Goal: Task Accomplishment & Management: Manage account settings

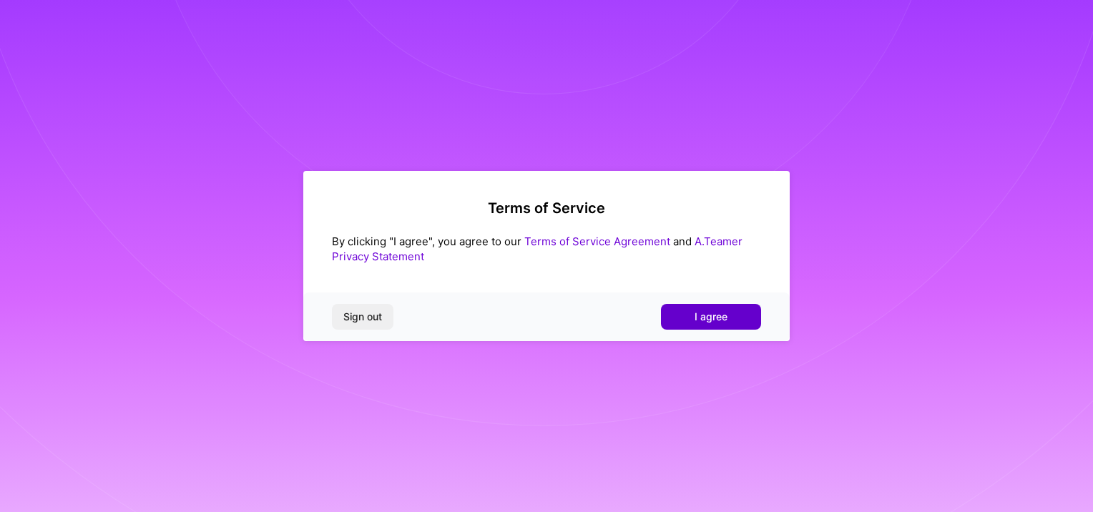
click at [724, 313] on span "I agree" at bounding box center [711, 317] width 33 height 14
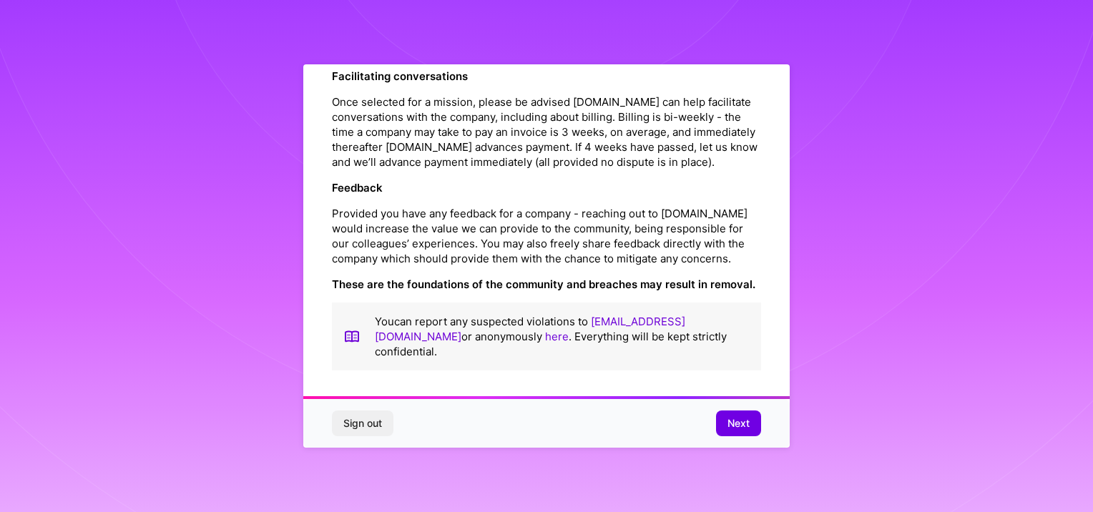
scroll to position [1644, 0]
click at [733, 421] on span "Next" at bounding box center [739, 423] width 22 height 14
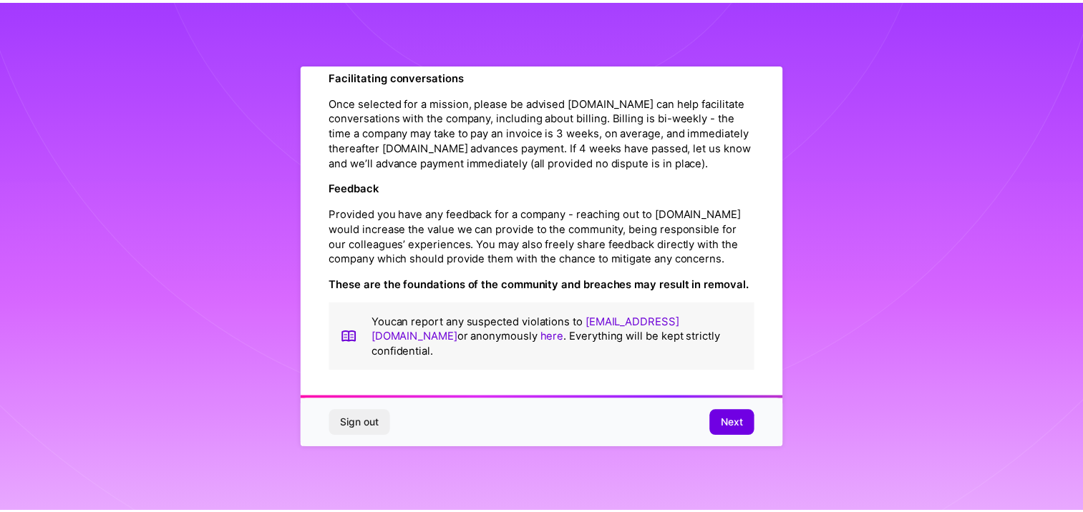
scroll to position [3, 0]
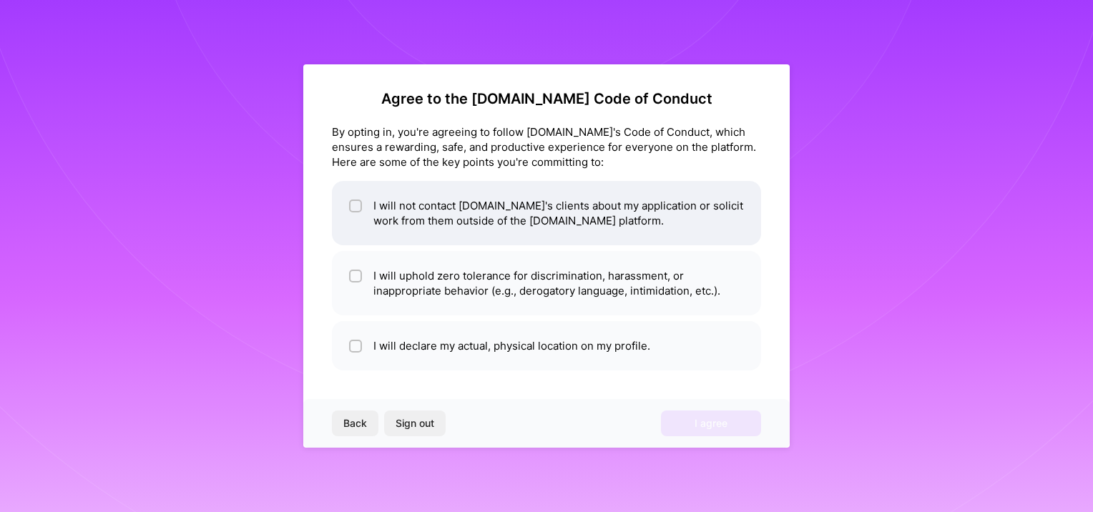
click at [355, 206] on input "checkbox" at bounding box center [357, 207] width 10 height 10
checkbox input "true"
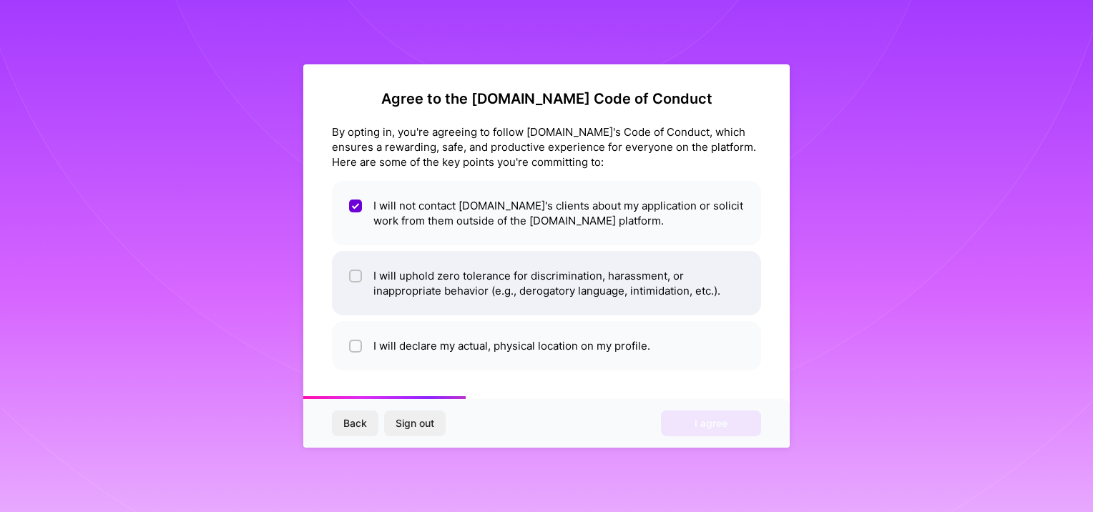
click at [356, 273] on input "checkbox" at bounding box center [357, 277] width 10 height 10
checkbox input "true"
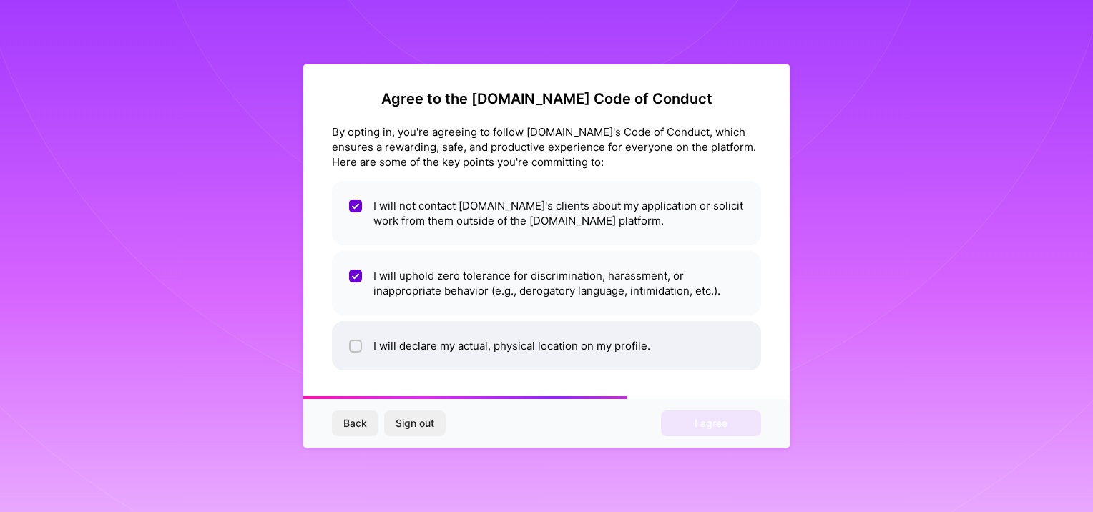
click at [361, 344] on div at bounding box center [355, 346] width 13 height 13
checkbox input "true"
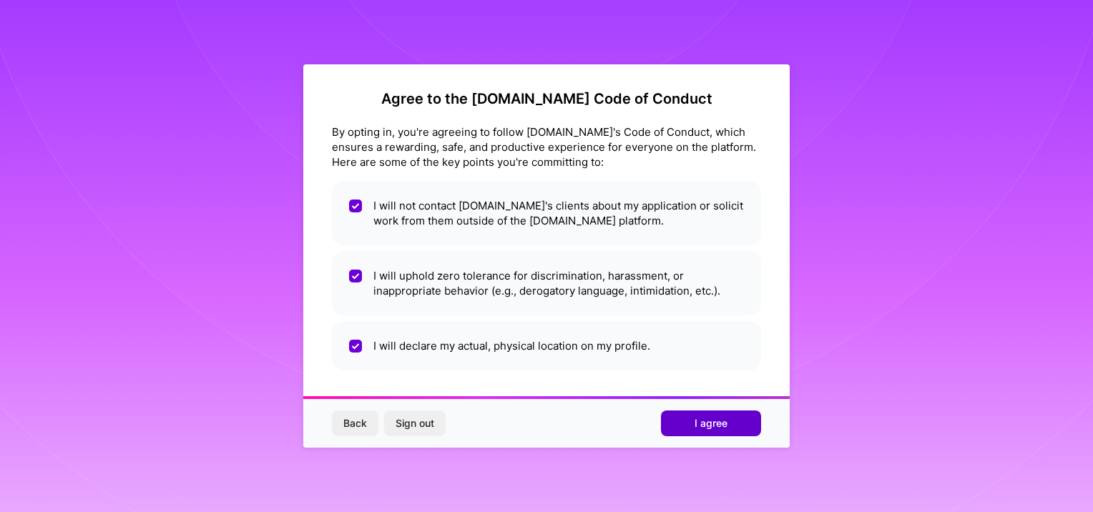
click at [730, 413] on button "I agree" at bounding box center [711, 424] width 100 height 26
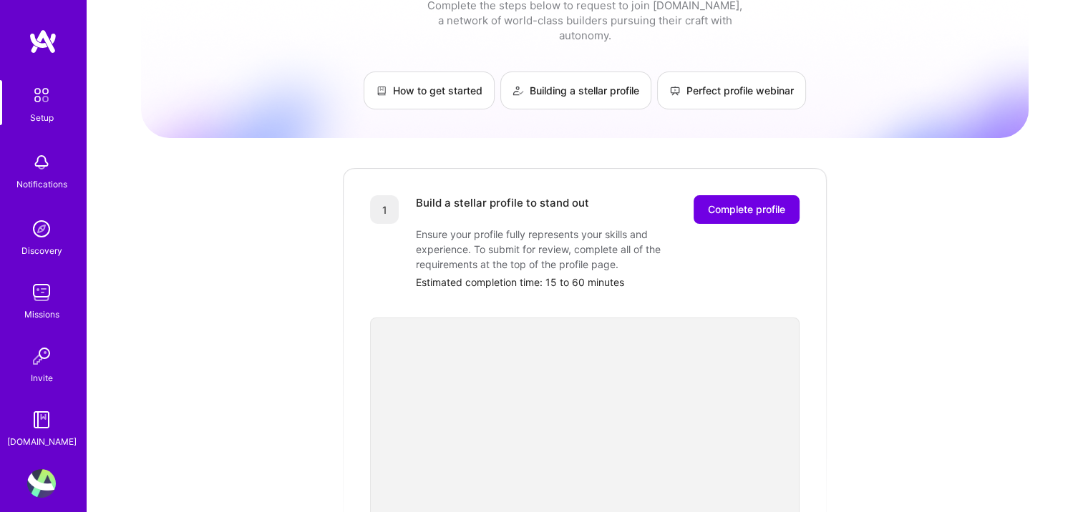
scroll to position [2, 0]
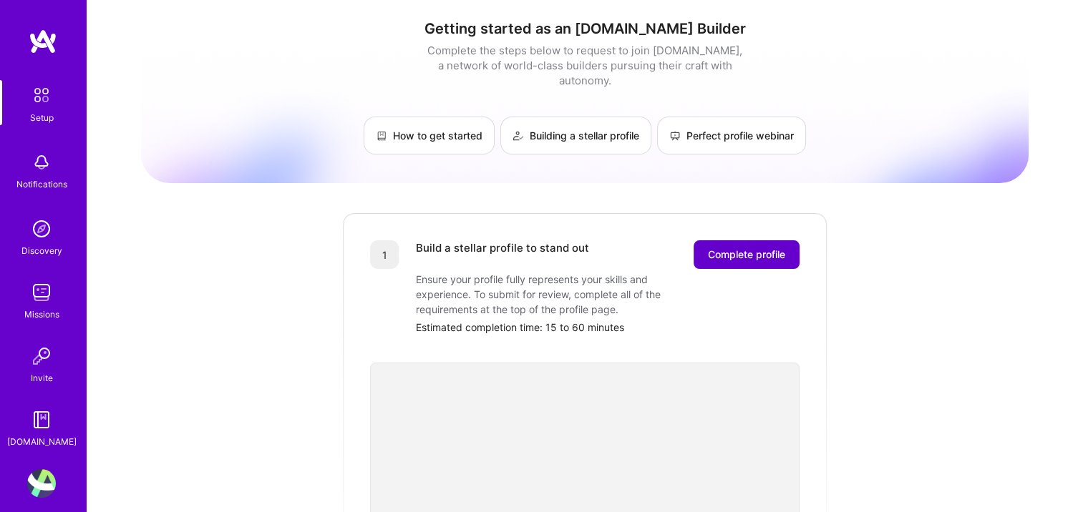
click at [756, 248] on span "Complete profile" at bounding box center [746, 255] width 77 height 14
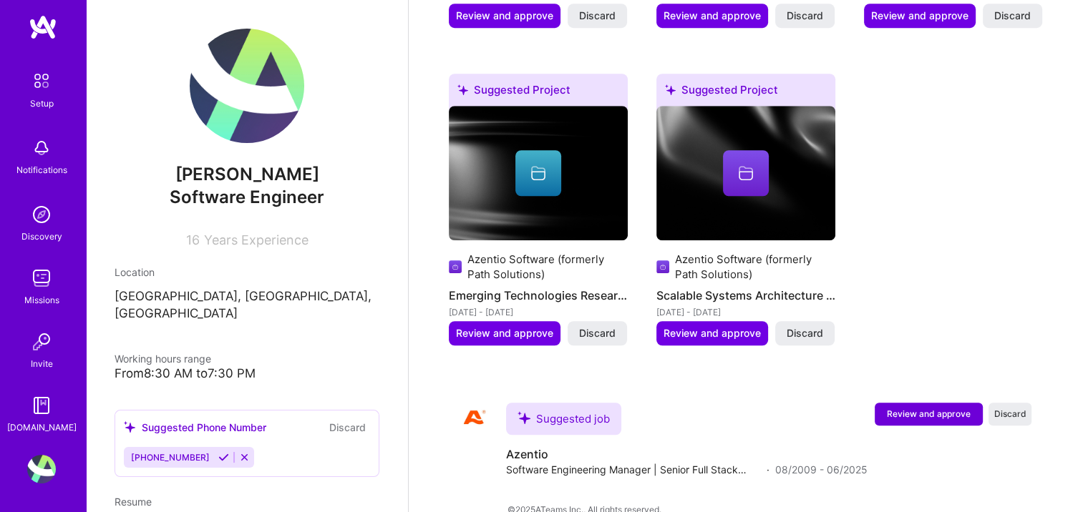
scroll to position [215, 0]
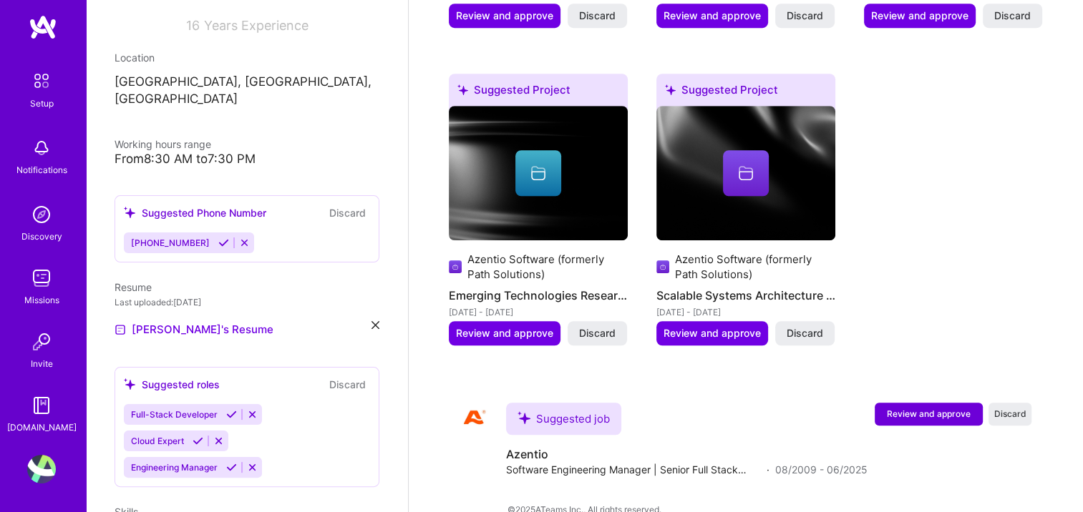
click at [371, 321] on icon at bounding box center [375, 325] width 8 height 8
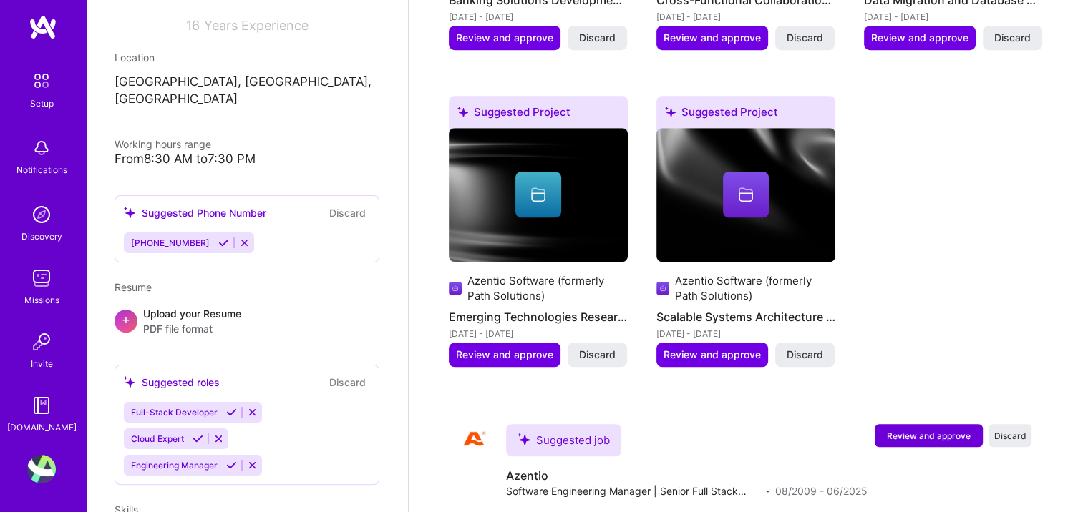
click at [250, 460] on icon at bounding box center [252, 465] width 11 height 11
click at [206, 433] on button at bounding box center [197, 439] width 19 height 12
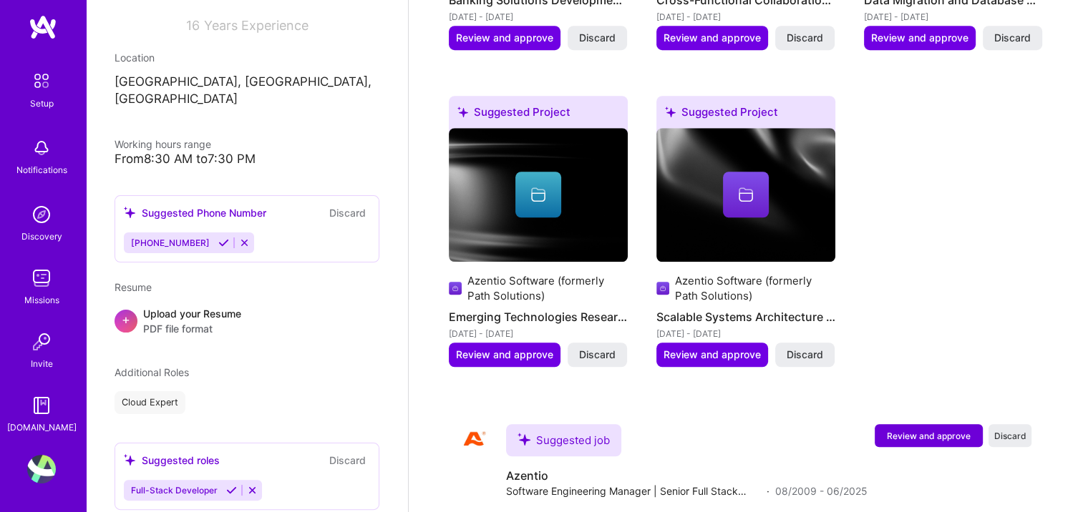
click at [253, 392] on div "Cloud Expert" at bounding box center [246, 402] width 265 height 23
click at [239, 238] on icon at bounding box center [244, 243] width 11 height 11
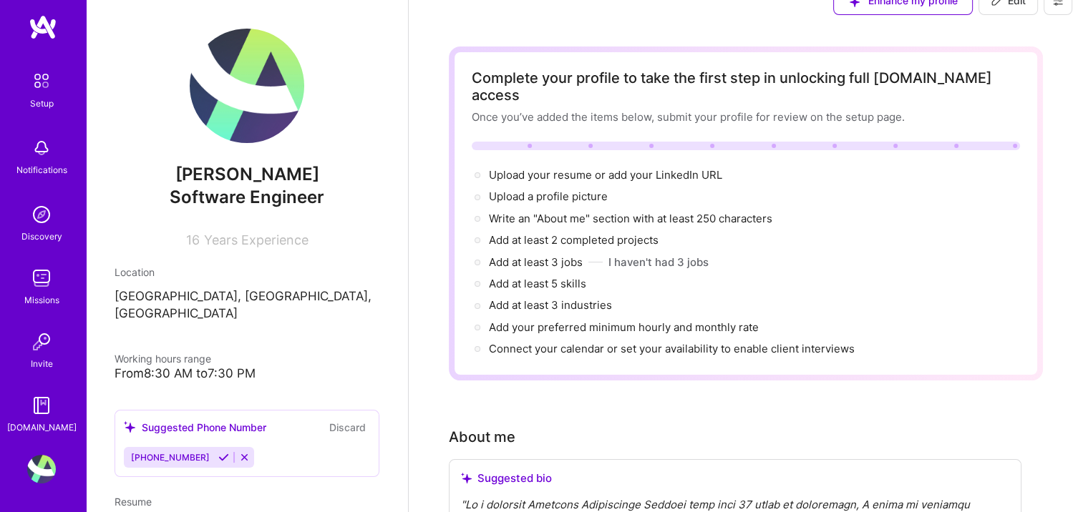
scroll to position [0, 0]
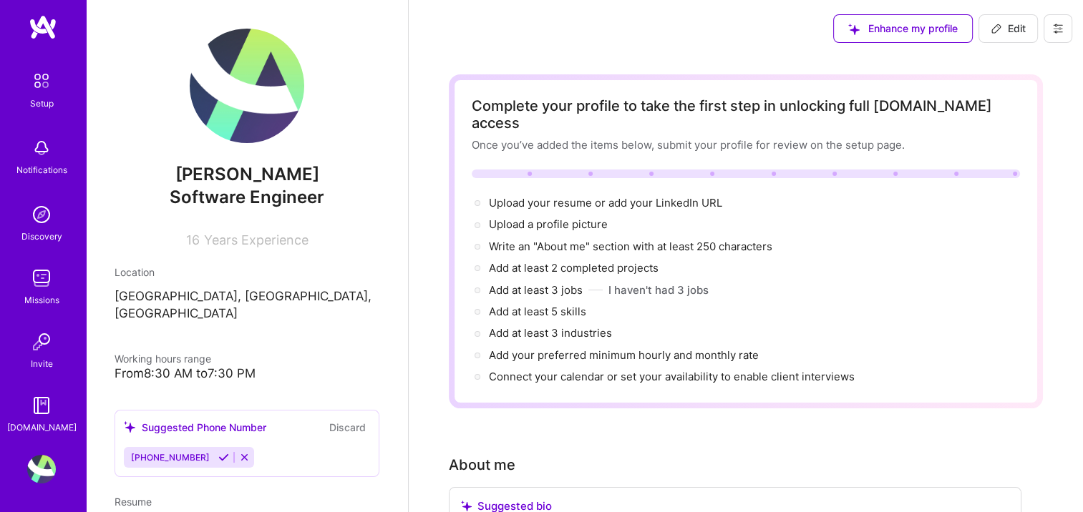
click at [999, 26] on icon at bounding box center [996, 28] width 9 height 9
select select "US"
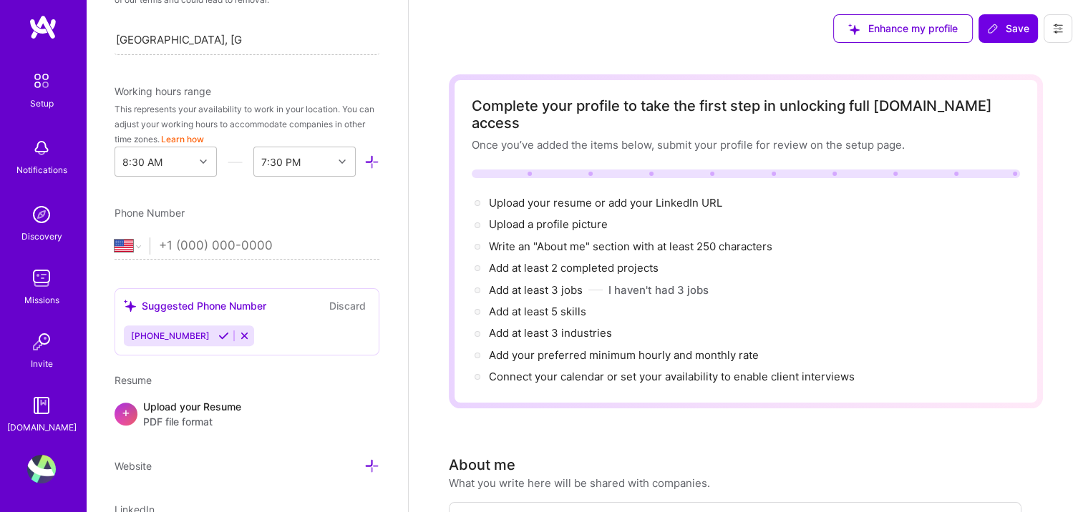
scroll to position [429, 0]
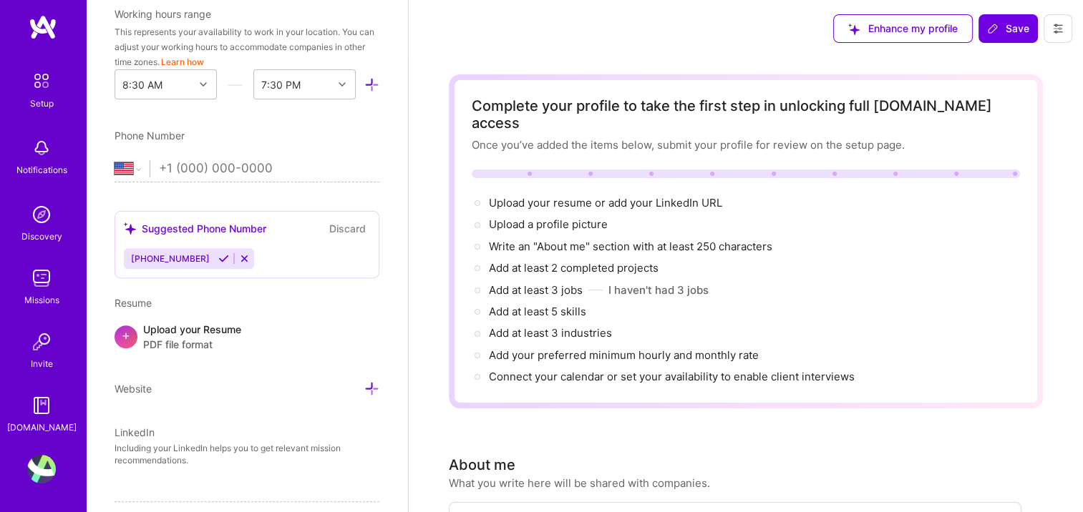
click at [239, 255] on icon at bounding box center [244, 258] width 11 height 11
click at [239, 254] on icon at bounding box center [244, 258] width 11 height 11
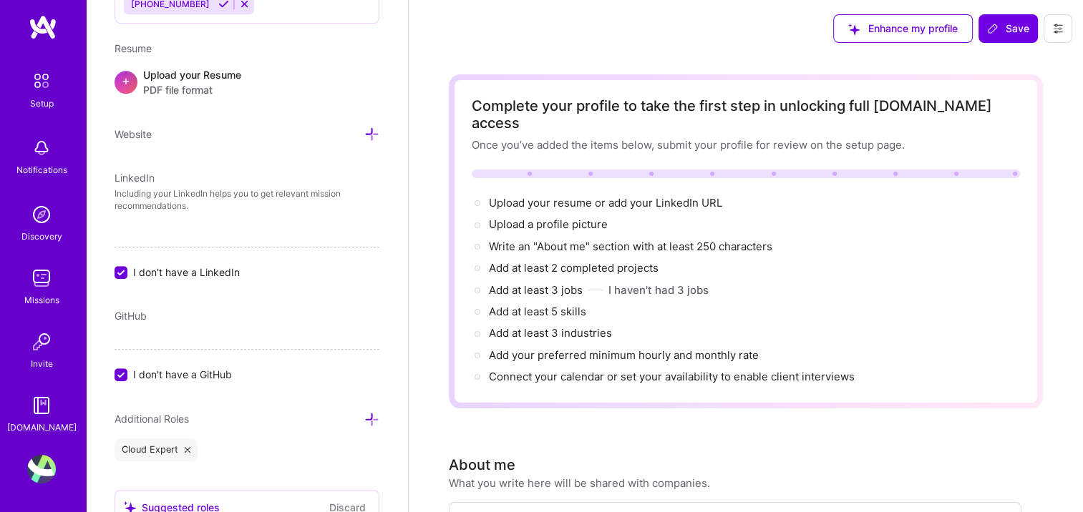
scroll to position [716, 0]
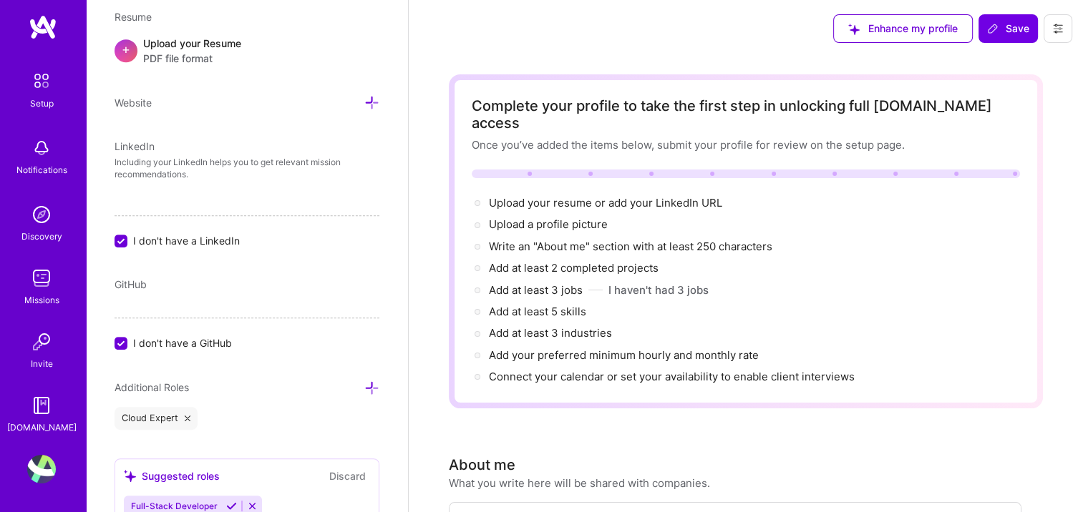
click at [187, 416] on icon at bounding box center [188, 419] width 6 height 6
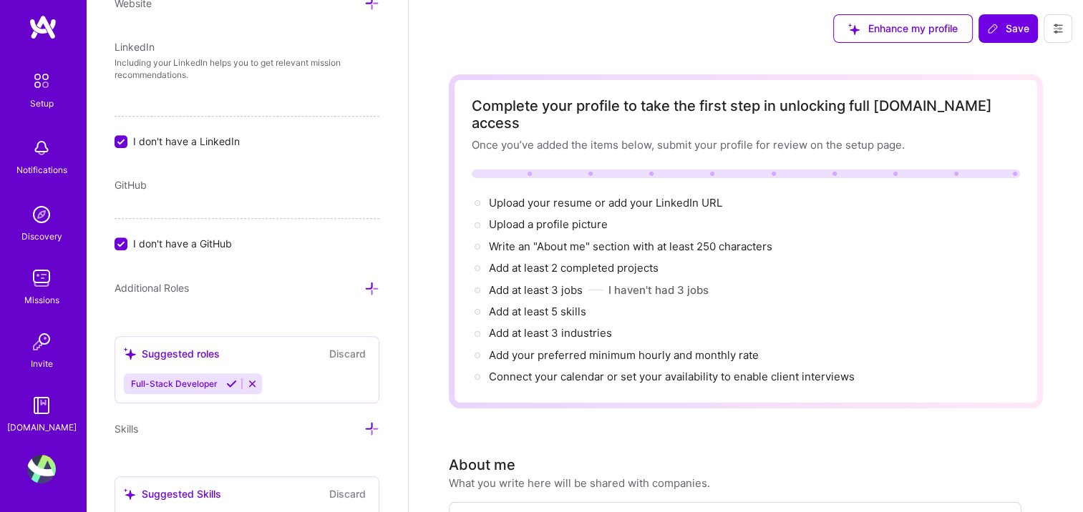
scroll to position [930, 0]
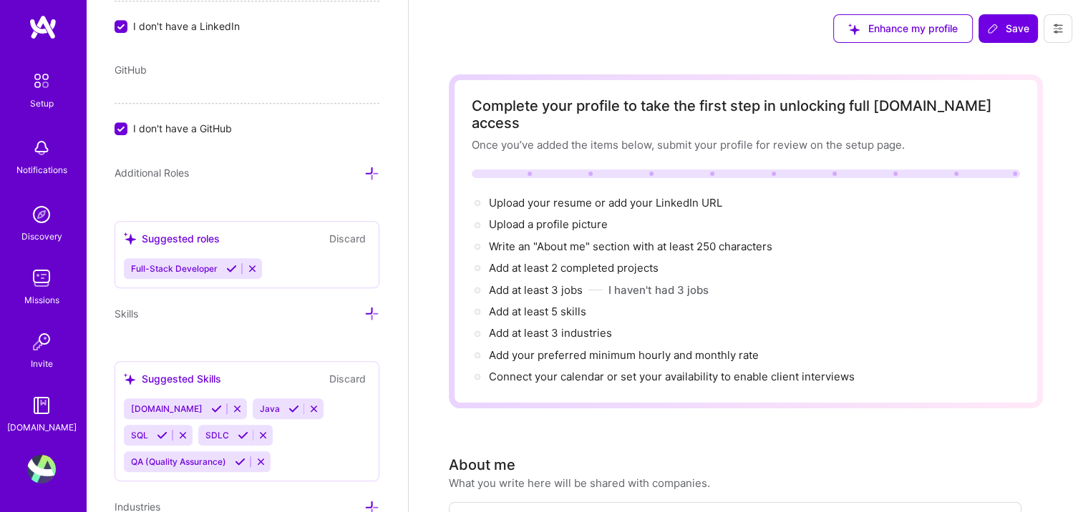
click at [249, 267] on icon at bounding box center [252, 268] width 11 height 11
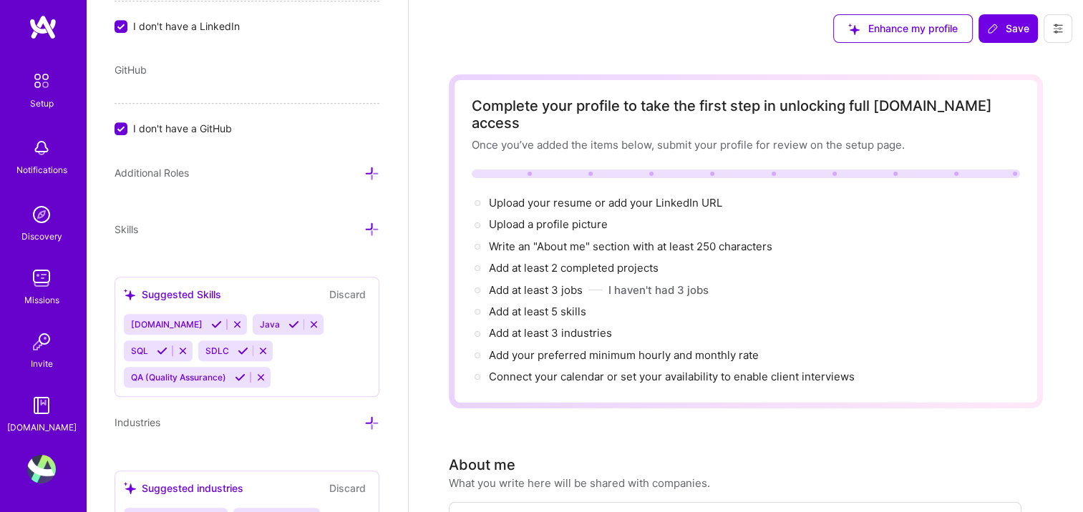
click at [308, 322] on icon at bounding box center [313, 324] width 11 height 11
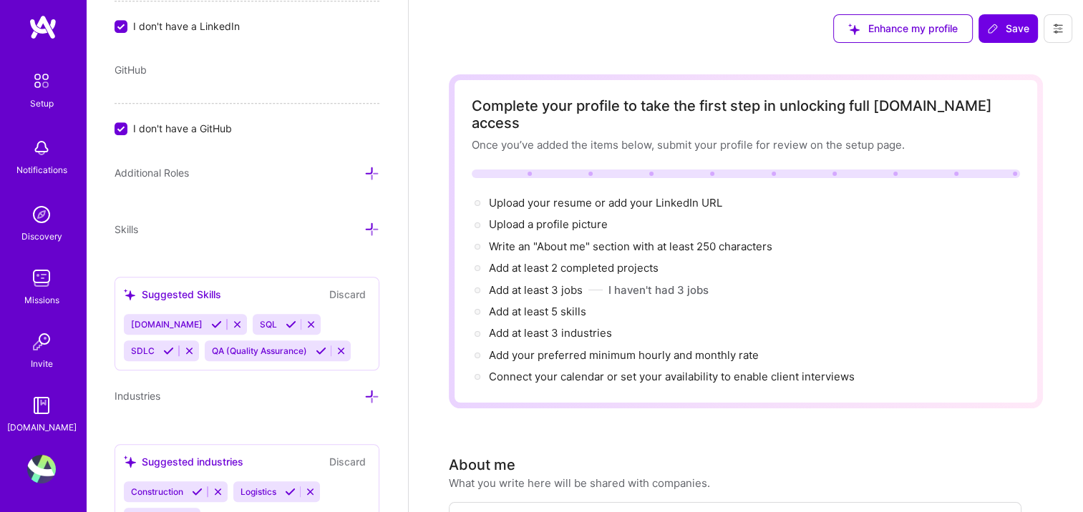
click at [306, 319] on icon at bounding box center [311, 324] width 11 height 11
click at [259, 346] on icon at bounding box center [260, 351] width 11 height 11
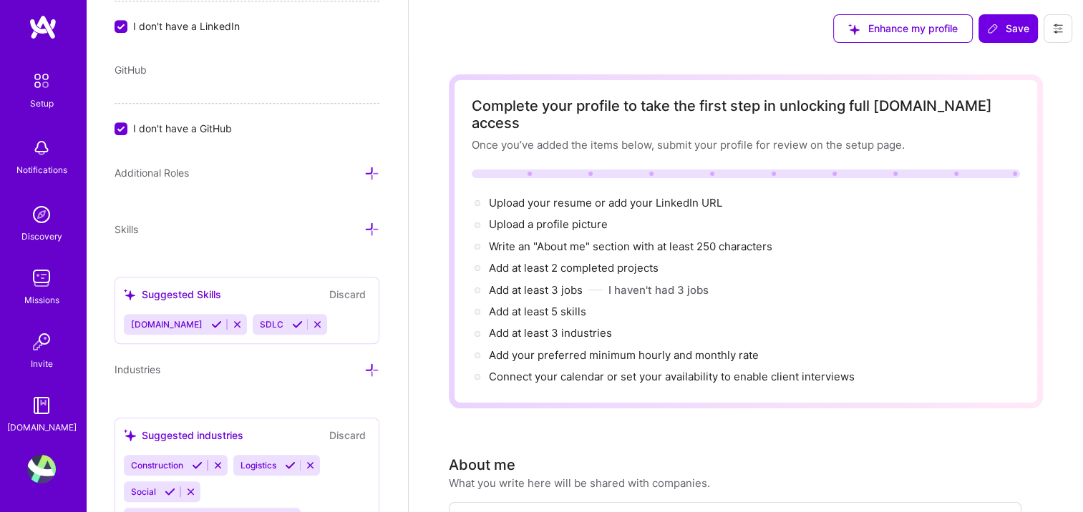
click at [312, 319] on icon at bounding box center [317, 324] width 11 height 11
click at [232, 319] on icon at bounding box center [237, 324] width 11 height 11
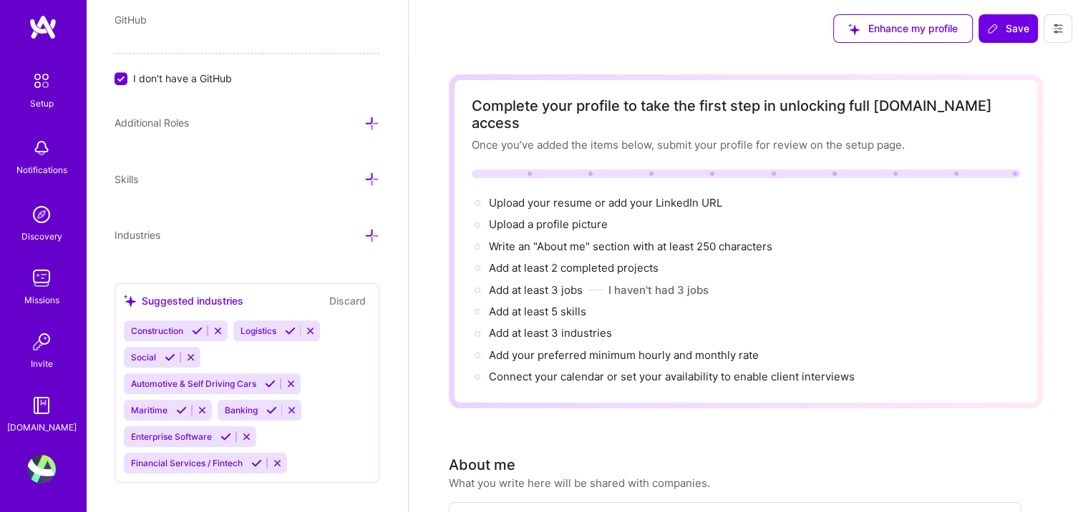
scroll to position [993, 0]
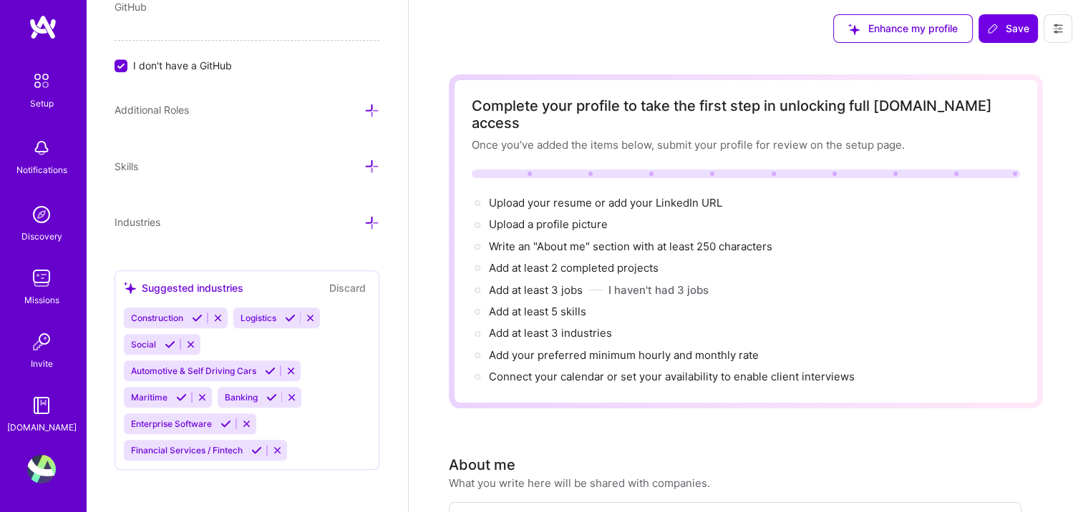
click at [308, 313] on icon at bounding box center [310, 318] width 11 height 11
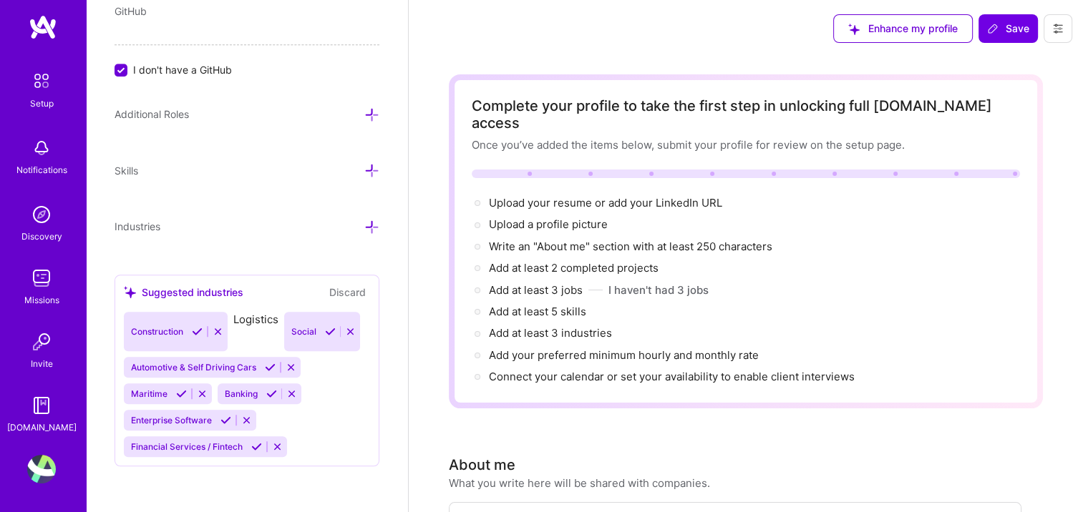
scroll to position [967, 0]
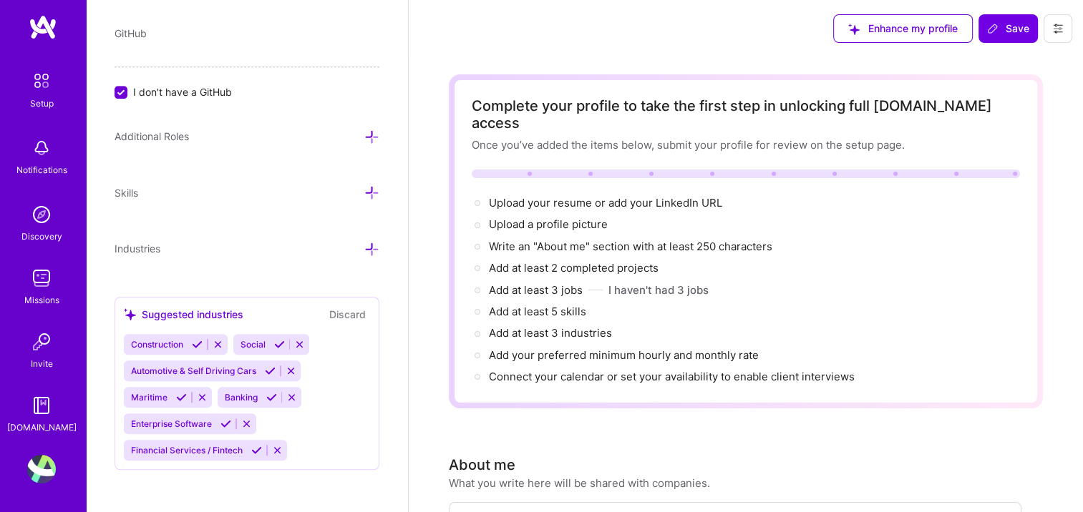
click at [222, 347] on div "Construction" at bounding box center [176, 344] width 104 height 21
click at [295, 366] on icon at bounding box center [291, 371] width 11 height 11
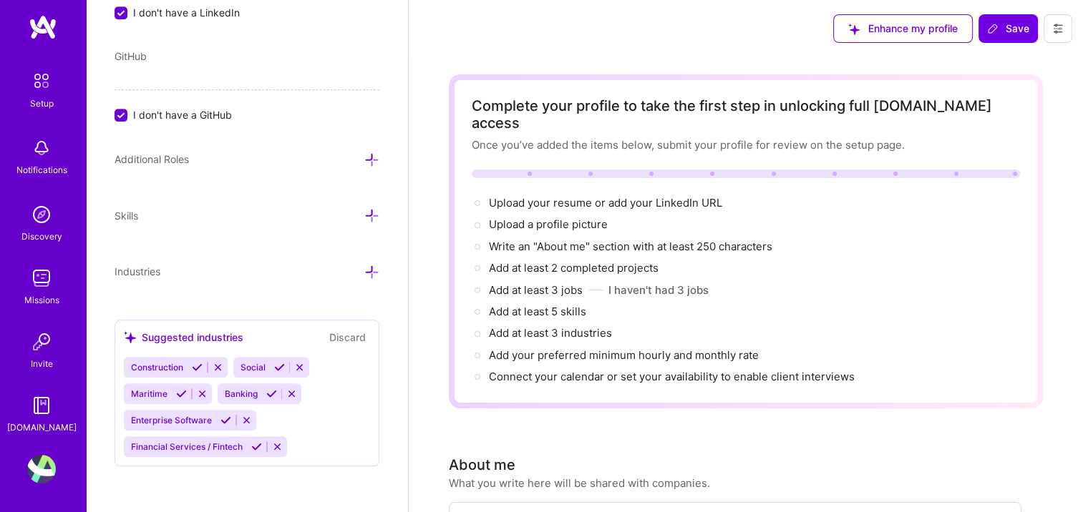
scroll to position [940, 0]
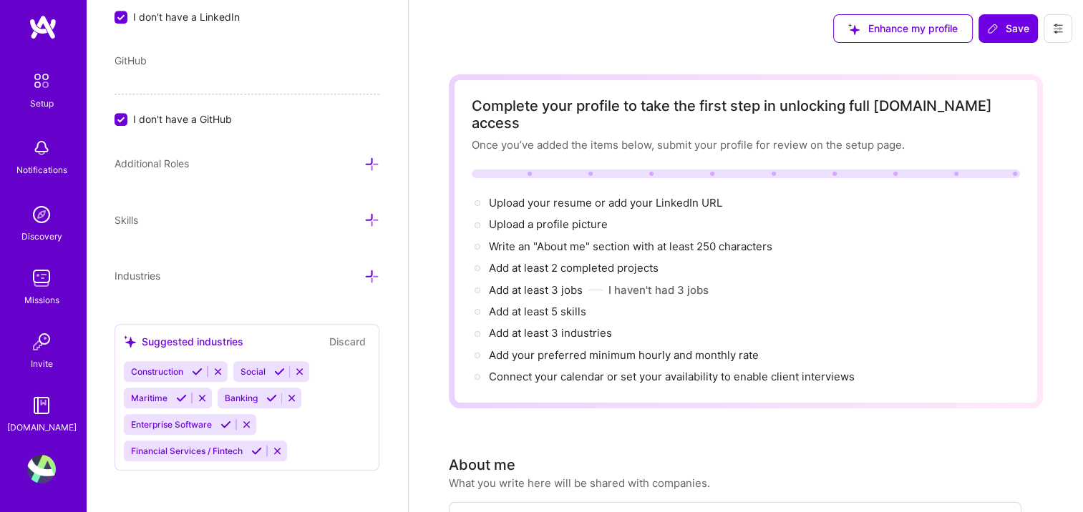
click at [220, 366] on icon at bounding box center [218, 371] width 11 height 11
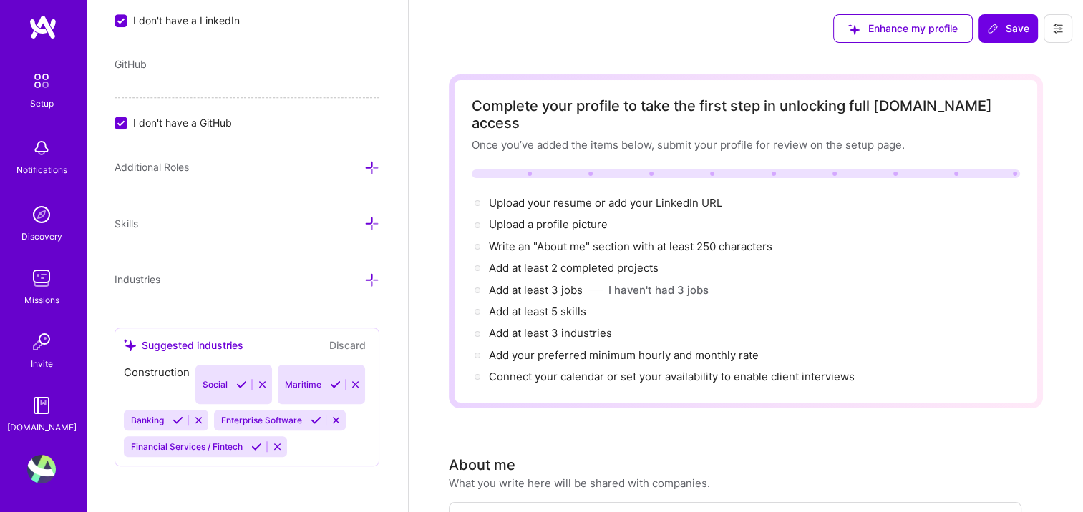
scroll to position [913, 0]
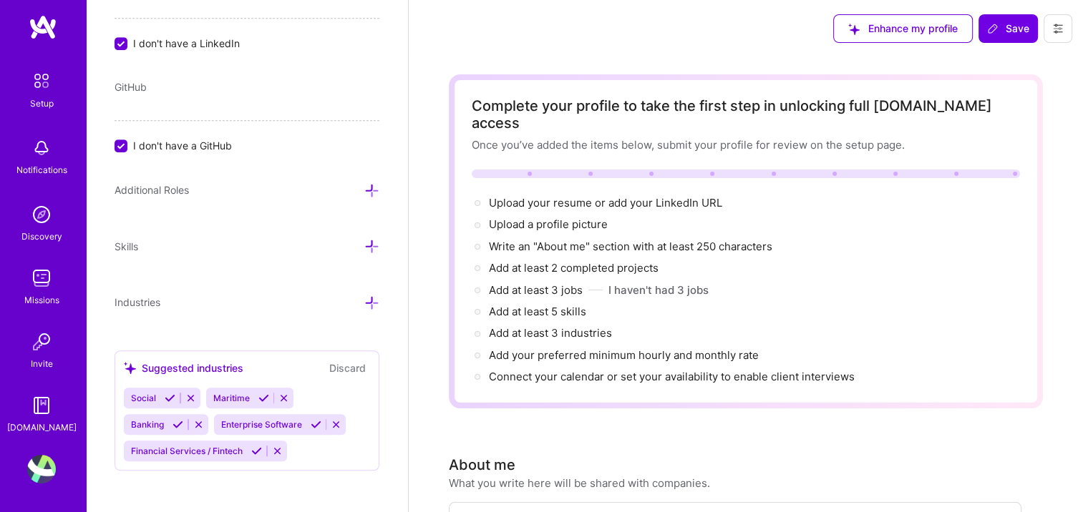
click at [206, 395] on div "Maritime" at bounding box center [230, 398] width 48 height 21
click at [284, 395] on icon at bounding box center [283, 398] width 11 height 11
click at [285, 447] on button at bounding box center [277, 451] width 19 height 12
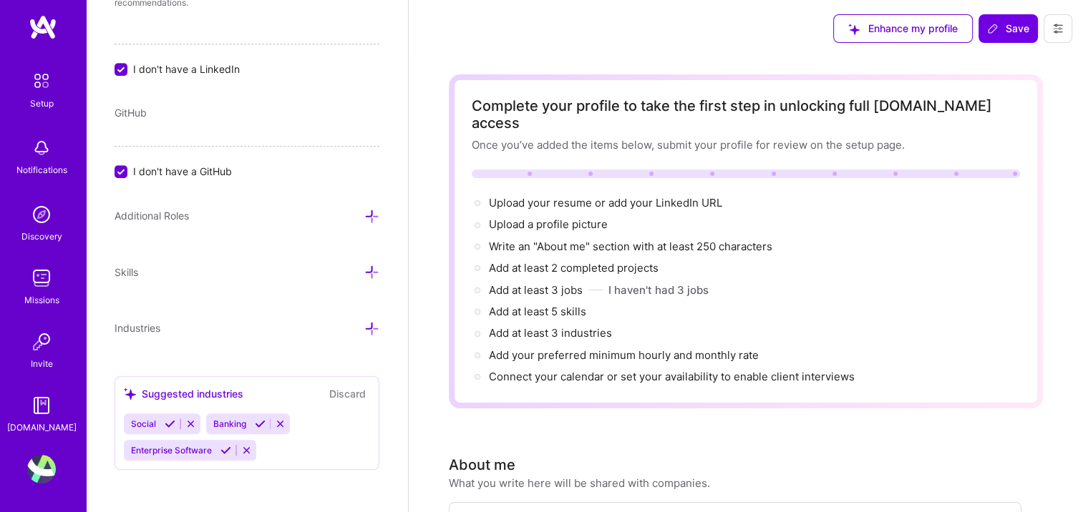
click at [250, 445] on icon at bounding box center [246, 450] width 11 height 11
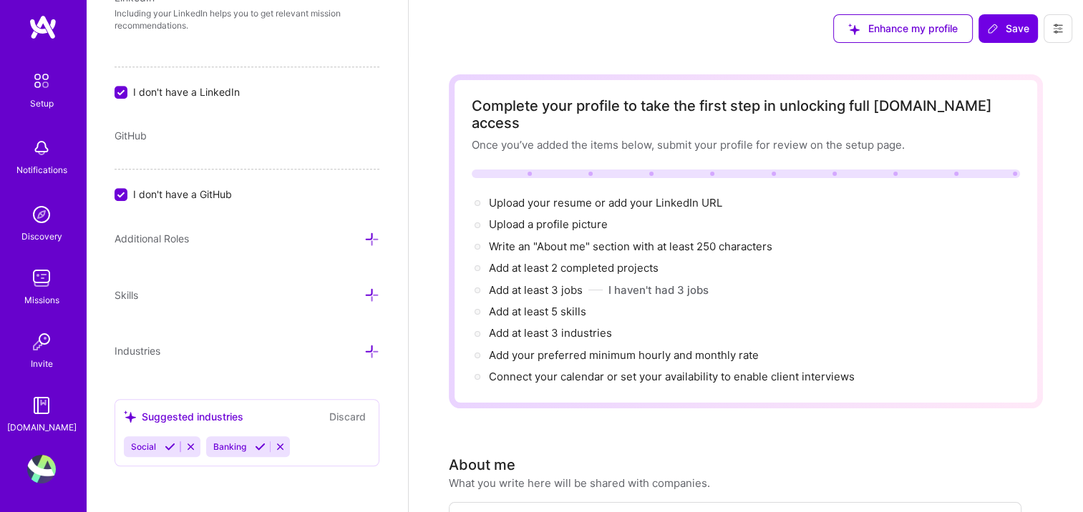
scroll to position [861, 0]
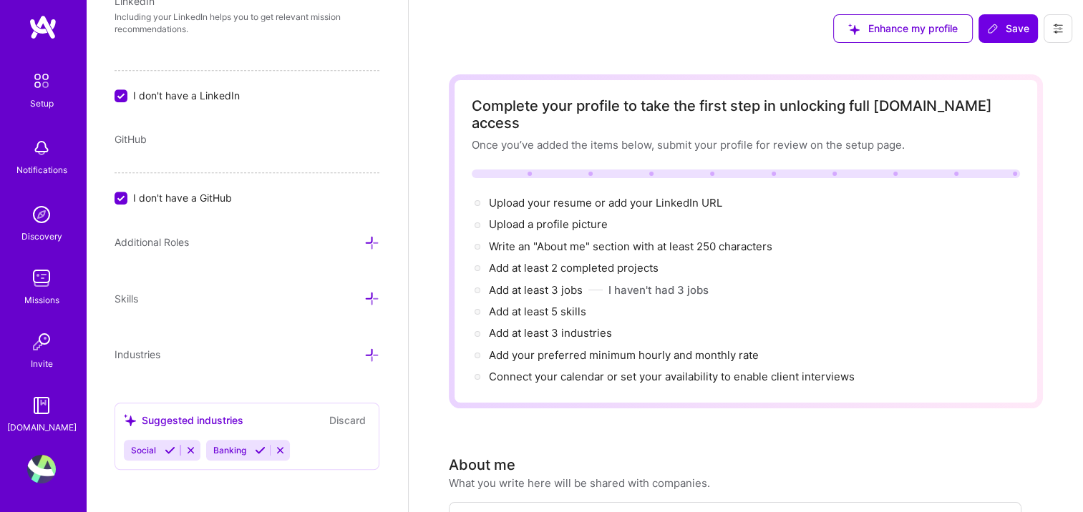
click at [278, 445] on icon at bounding box center [280, 450] width 11 height 11
click at [192, 446] on icon at bounding box center [190, 450] width 11 height 11
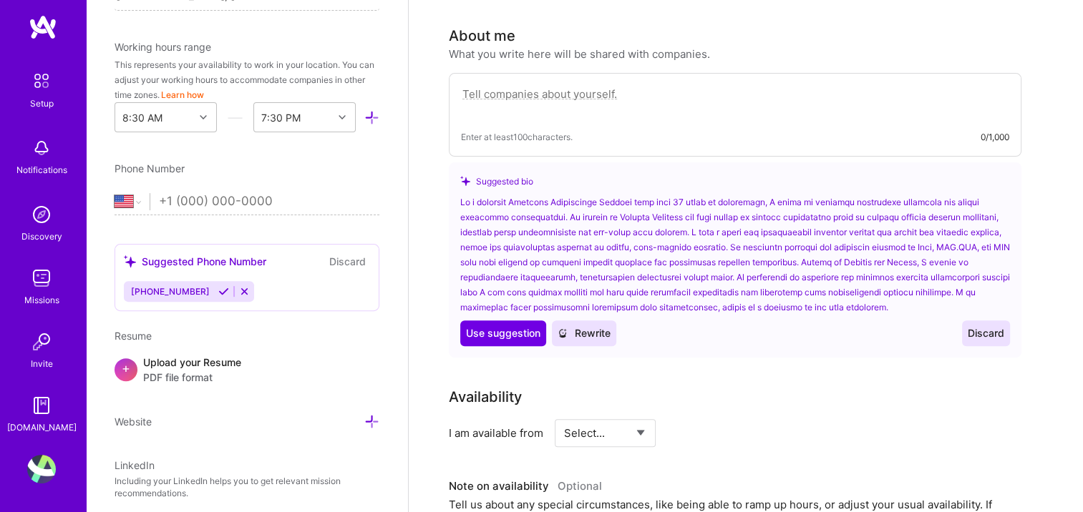
scroll to position [276, 0]
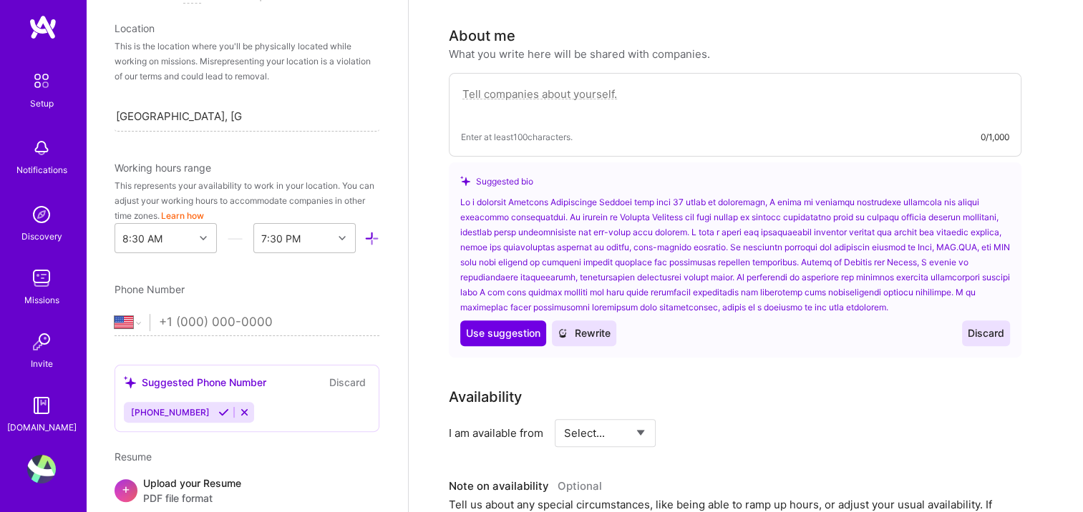
click at [239, 412] on icon at bounding box center [244, 412] width 11 height 11
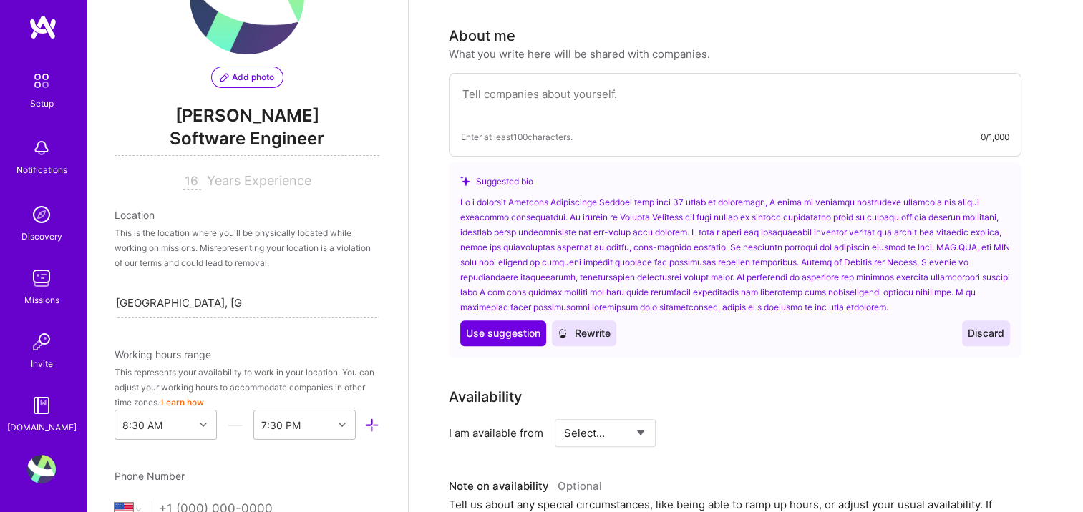
scroll to position [61, 0]
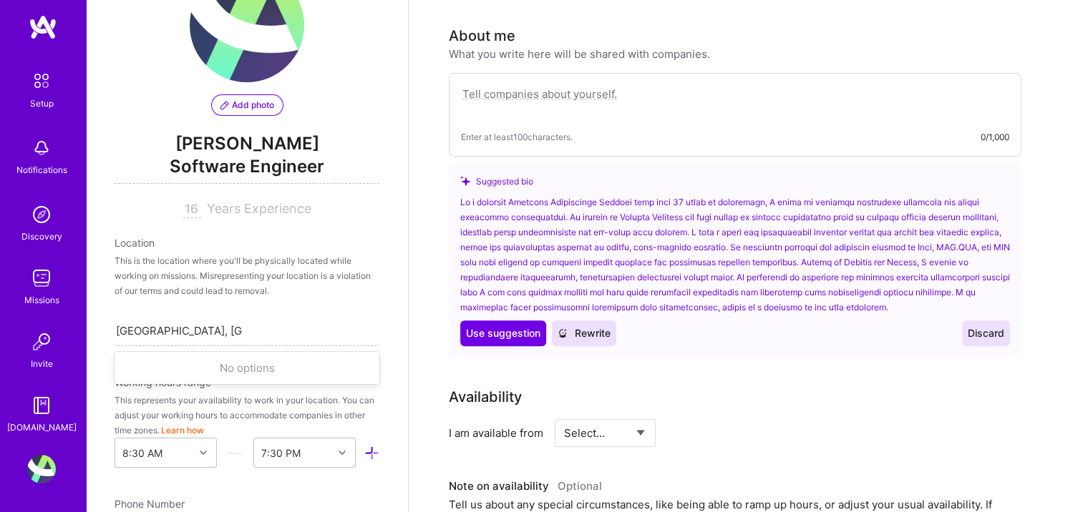
drag, startPoint x: 275, startPoint y: 330, endPoint x: 112, endPoint y: 329, distance: 163.2
click at [112, 329] on div "Add photo [PERSON_NAME] Software Engineer 16 Years Experience Location This is …" at bounding box center [247, 256] width 322 height 512
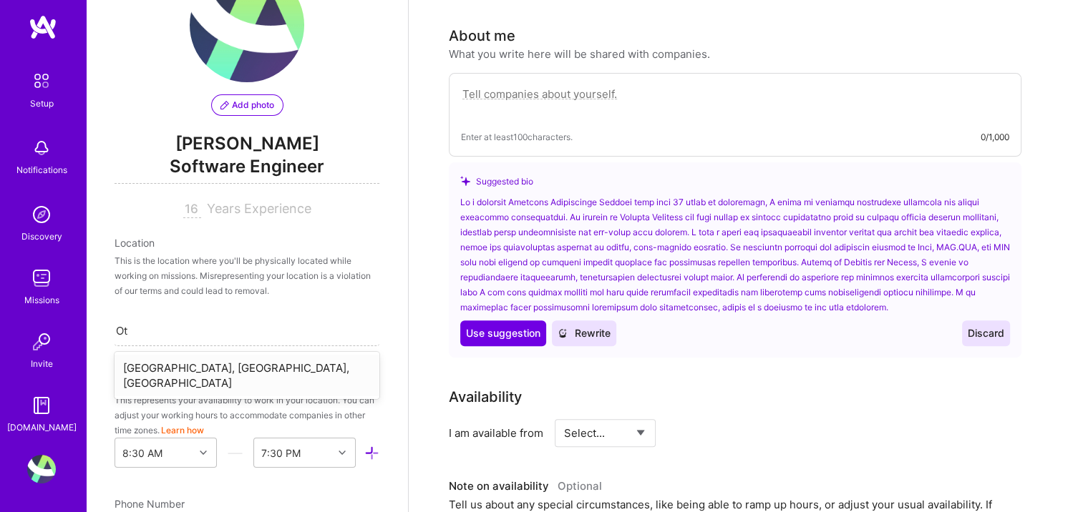
type input "O"
click at [106, 351] on div "Add photo [PERSON_NAME] Software Engineer 16 Years Experience Location This is …" at bounding box center [247, 256] width 322 height 512
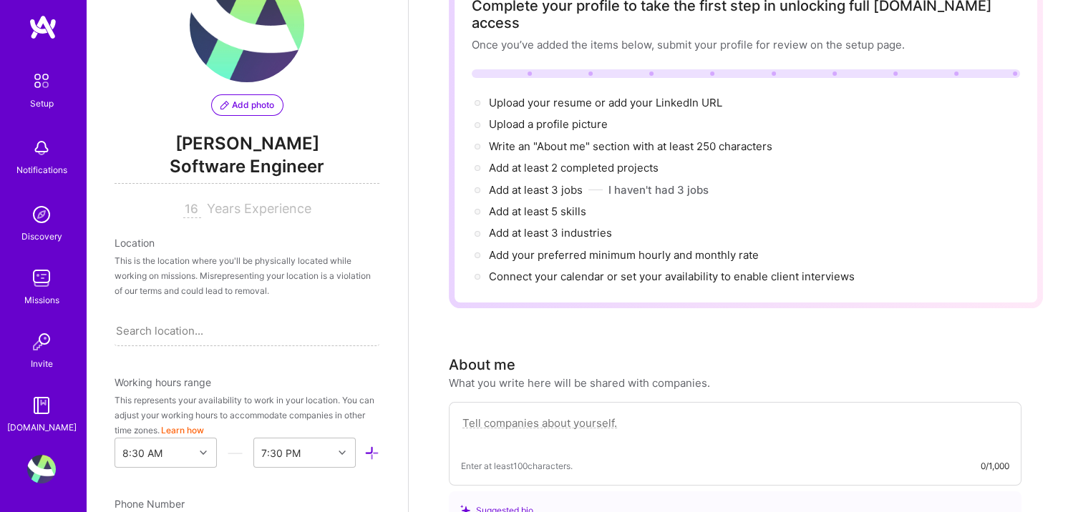
scroll to position [0, 0]
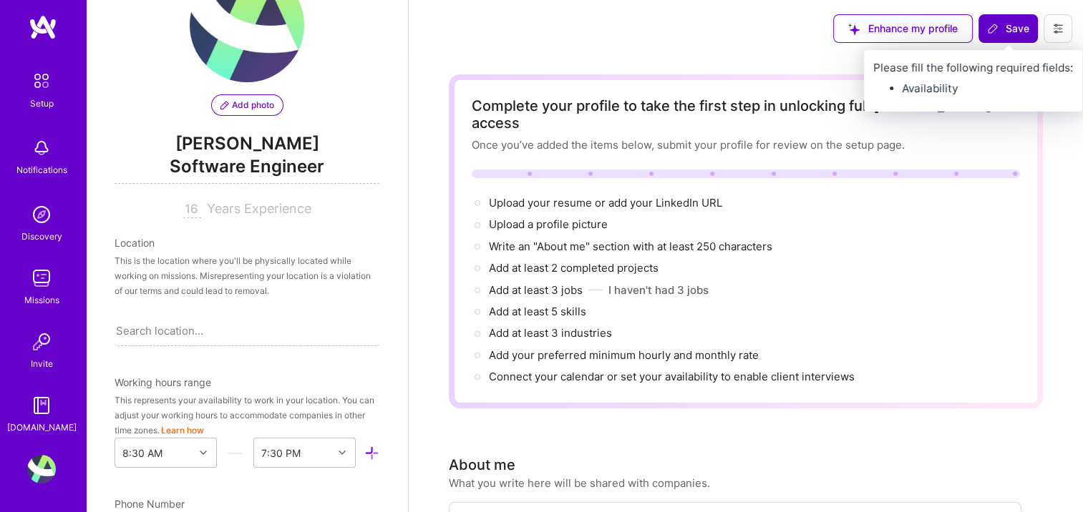
click at [1015, 30] on span "Save" at bounding box center [1008, 28] width 42 height 14
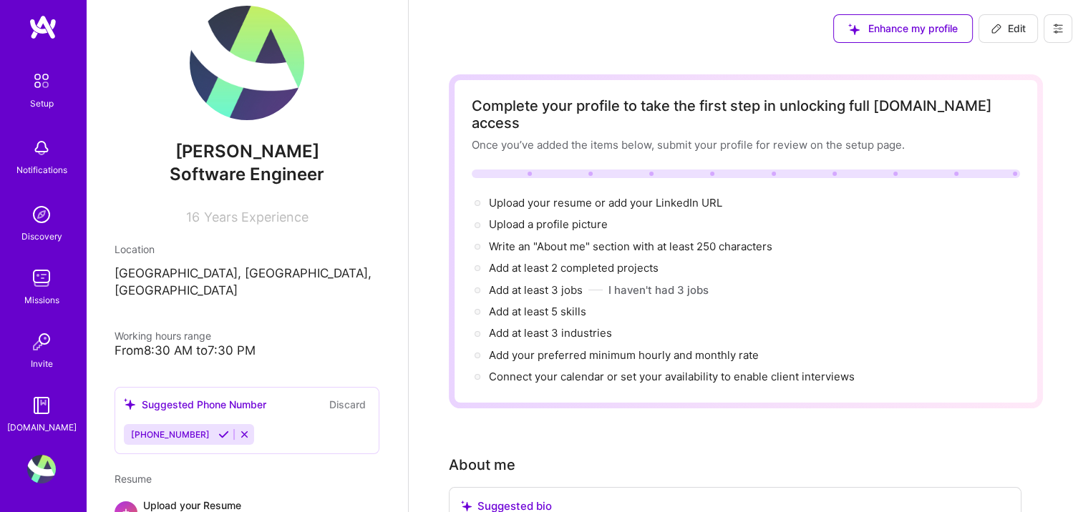
scroll to position [7, 0]
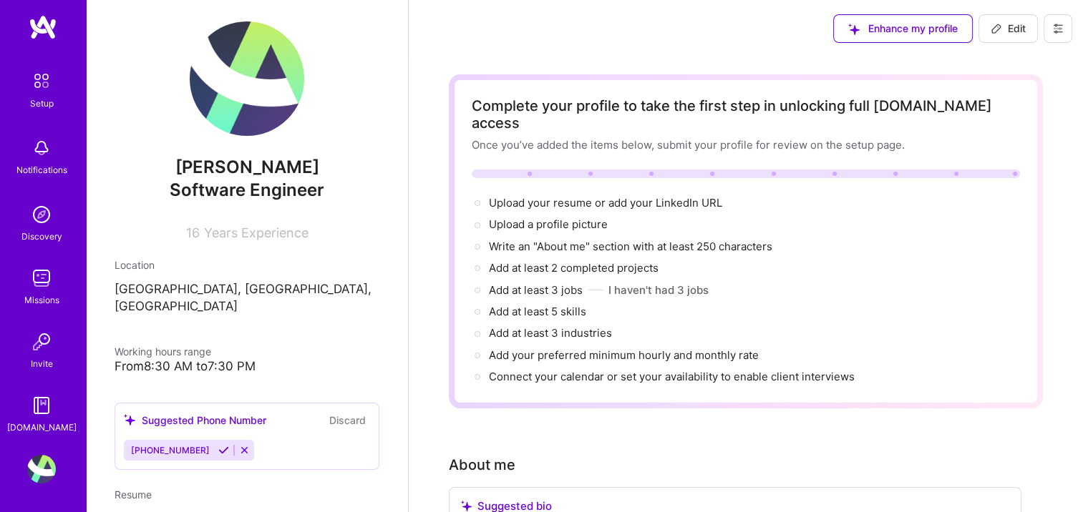
click at [1005, 26] on span "Edit" at bounding box center [1007, 28] width 35 height 14
select select "US"
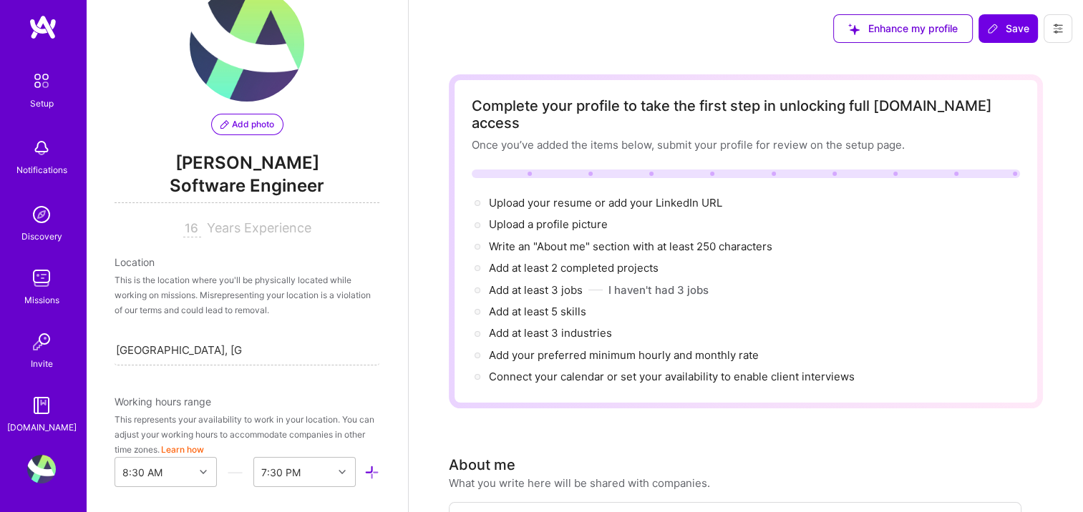
scroll to position [222, 0]
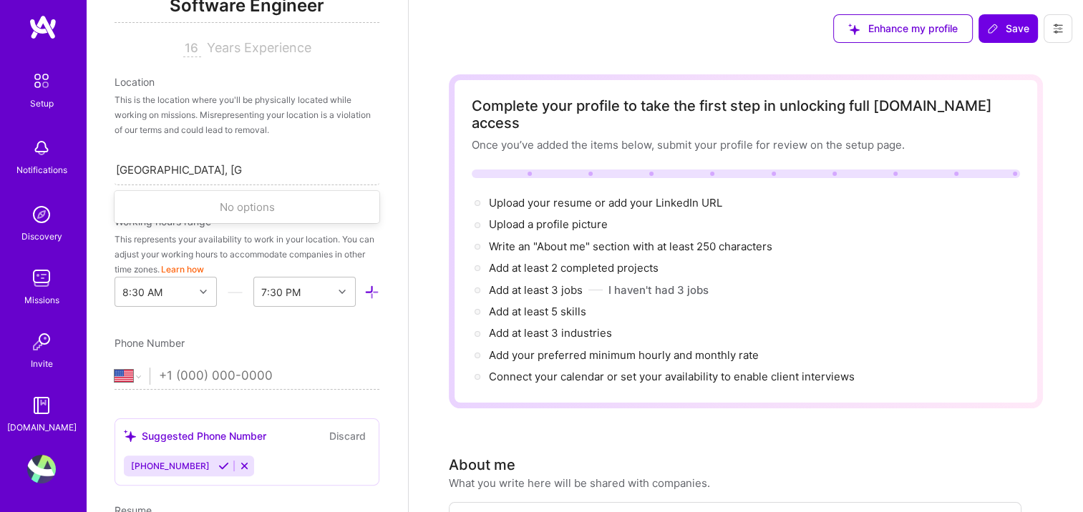
drag, startPoint x: 250, startPoint y: 166, endPoint x: 90, endPoint y: 168, distance: 160.3
click at [92, 168] on div "Add photo [PERSON_NAME] Software Engineer 16 Years Experience Location This is …" at bounding box center [247, 256] width 322 height 512
click at [171, 376] on input "tel" at bounding box center [269, 377] width 220 height 42
type input "(437) 269-987"
select select "CA"
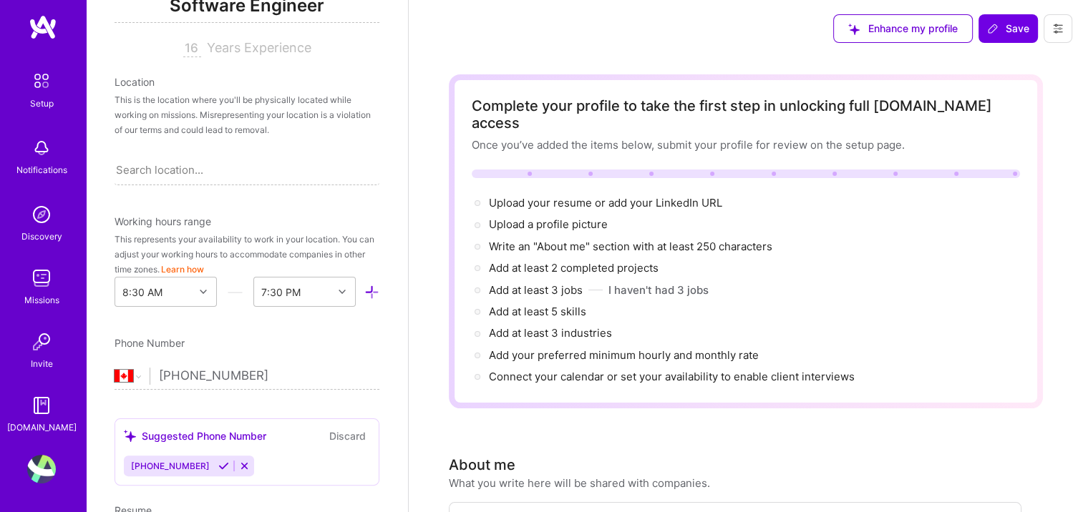
type input "[PHONE_NUMBER]"
click at [276, 412] on div "Add photo [PERSON_NAME] Software Engineer 16 Years Experience Location This is …" at bounding box center [247, 256] width 322 height 512
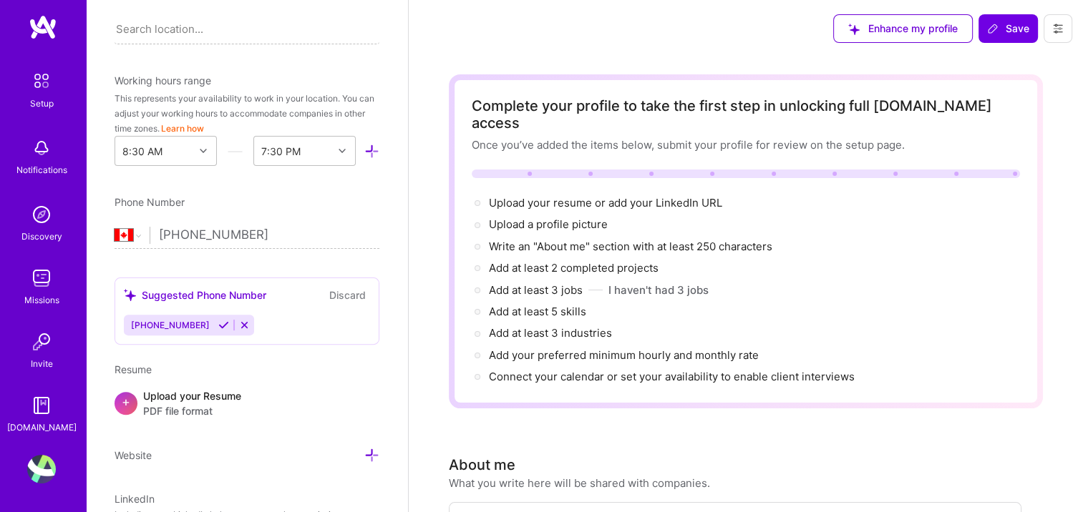
scroll to position [365, 0]
click at [239, 322] on icon at bounding box center [244, 323] width 11 height 11
click at [328, 291] on button "Discard" at bounding box center [347, 293] width 45 height 16
click at [338, 288] on button "Discard" at bounding box center [347, 293] width 45 height 16
click at [235, 321] on button at bounding box center [244, 323] width 19 height 12
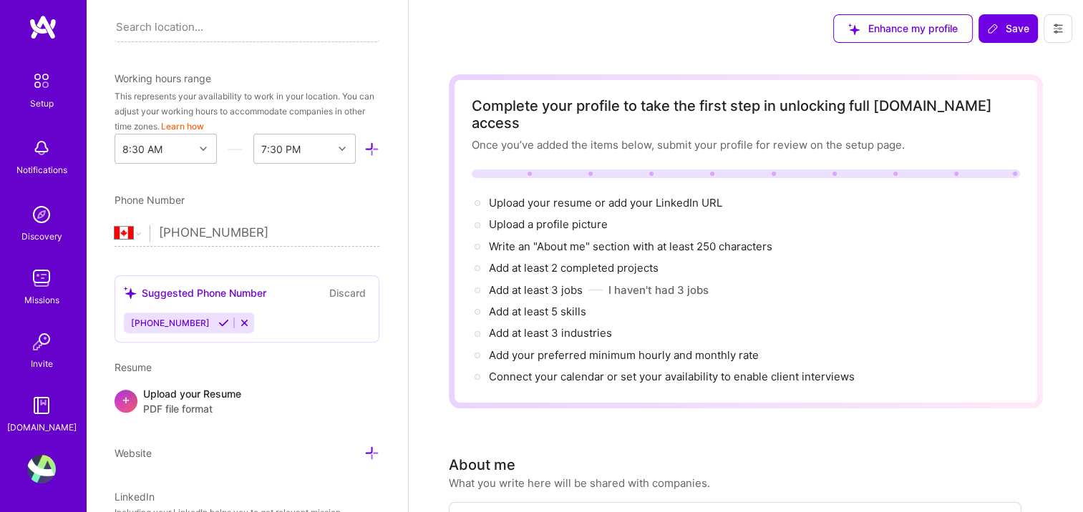
scroll to position [150, 0]
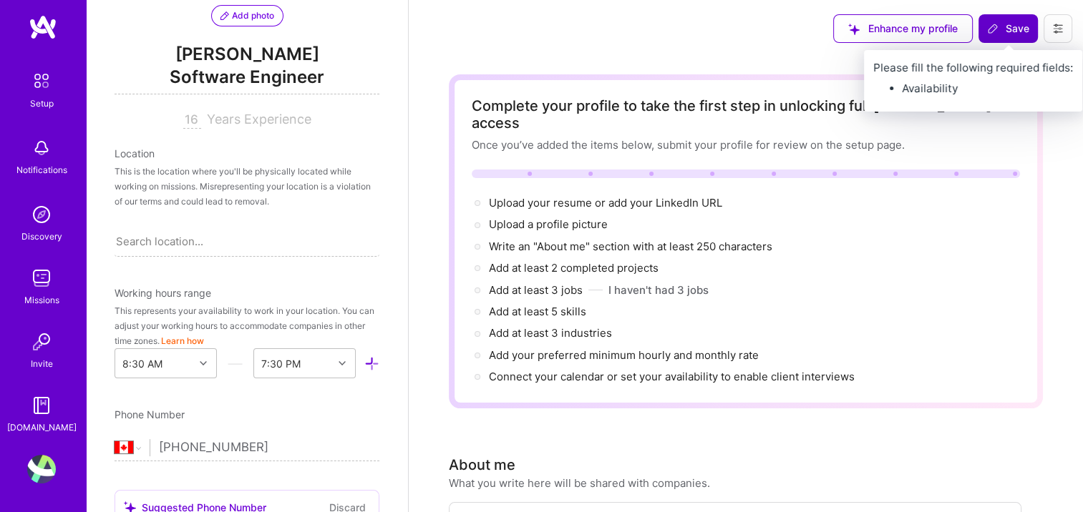
click at [1020, 16] on button "Save" at bounding box center [1007, 28] width 59 height 29
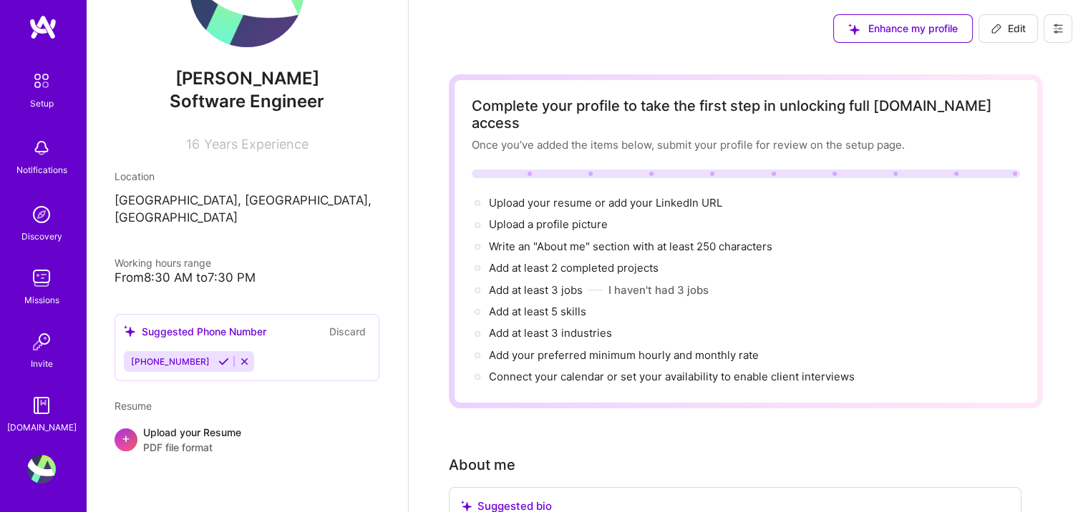
scroll to position [79, 0]
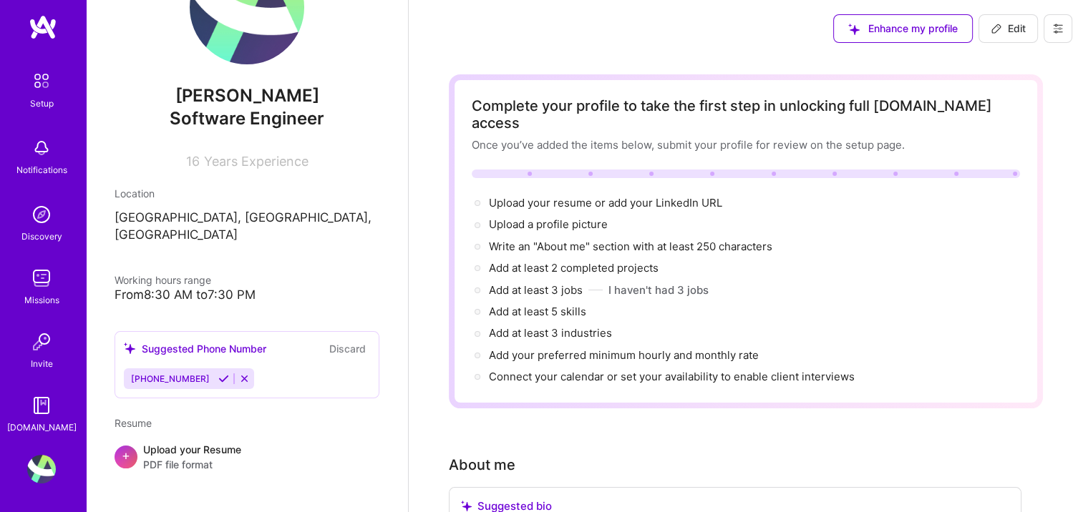
click at [239, 374] on icon at bounding box center [244, 379] width 11 height 11
click at [1056, 26] on icon at bounding box center [1057, 28] width 11 height 11
click at [1007, 63] on button "Settings" at bounding box center [1018, 61] width 107 height 36
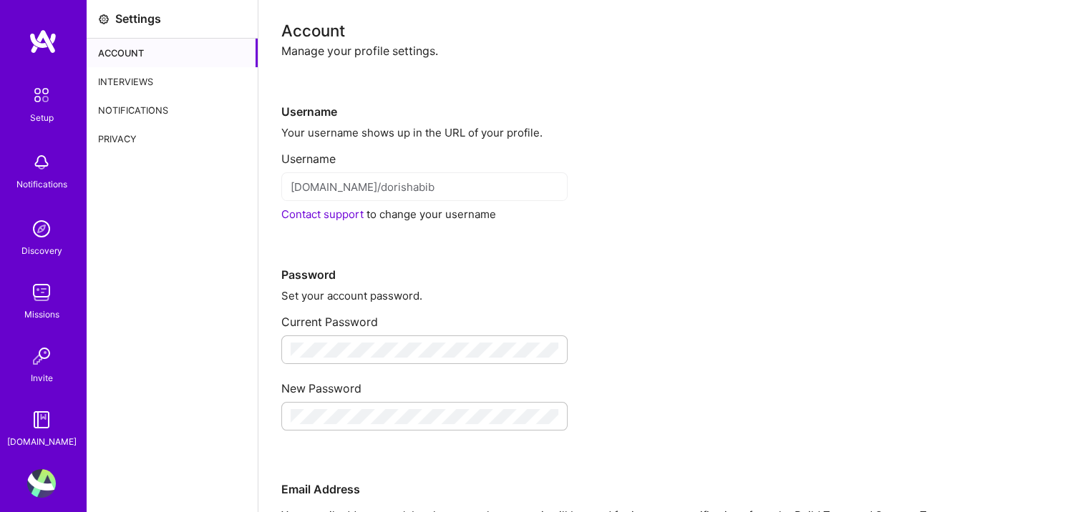
click at [148, 82] on div "Interviews" at bounding box center [172, 81] width 171 height 29
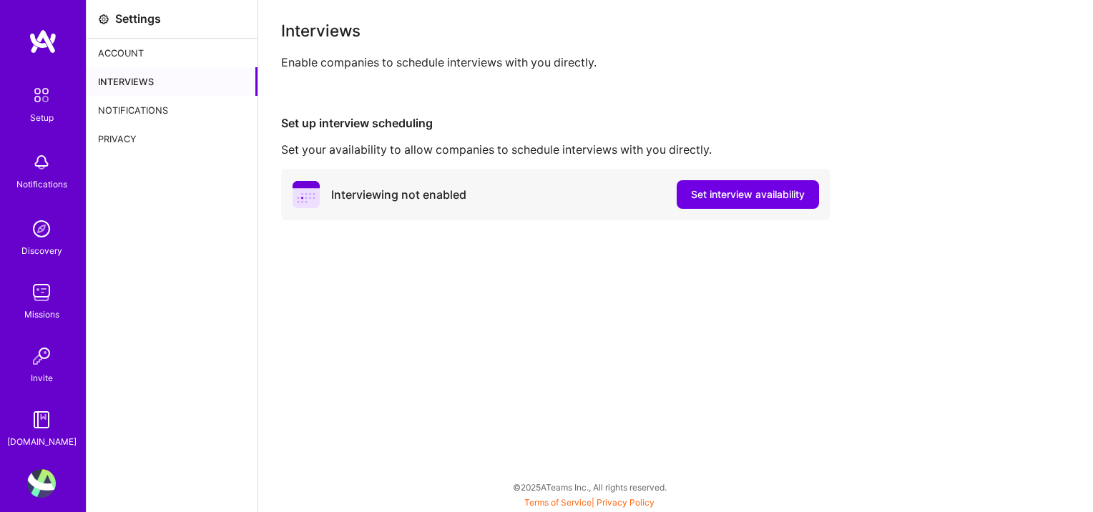
click at [140, 96] on div "Notifications" at bounding box center [172, 110] width 171 height 29
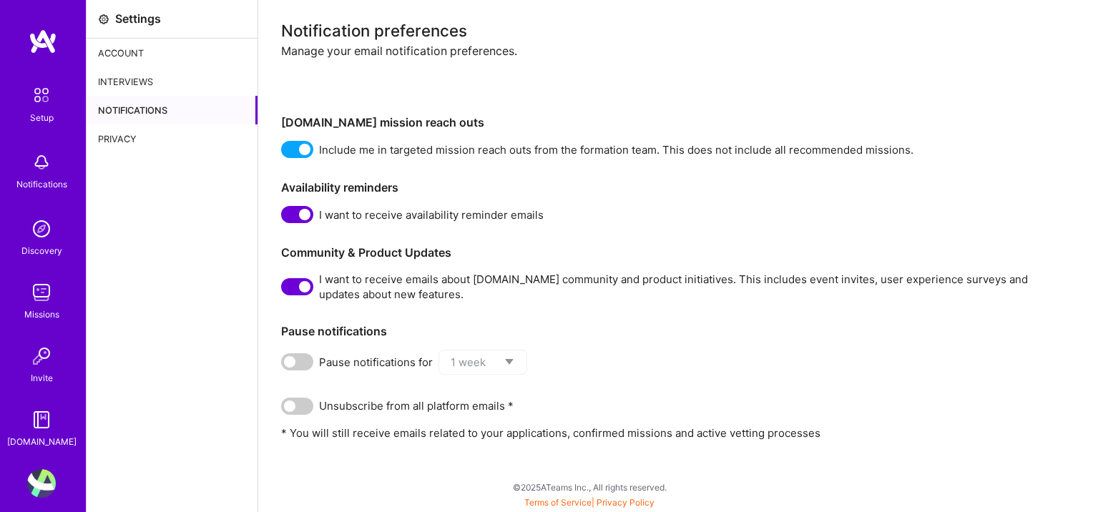
click at [137, 141] on div "Privacy" at bounding box center [172, 139] width 171 height 29
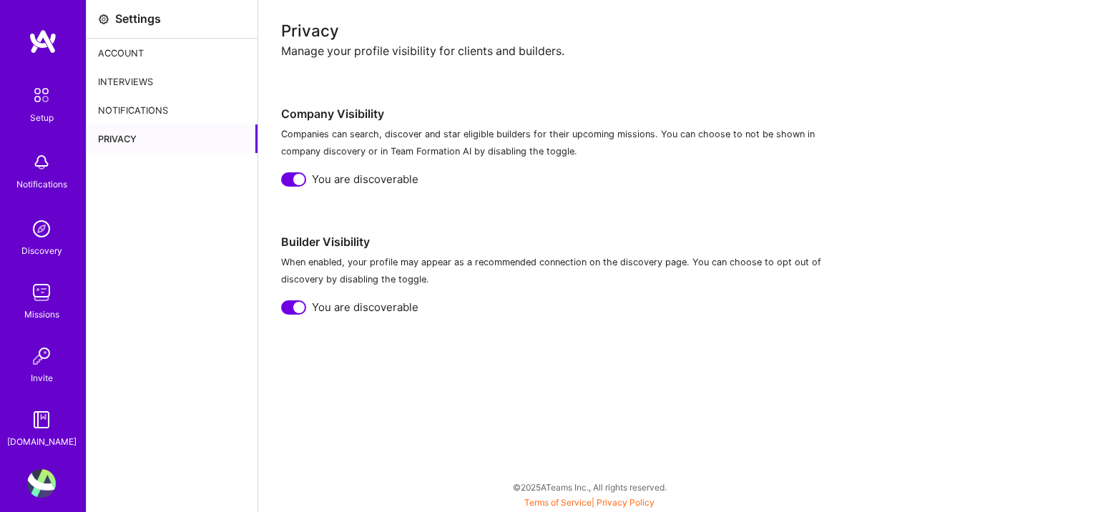
click at [298, 178] on div at bounding box center [298, 179] width 11 height 11
click at [295, 303] on div at bounding box center [298, 307] width 11 height 11
click at [43, 45] on img at bounding box center [43, 42] width 29 height 26
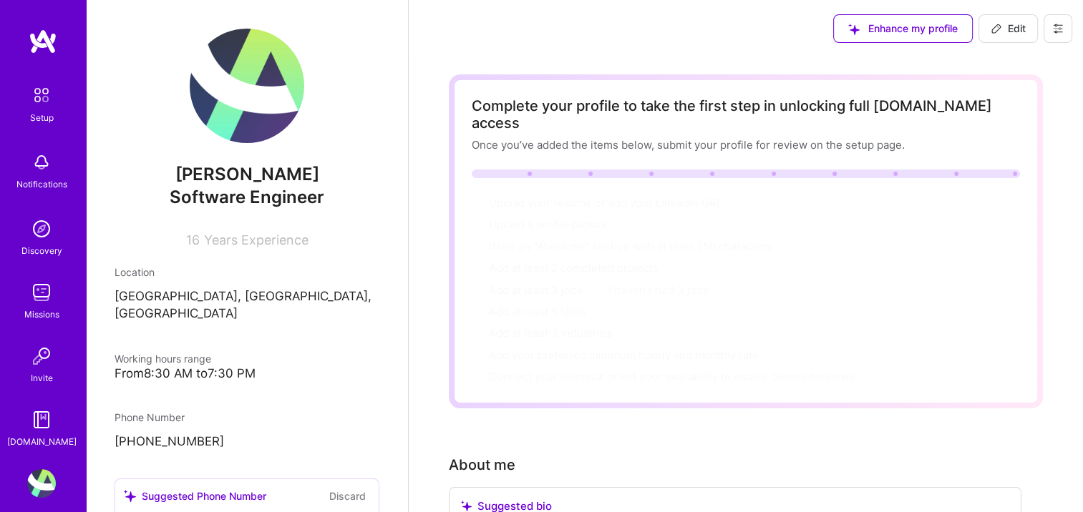
click at [1050, 23] on button at bounding box center [1057, 28] width 29 height 29
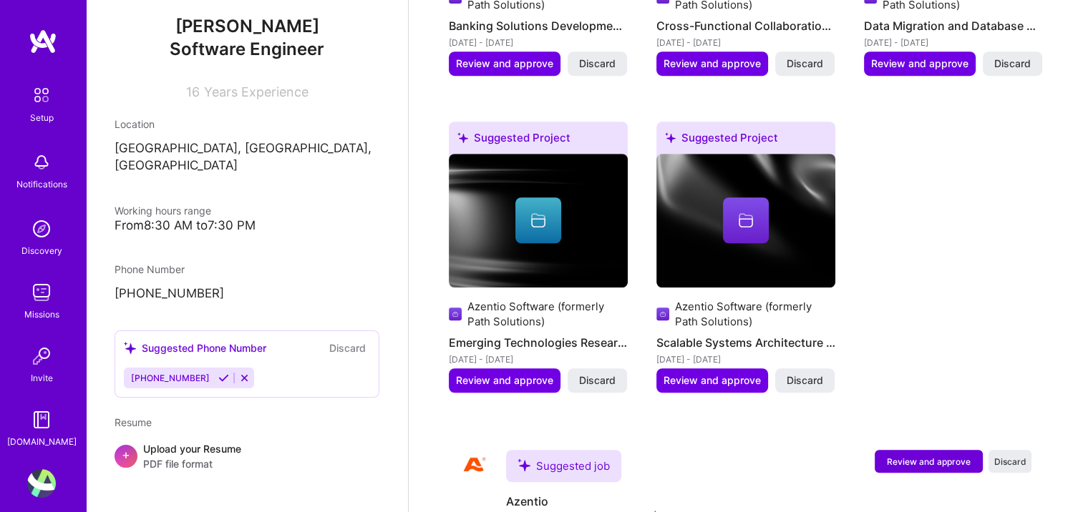
scroll to position [1057, 0]
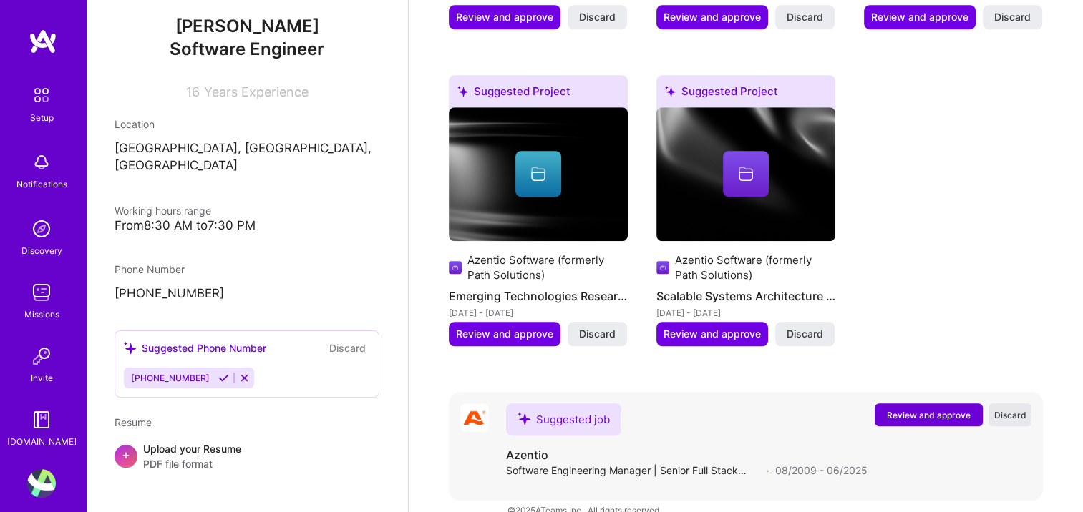
click at [1019, 409] on span "Discard" at bounding box center [1010, 415] width 32 height 12
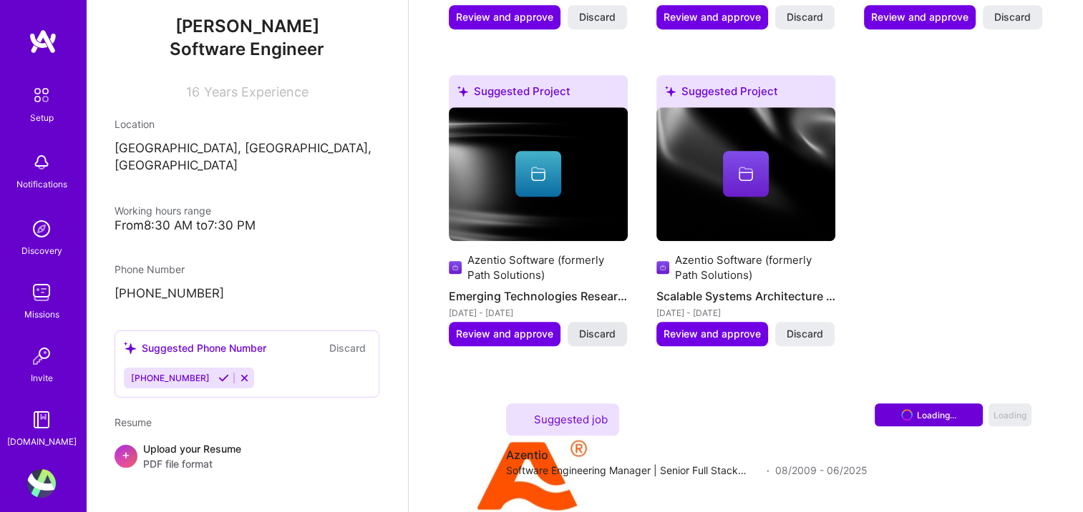
scroll to position [948, 0]
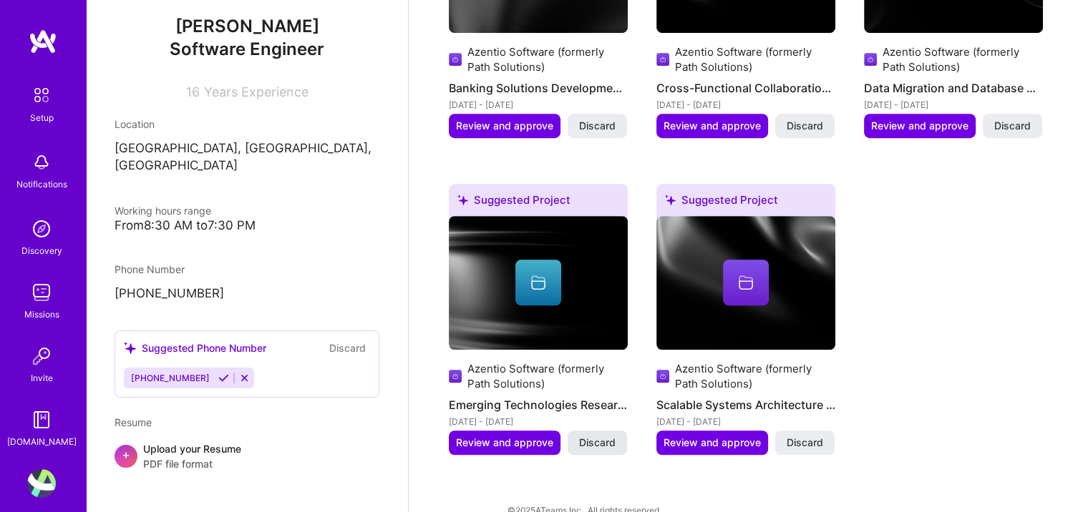
click at [598, 436] on span "Discard" at bounding box center [597, 443] width 36 height 14
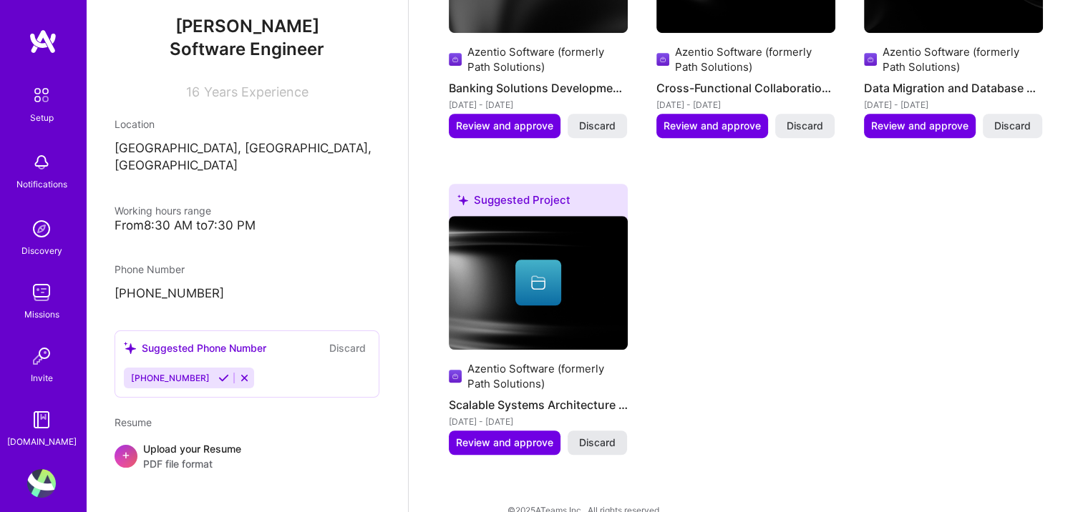
click at [600, 436] on span "Discard" at bounding box center [597, 443] width 36 height 14
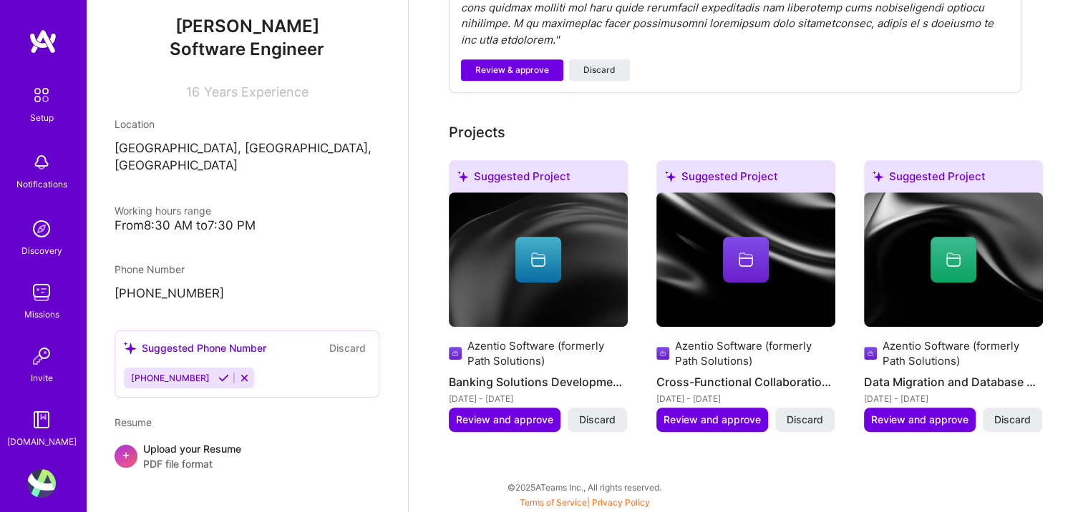
scroll to position [631, 0]
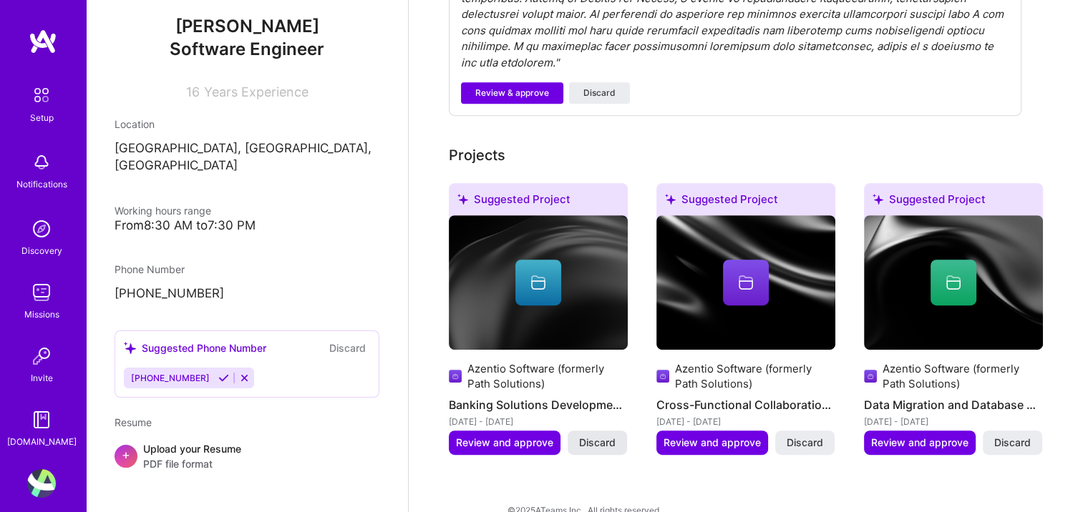
click at [593, 436] on span "Discard" at bounding box center [597, 443] width 36 height 14
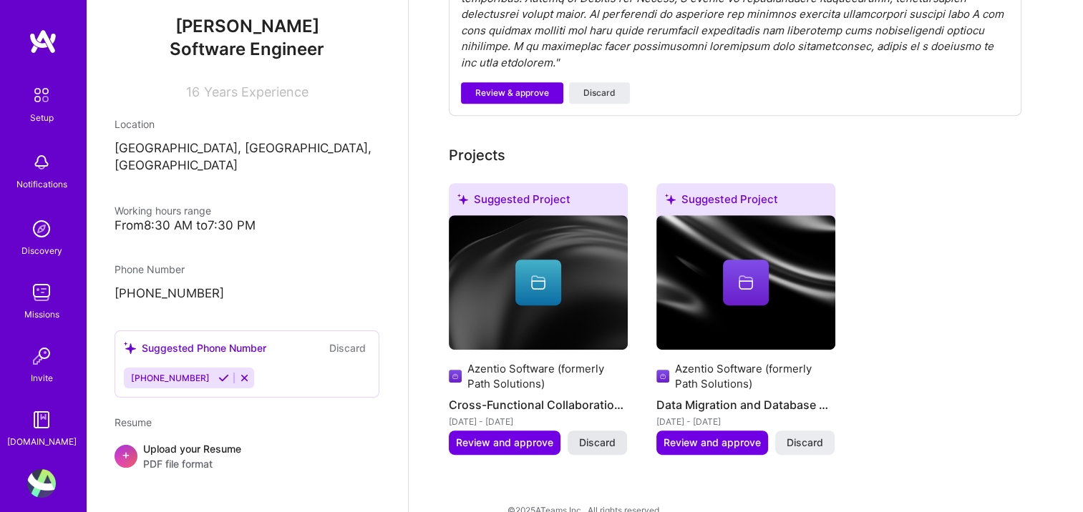
click at [593, 436] on span "Discard" at bounding box center [597, 443] width 36 height 14
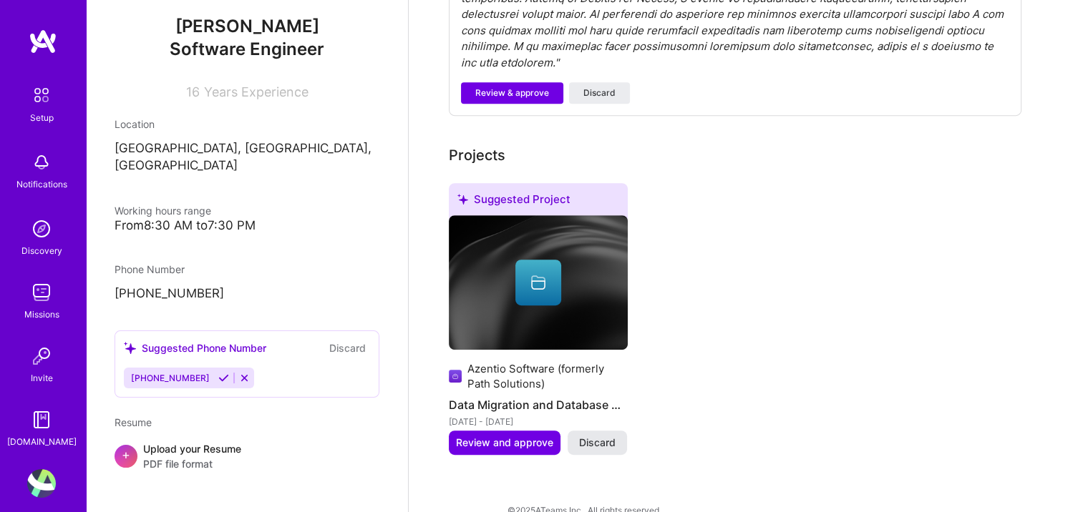
click at [594, 436] on span "Discard" at bounding box center [597, 443] width 36 height 14
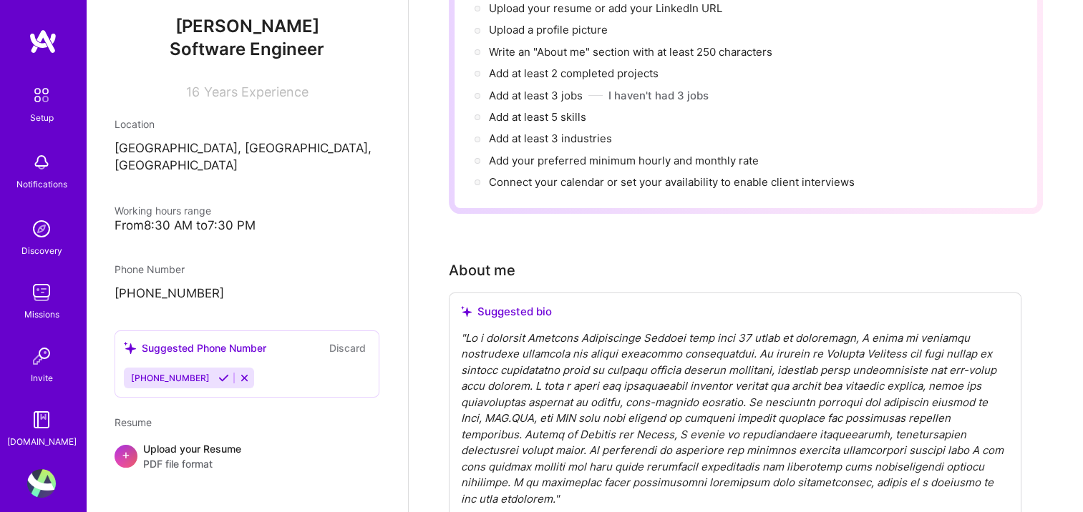
scroll to position [249, 0]
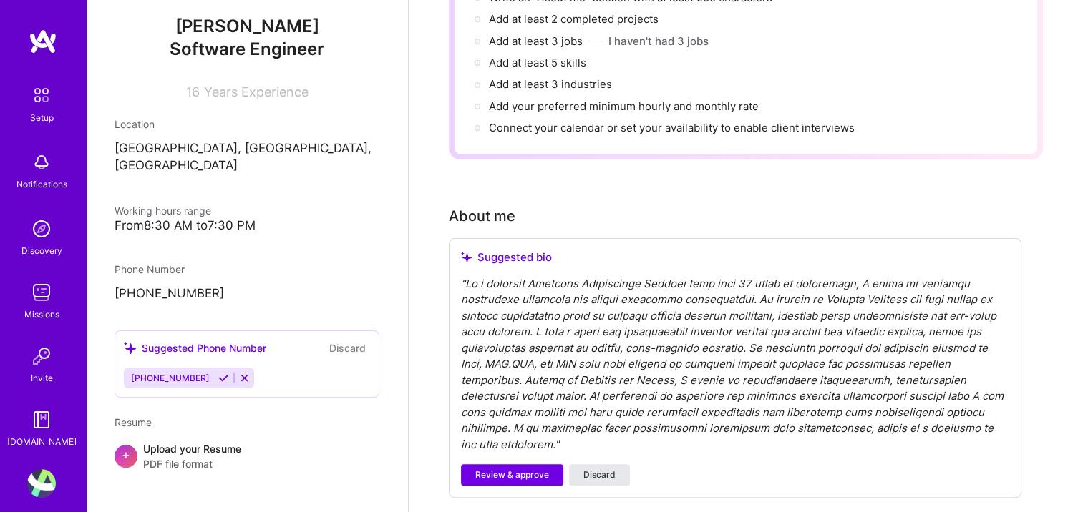
click at [604, 469] on span "Discard" at bounding box center [599, 475] width 32 height 13
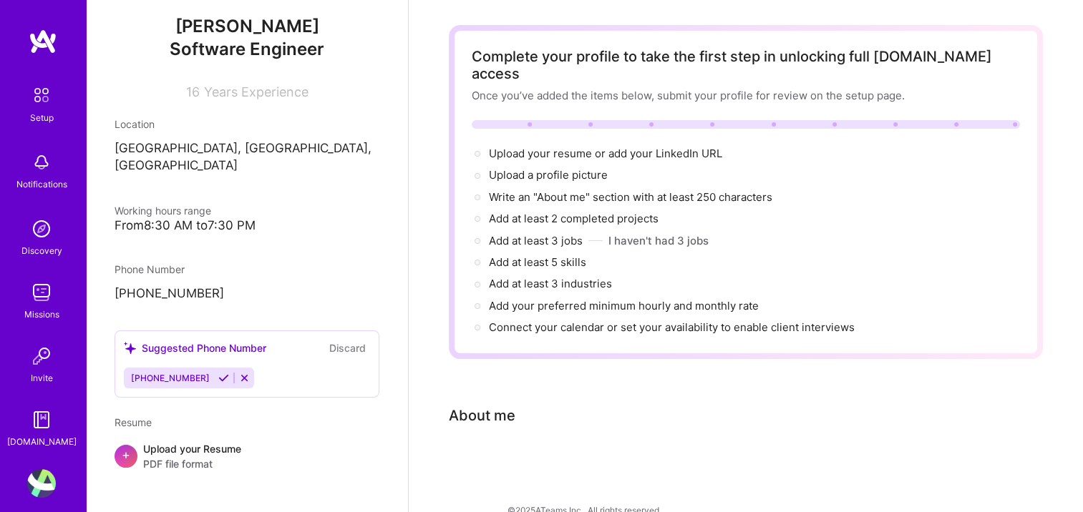
scroll to position [0, 0]
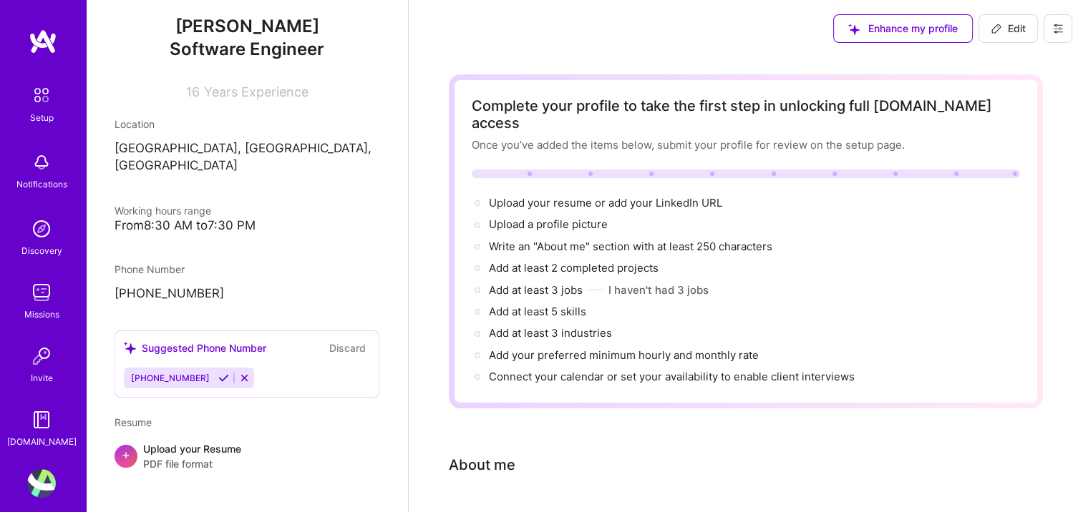
click at [1016, 27] on span "Edit" at bounding box center [1007, 28] width 35 height 14
select select "CA"
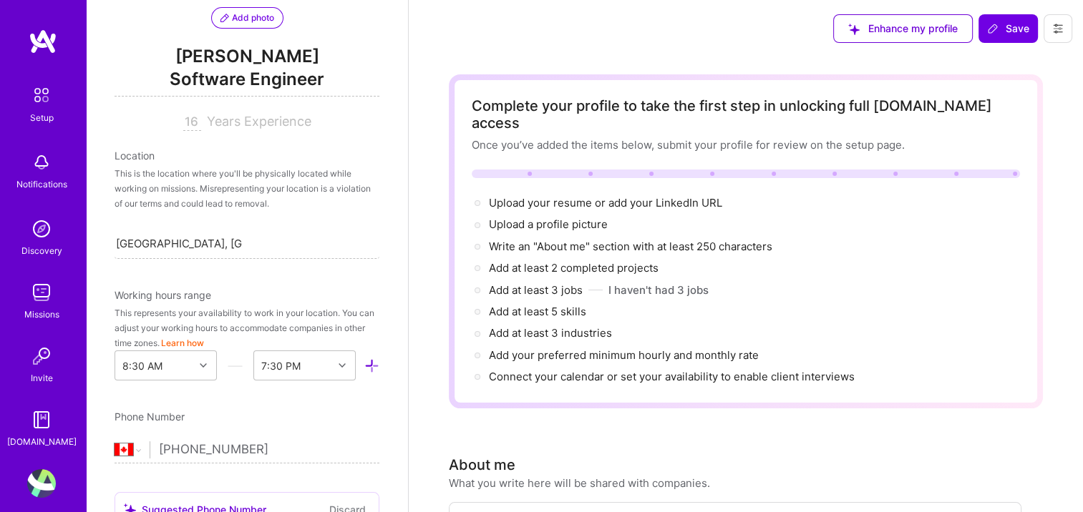
scroll to position [177, 0]
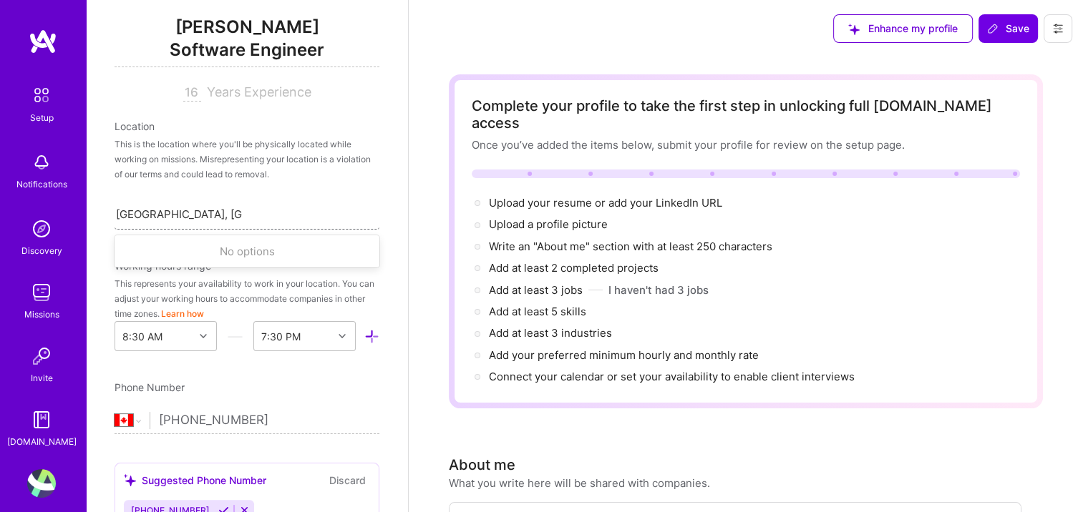
drag, startPoint x: 257, startPoint y: 215, endPoint x: 122, endPoint y: 214, distance: 135.2
click at [122, 214] on div "[GEOGRAPHIC_DATA], [GEOGRAPHIC_DATA], [GEOGRAPHIC_DATA] [GEOGRAPHIC_DATA], [GEO…" at bounding box center [246, 214] width 265 height 30
click at [121, 213] on input "[GEOGRAPHIC_DATA], [GEOGRAPHIC_DATA], [GEOGRAPHIC_DATA]" at bounding box center [179, 214] width 127 height 15
click at [241, 209] on input "[GEOGRAPHIC_DATA], [GEOGRAPHIC_DATA], [GEOGRAPHIC_DATA]" at bounding box center [179, 214] width 127 height 15
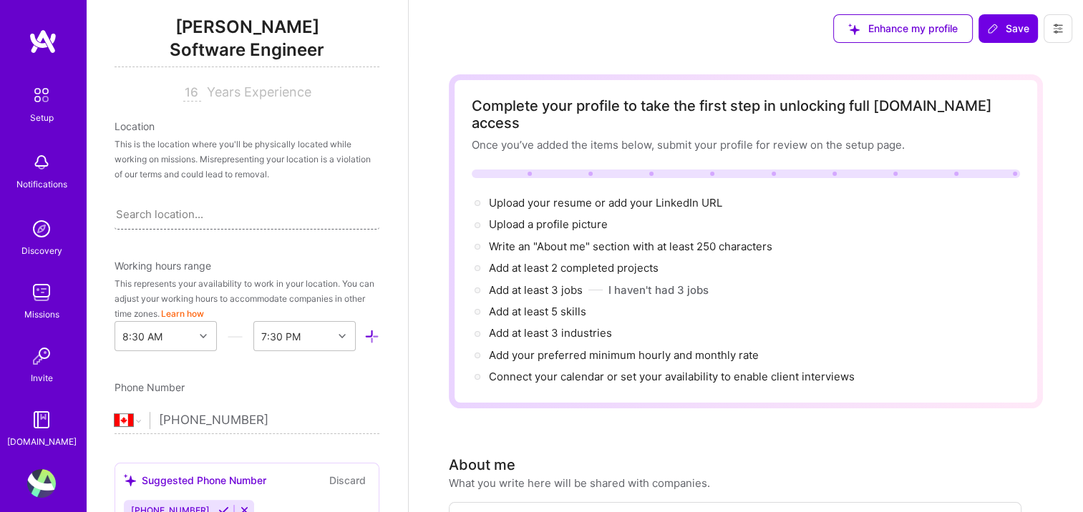
drag, startPoint x: 243, startPoint y: 210, endPoint x: 154, endPoint y: 215, distance: 89.6
click at [154, 215] on div "Search location..." at bounding box center [246, 214] width 265 height 30
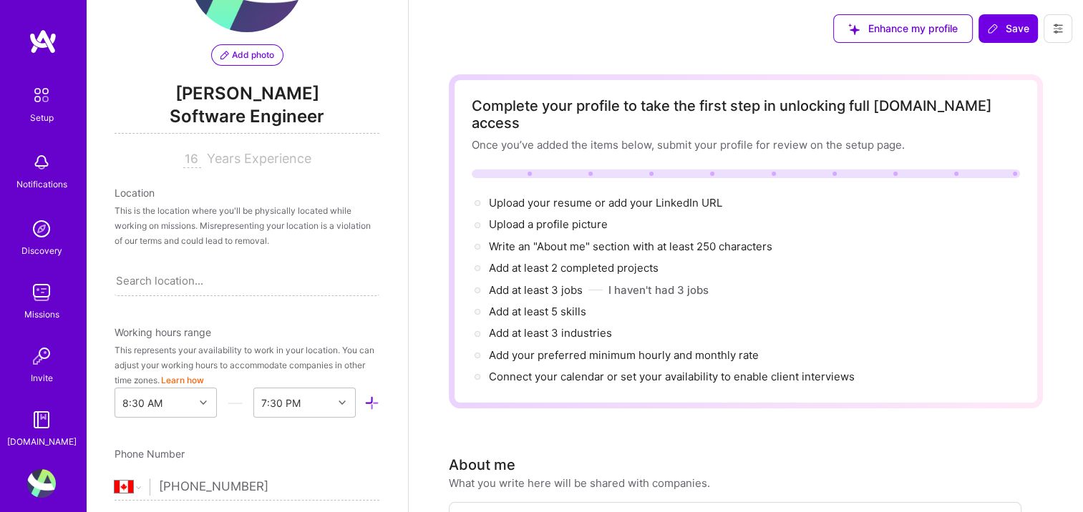
scroll to position [0, 0]
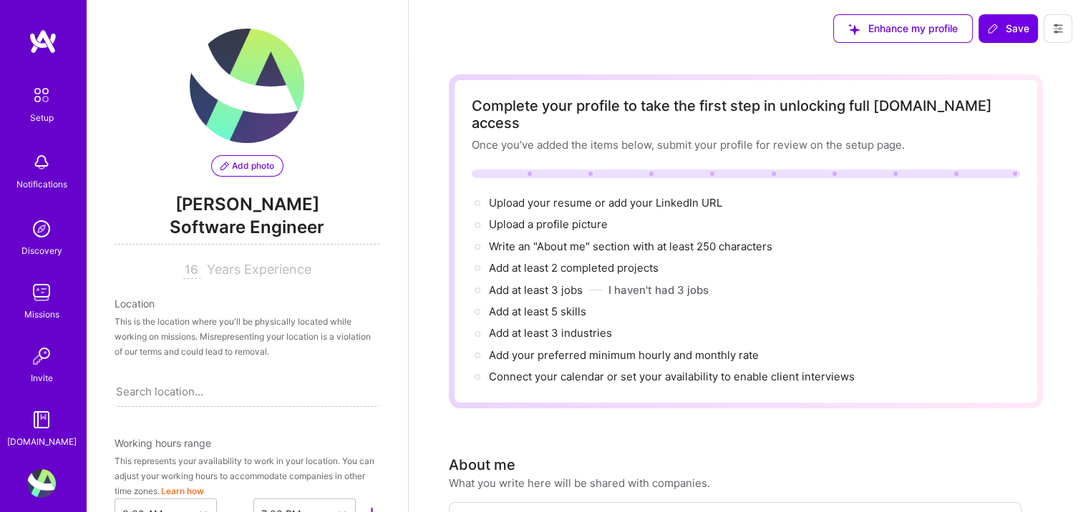
click at [35, 94] on img at bounding box center [41, 95] width 30 height 30
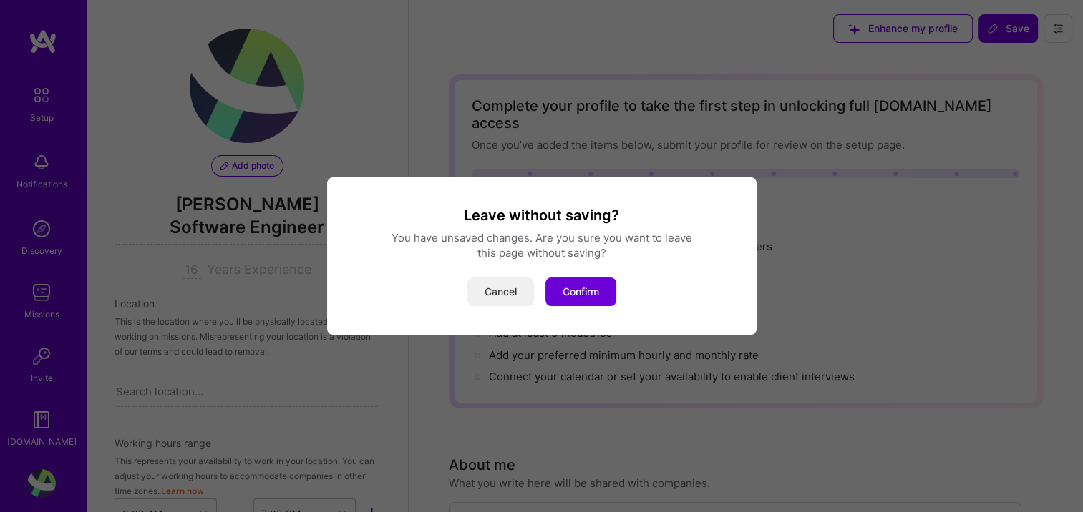
click at [494, 290] on button "Cancel" at bounding box center [500, 292] width 67 height 29
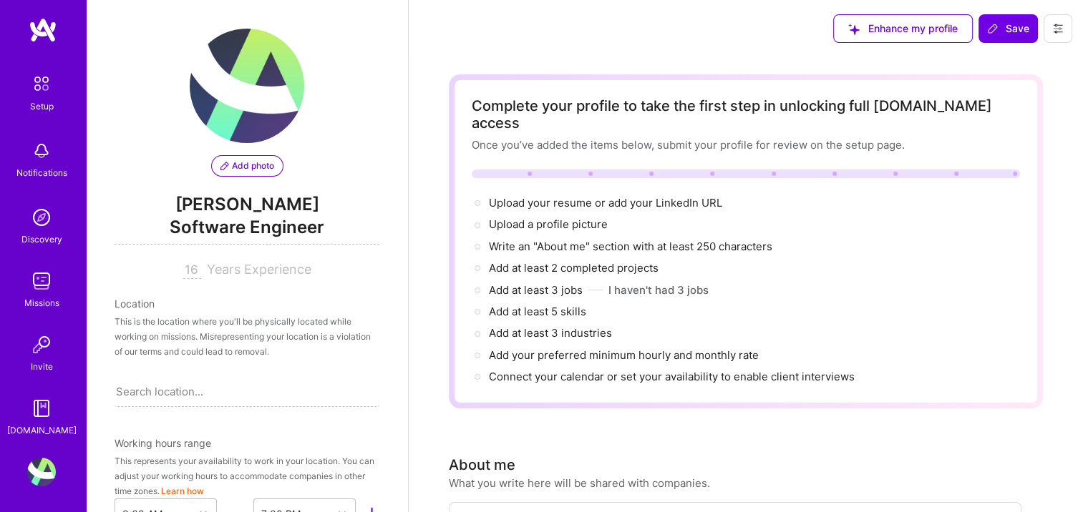
scroll to position [14, 0]
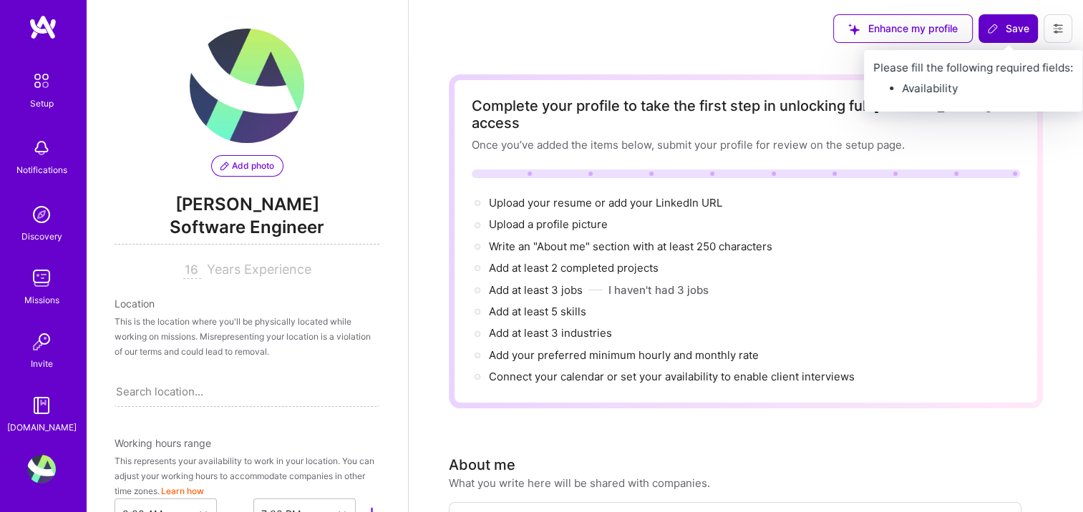
click at [1010, 31] on span "Save" at bounding box center [1008, 28] width 42 height 14
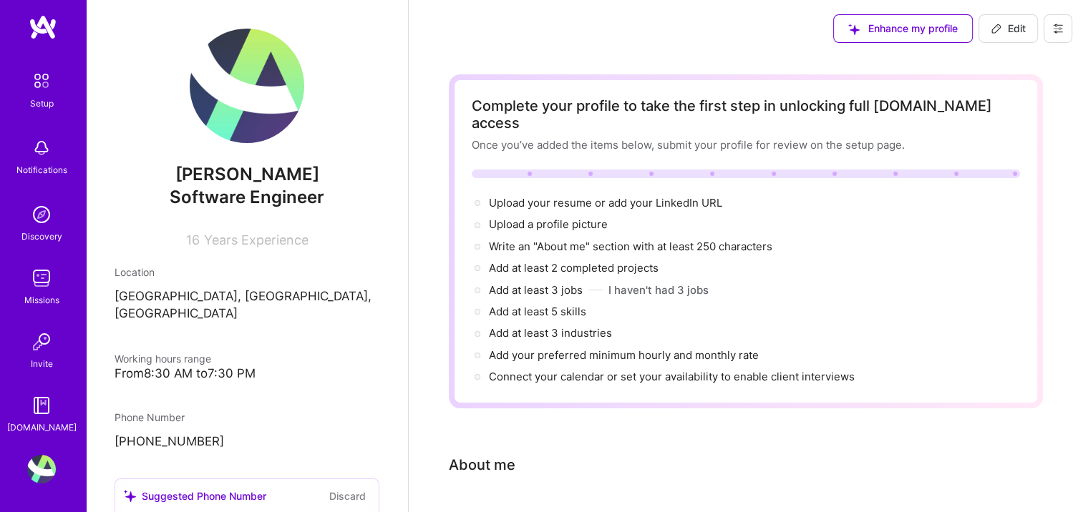
click at [1048, 22] on button at bounding box center [1057, 28] width 29 height 29
click at [990, 63] on button "Settings" at bounding box center [1018, 61] width 107 height 36
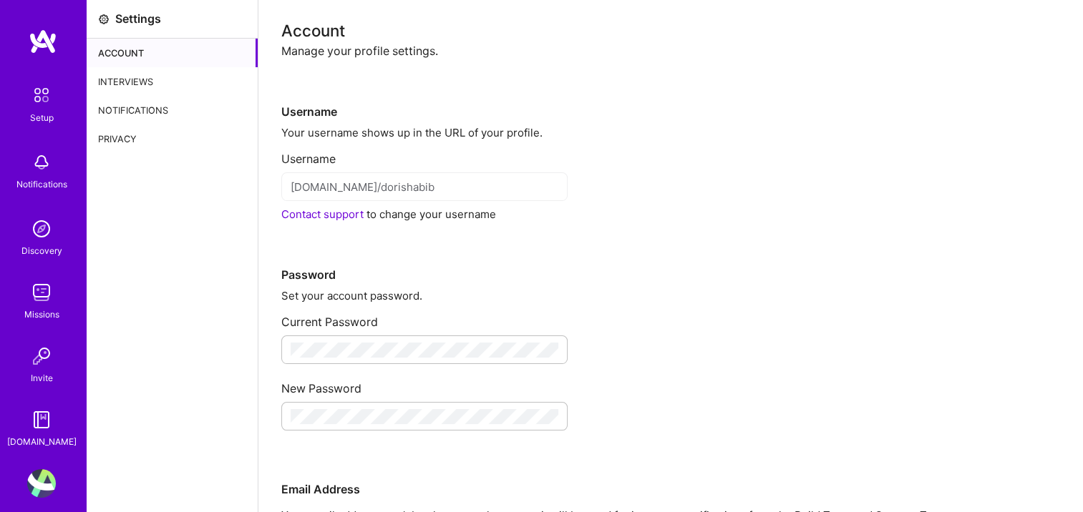
click at [112, 77] on div "Interviews" at bounding box center [172, 81] width 171 height 29
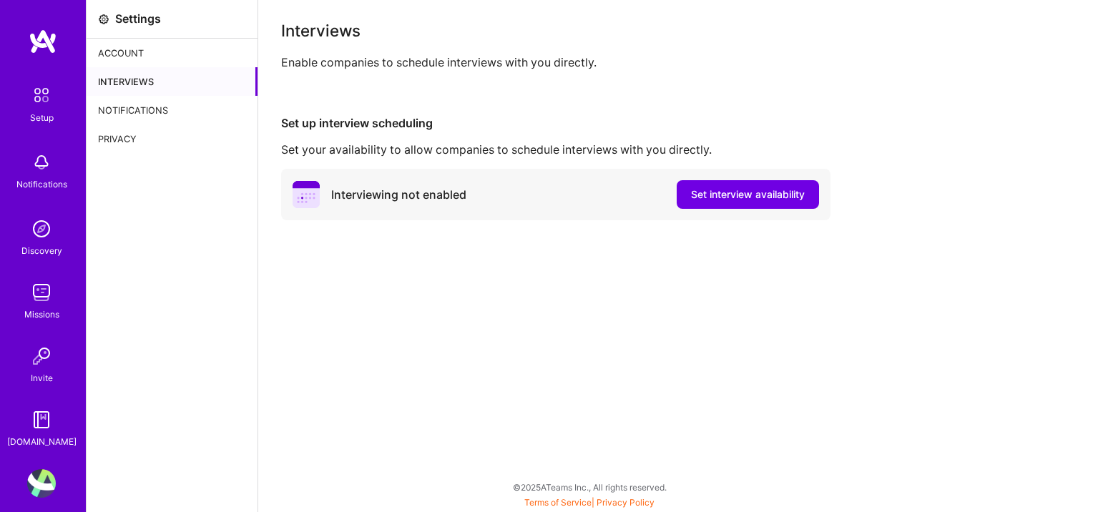
click at [105, 94] on div "Interviews" at bounding box center [172, 81] width 171 height 29
click at [105, 101] on div "Notifications" at bounding box center [172, 110] width 171 height 29
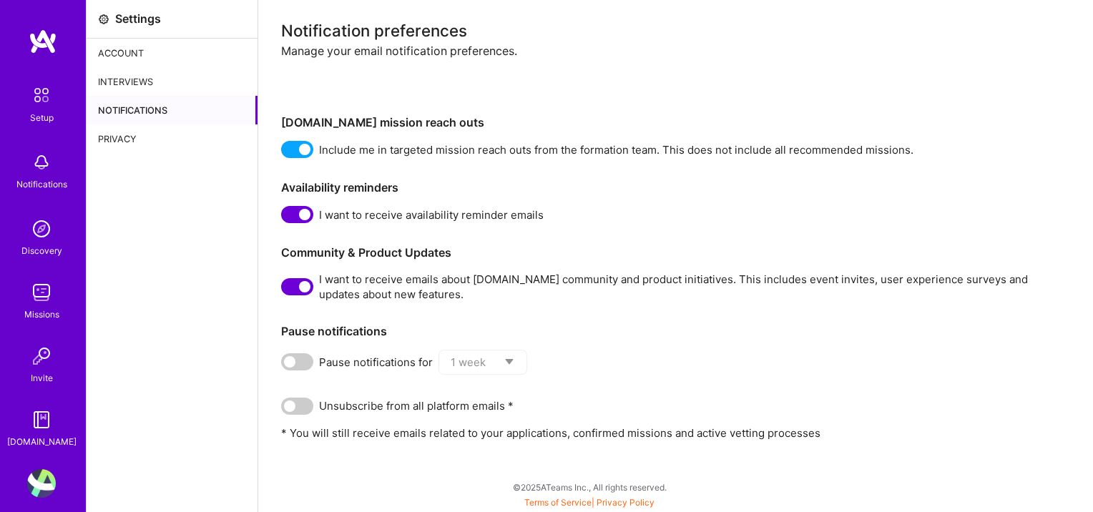
click at [303, 214] on span at bounding box center [297, 214] width 32 height 17
click at [284, 218] on input "checkbox" at bounding box center [284, 218] width 0 height 0
click at [301, 283] on span at bounding box center [297, 286] width 32 height 17
click at [284, 290] on input "checkbox" at bounding box center [284, 290] width 0 height 0
click at [300, 146] on span at bounding box center [297, 149] width 32 height 17
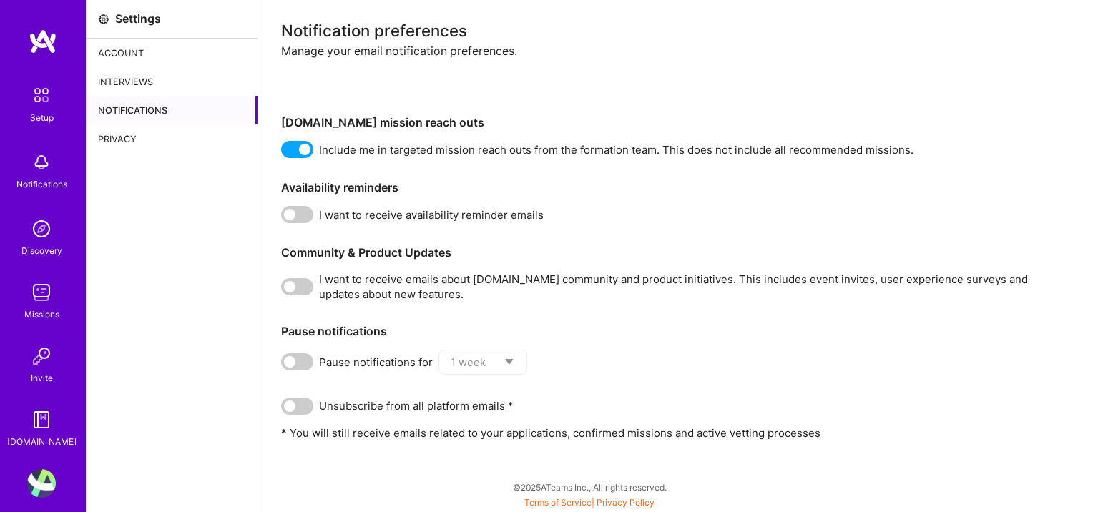
click at [284, 152] on input "checkbox" at bounding box center [284, 152] width 0 height 0
click at [145, 142] on div "Privacy" at bounding box center [172, 139] width 171 height 29
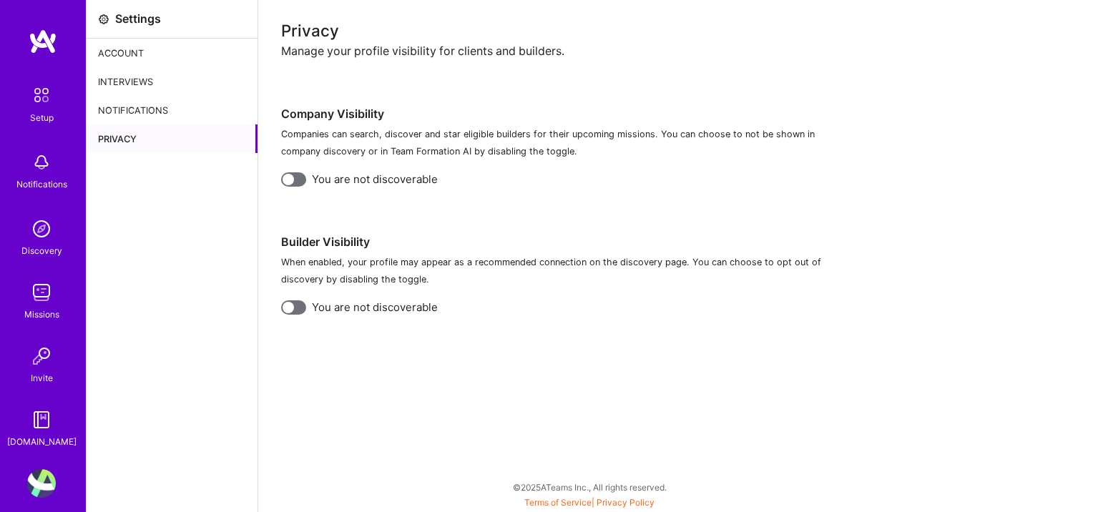
click at [100, 16] on icon at bounding box center [103, 19] width 11 height 11
click at [140, 50] on div "Account" at bounding box center [172, 53] width 171 height 29
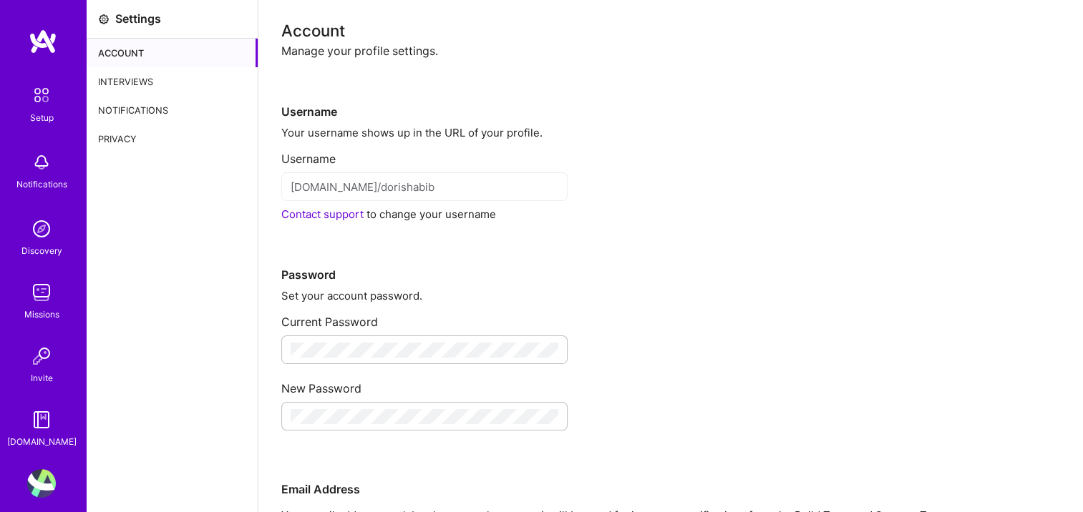
click at [43, 34] on img at bounding box center [43, 42] width 29 height 26
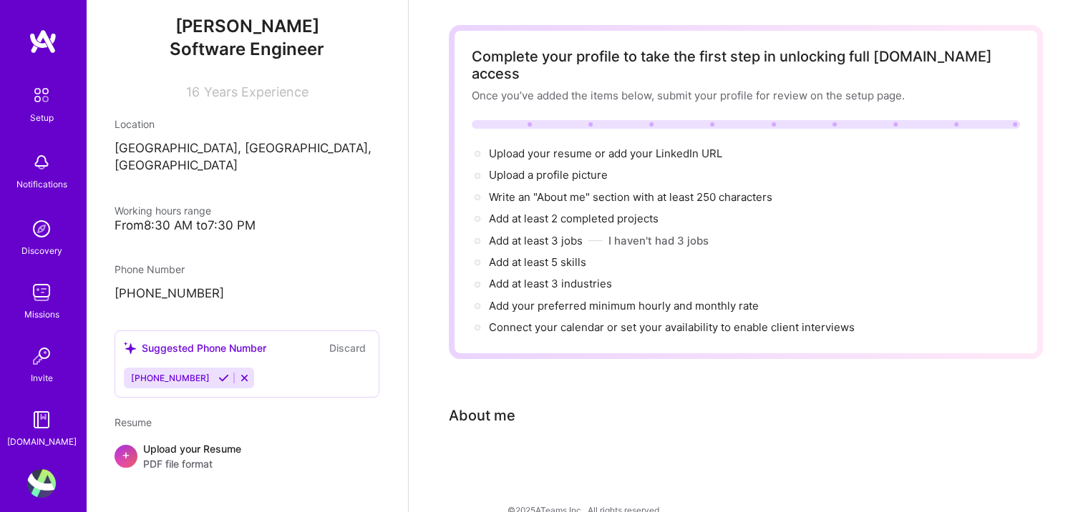
scroll to position [14, 0]
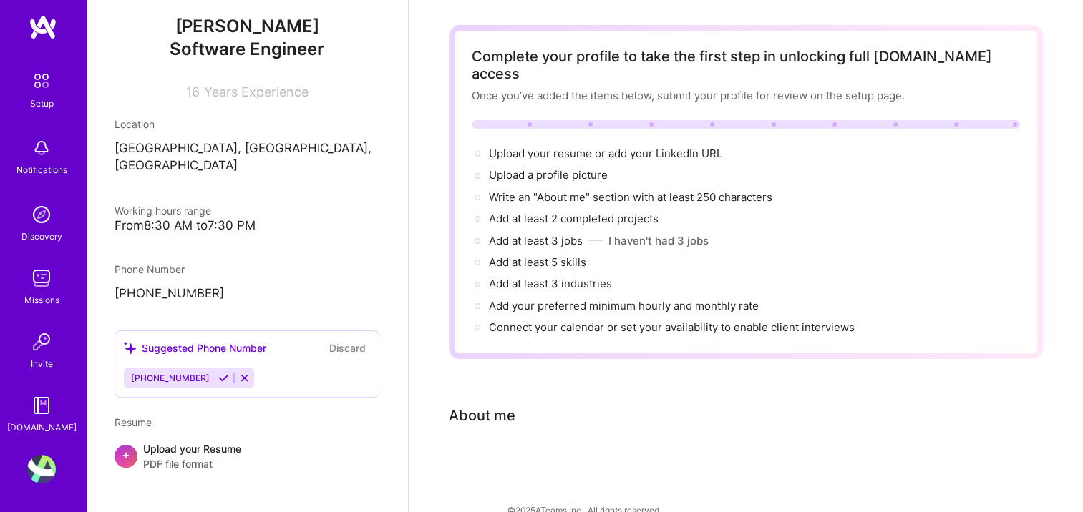
click at [31, 467] on img at bounding box center [41, 469] width 29 height 29
drag, startPoint x: 31, startPoint y: 467, endPoint x: 325, endPoint y: 240, distance: 371.4
click at [325, 240] on div "[PERSON_NAME] Software Engineer 16 Years Experience Location [GEOGRAPHIC_DATA],…" at bounding box center [247, 256] width 322 height 512
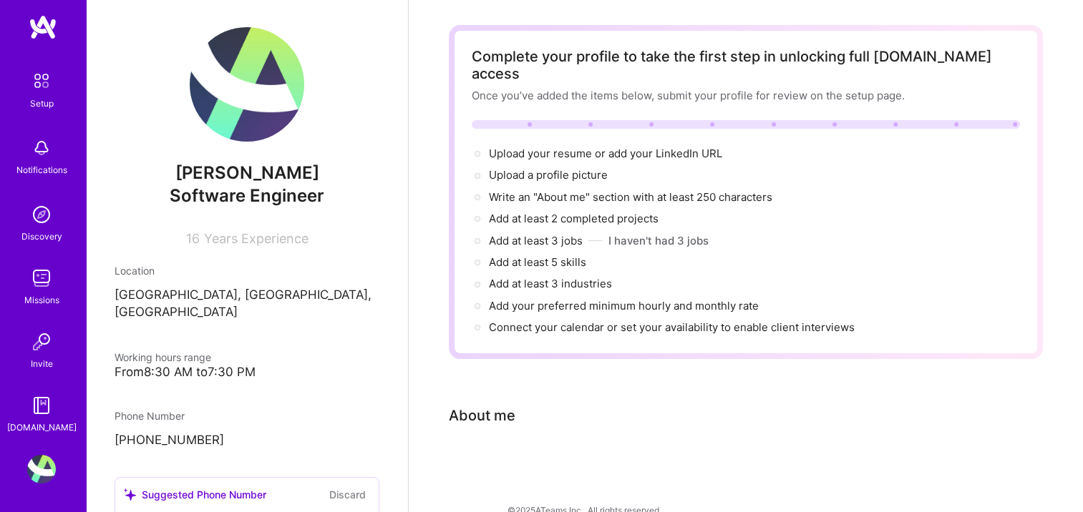
scroll to position [0, 0]
click at [31, 84] on img at bounding box center [41, 81] width 30 height 30
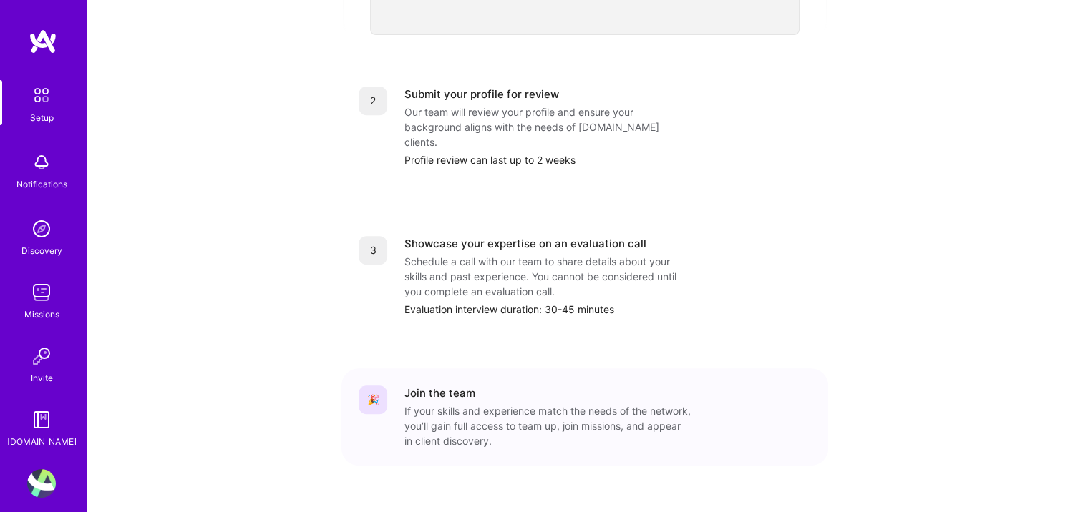
scroll to position [575, 0]
click at [37, 179] on div "Notifications" at bounding box center [41, 184] width 51 height 15
click at [27, 236] on img at bounding box center [41, 229] width 29 height 29
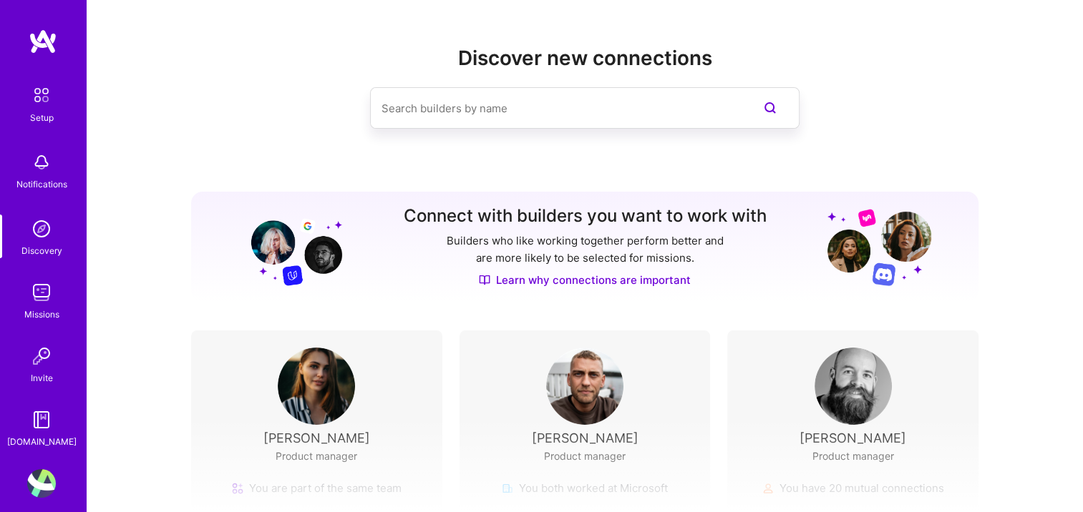
click at [31, 288] on img at bounding box center [41, 292] width 29 height 29
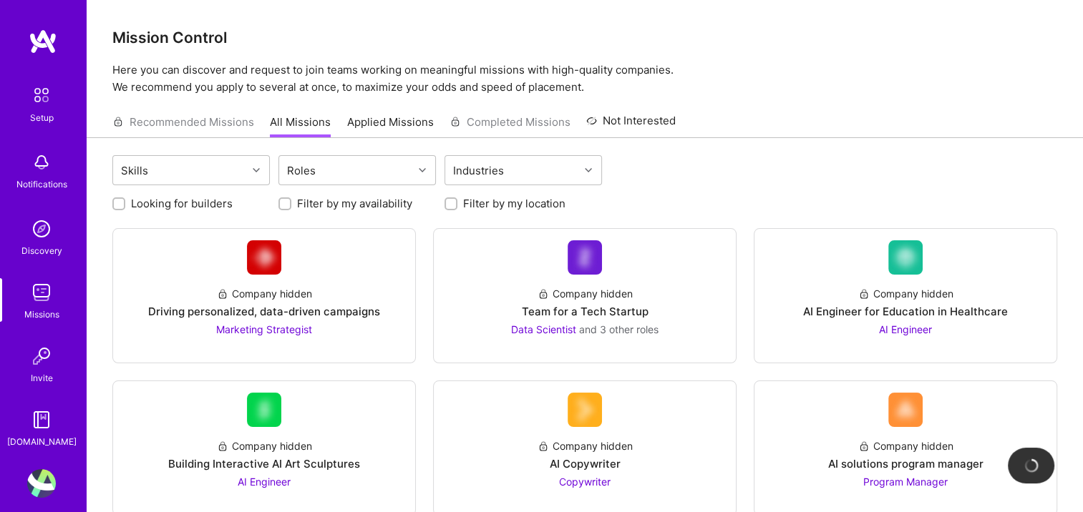
click at [40, 421] on img at bounding box center [41, 420] width 29 height 29
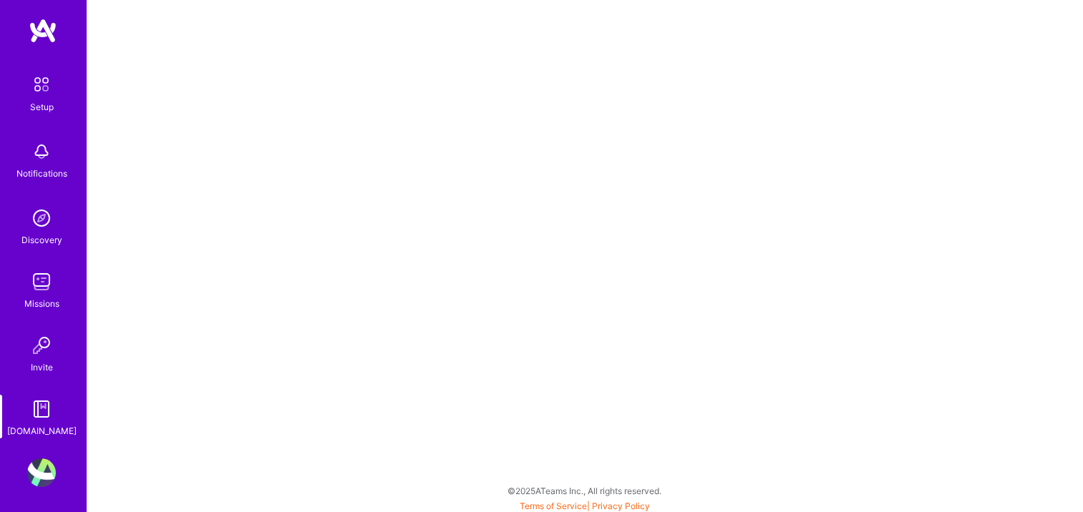
scroll to position [14, 0]
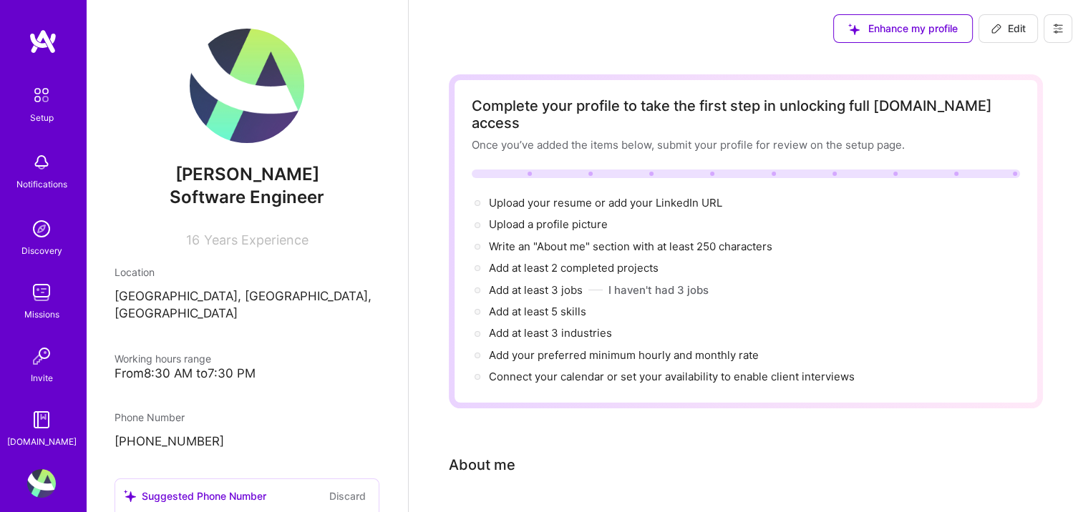
scroll to position [14, 0]
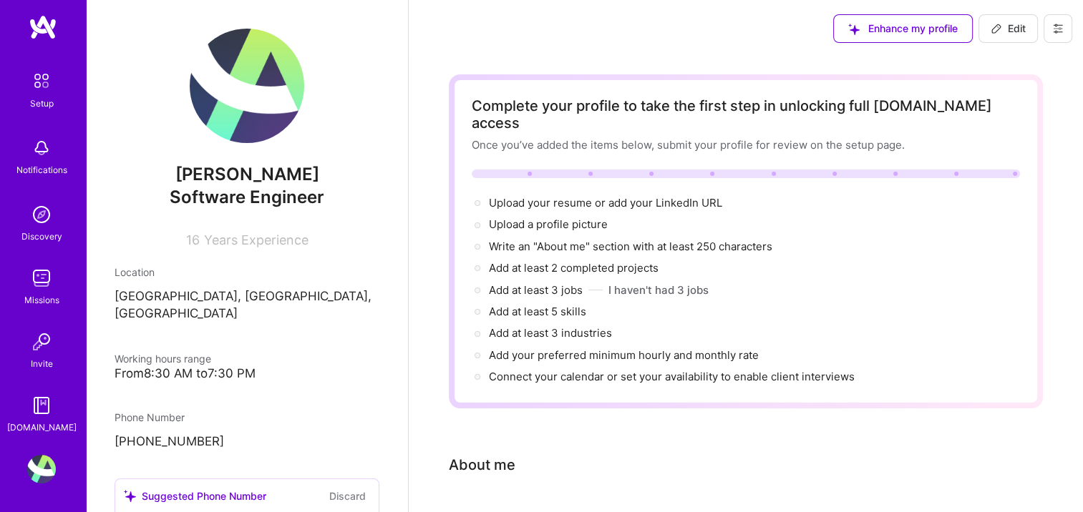
click at [34, 413] on img at bounding box center [41, 405] width 29 height 29
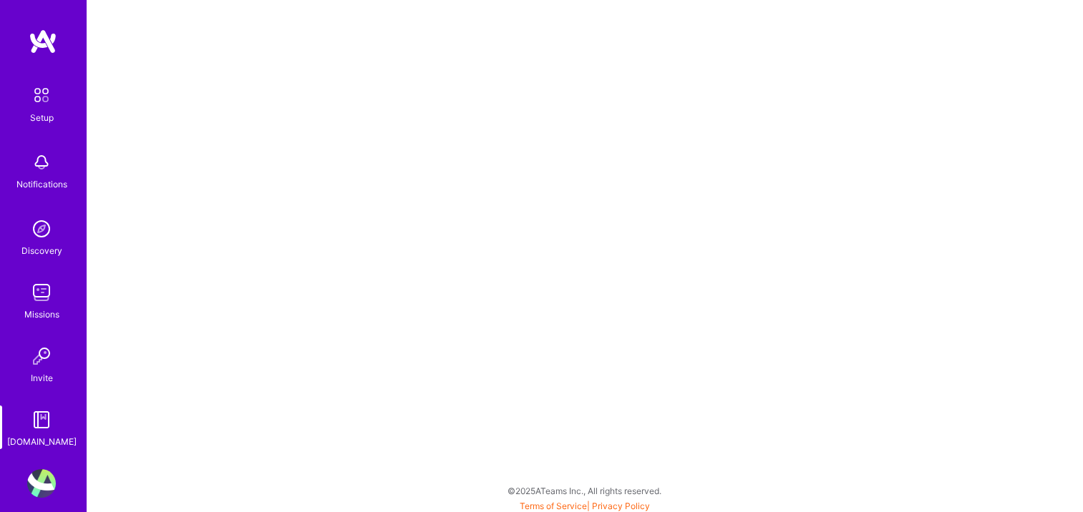
click at [36, 31] on img at bounding box center [43, 42] width 29 height 26
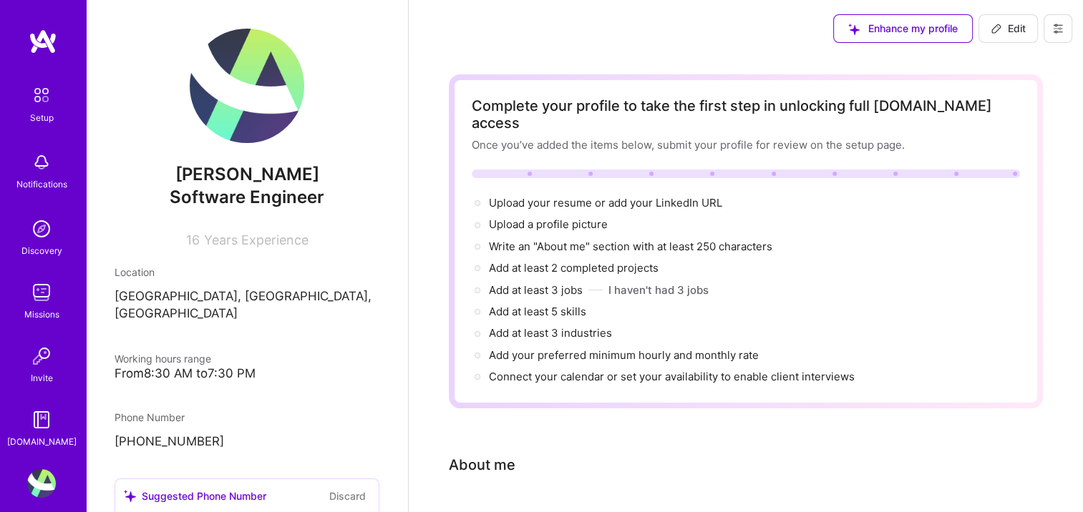
click at [1002, 27] on span "Edit" at bounding box center [1007, 28] width 35 height 14
select select "CA"
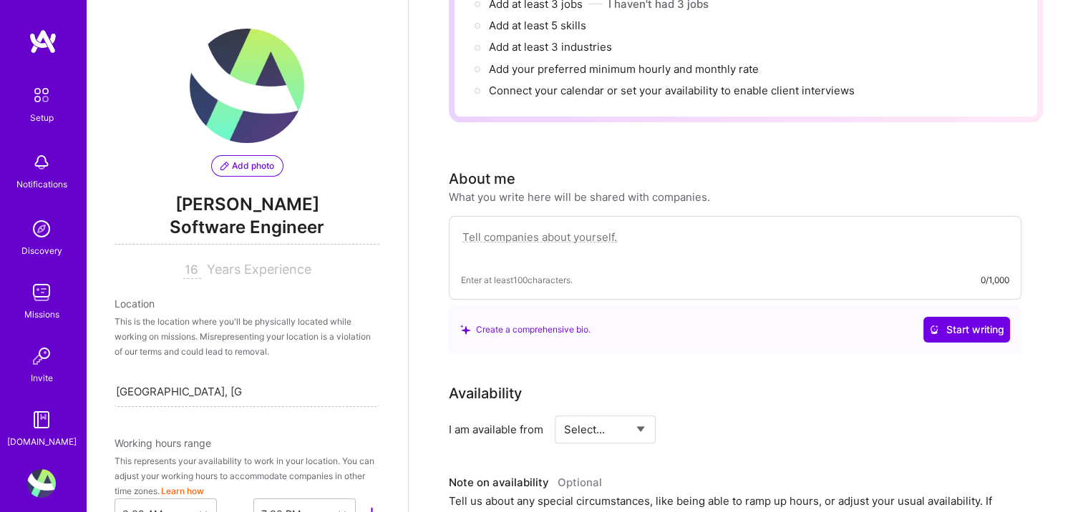
click at [260, 190] on div "Add photo Doris Habib Software Engineer 16 Years Experience" at bounding box center [246, 154] width 265 height 250
click at [258, 198] on span "[PERSON_NAME]" at bounding box center [246, 204] width 265 height 21
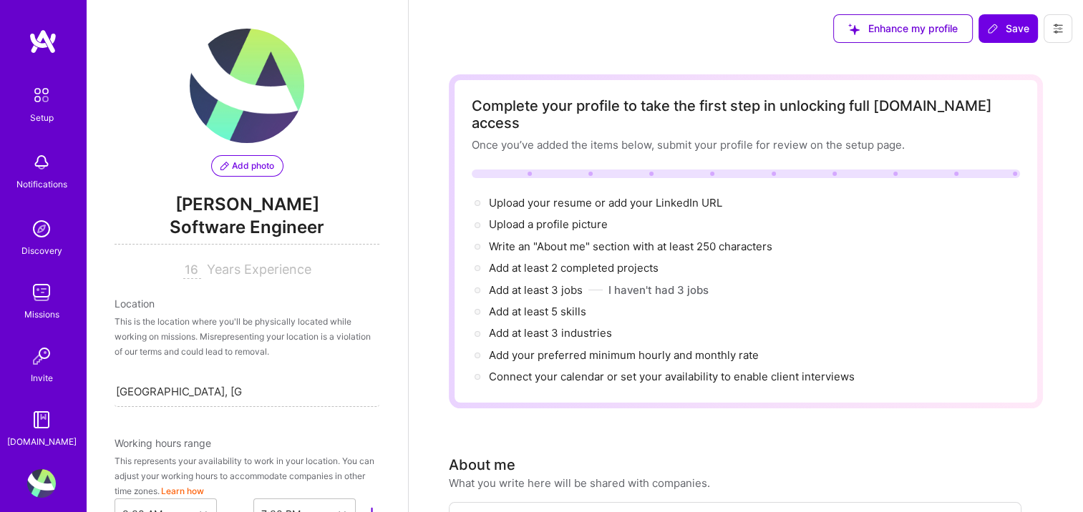
click at [273, 219] on span "Software Engineer" at bounding box center [246, 229] width 265 height 29
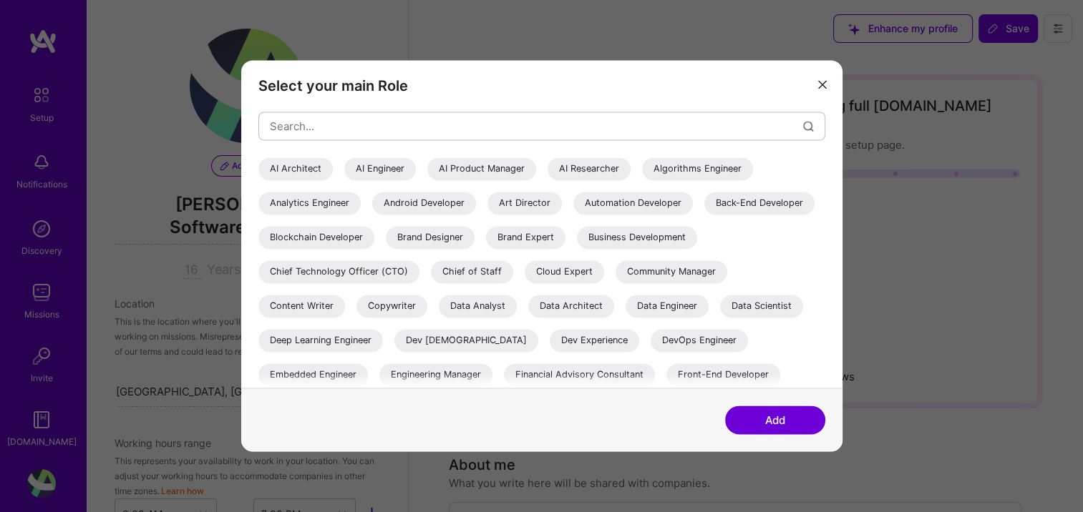
click at [818, 83] on icon "modal" at bounding box center [822, 84] width 9 height 9
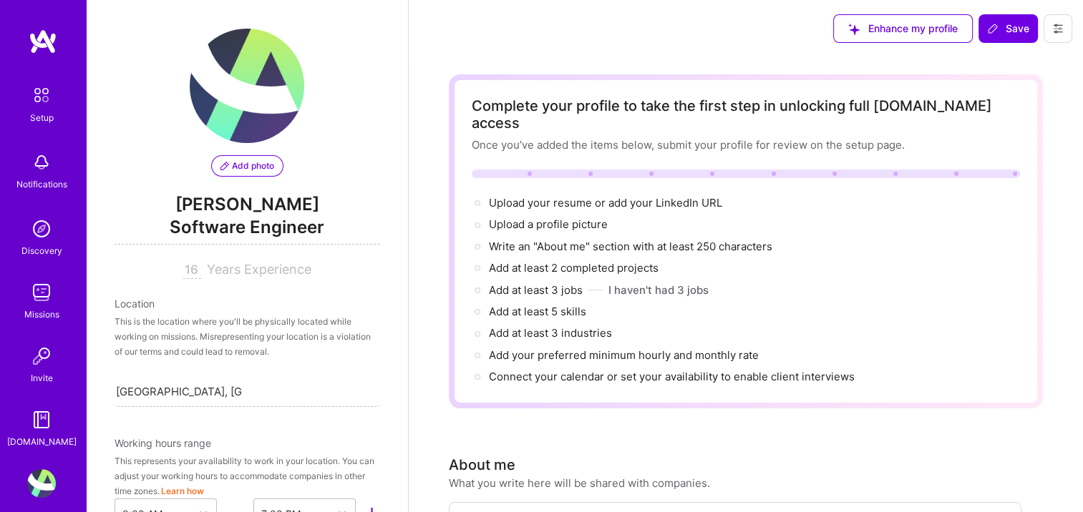
click at [222, 204] on span "[PERSON_NAME]" at bounding box center [246, 204] width 265 height 21
click at [215, 200] on span "[PERSON_NAME]" at bounding box center [246, 204] width 265 height 21
copy span "Doris"
click at [213, 164] on button "Add photo" at bounding box center [247, 165] width 72 height 21
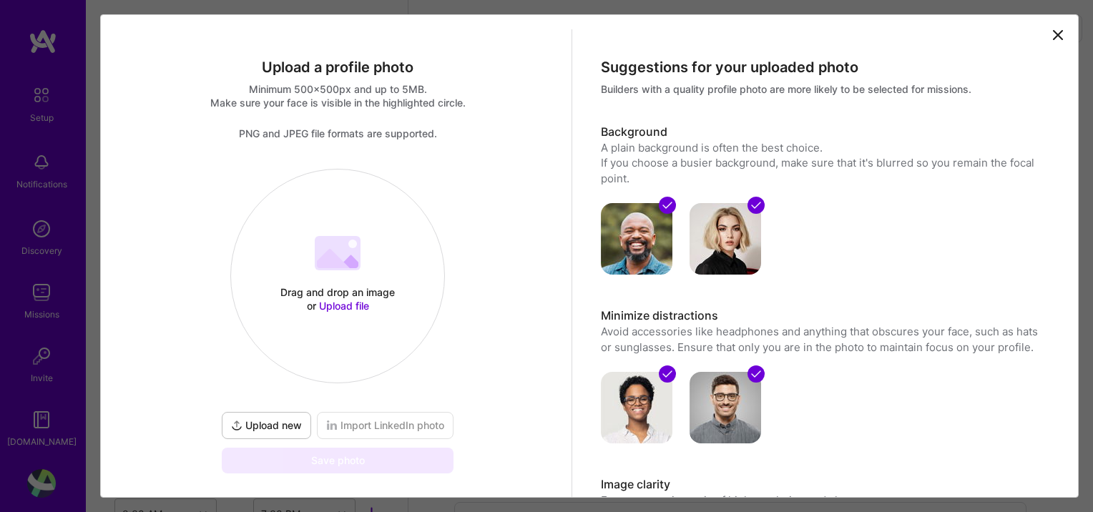
click at [1054, 31] on icon at bounding box center [1058, 35] width 9 height 9
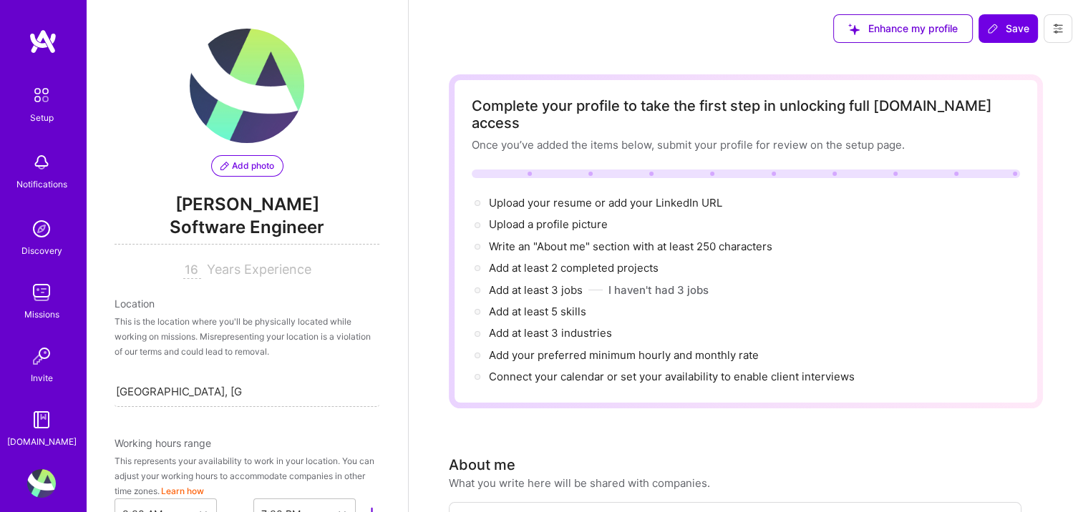
click at [225, 225] on span "Software Engineer" at bounding box center [246, 229] width 265 height 29
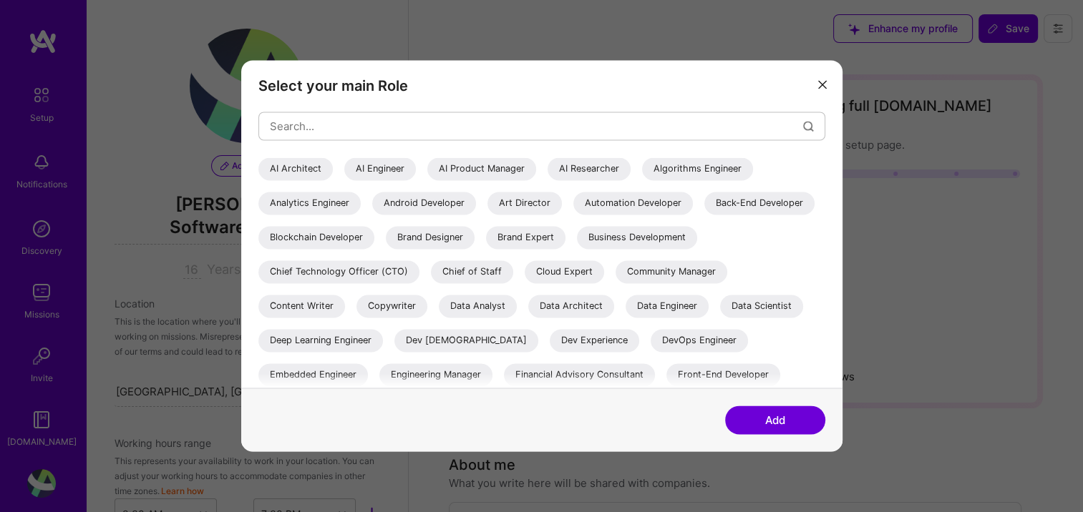
click at [814, 85] on button "modal" at bounding box center [822, 84] width 17 height 24
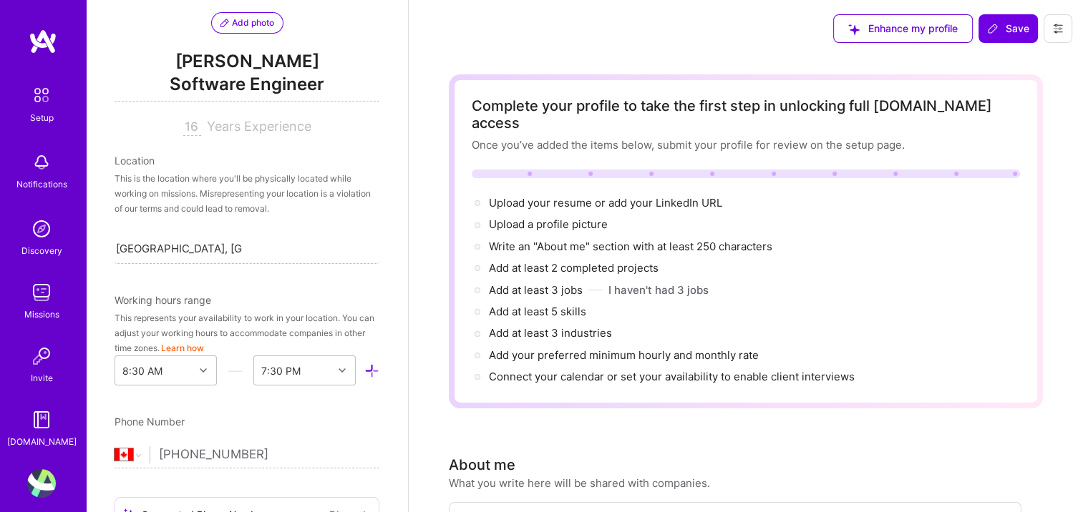
scroll to position [358, 0]
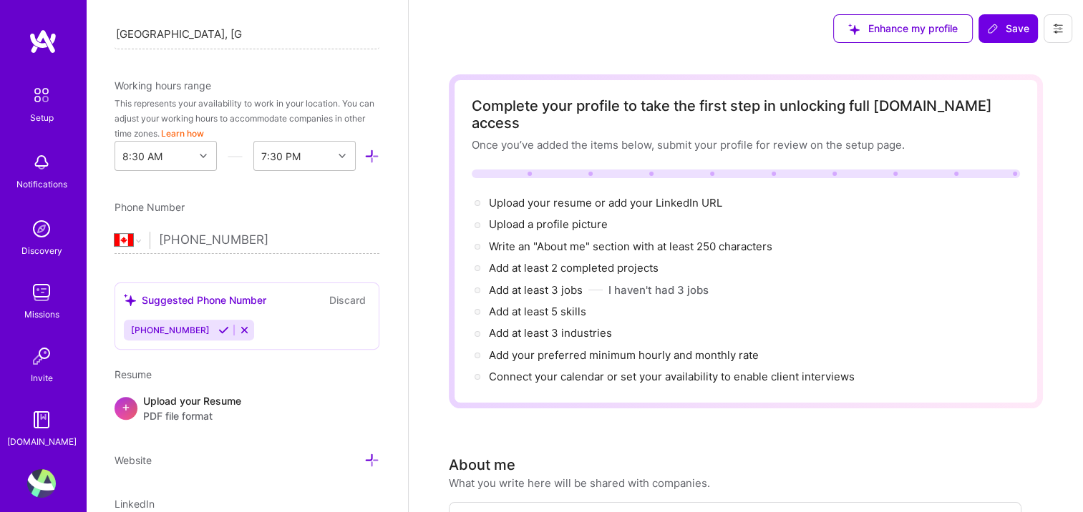
click at [204, 130] on button "Learn how" at bounding box center [182, 133] width 43 height 15
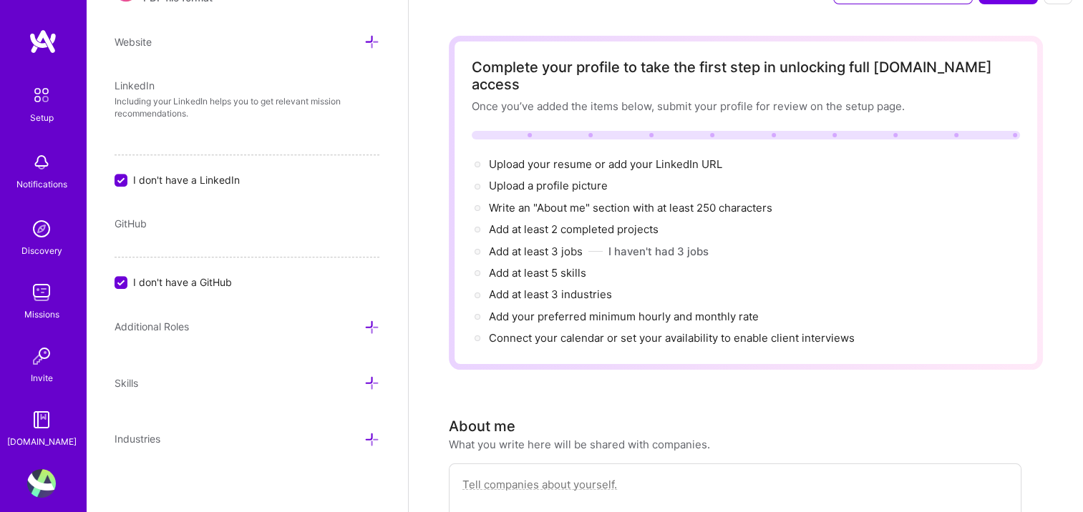
scroll to position [0, 0]
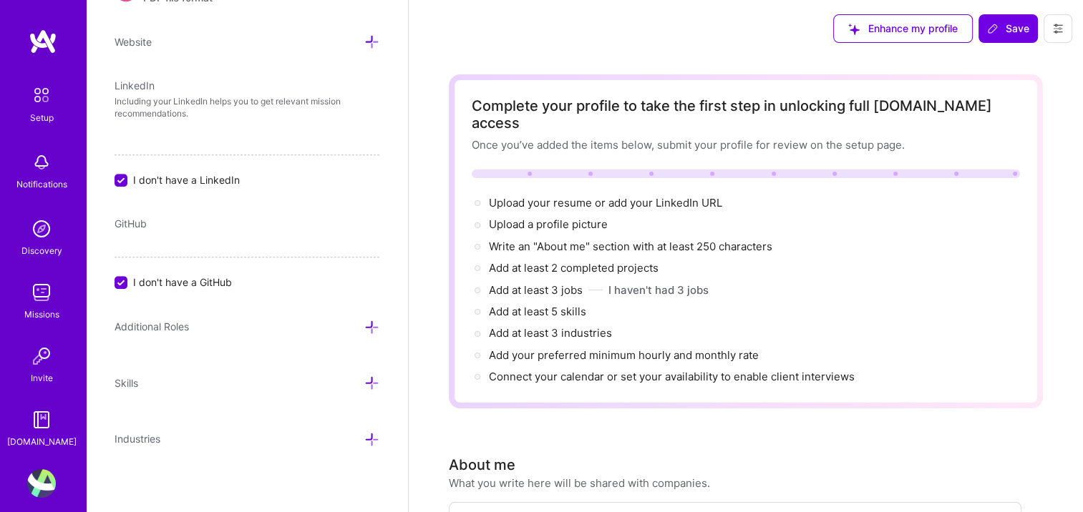
click at [1056, 34] on button at bounding box center [1057, 28] width 29 height 29
click at [996, 61] on button "Settings" at bounding box center [1018, 61] width 107 height 36
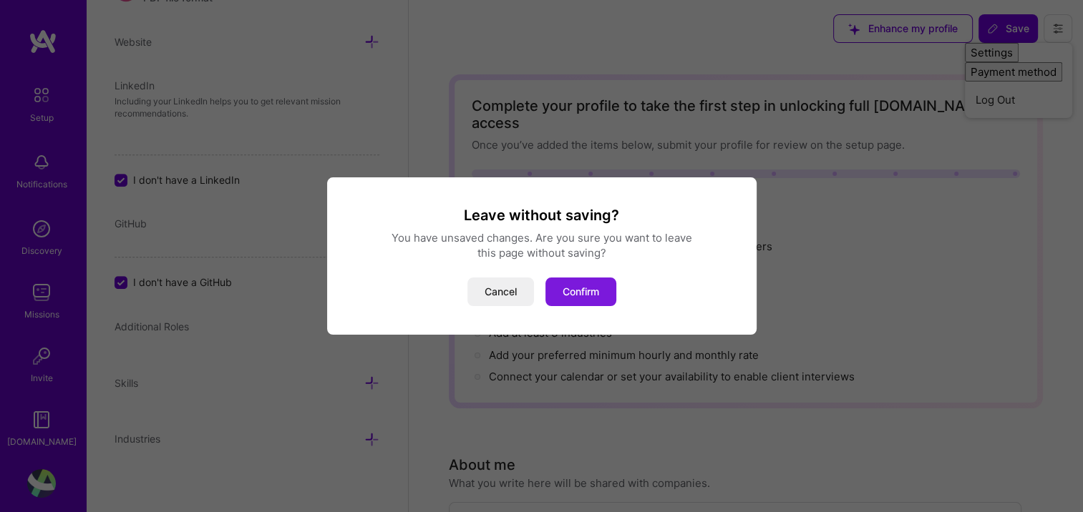
click at [582, 287] on button "Confirm" at bounding box center [580, 292] width 71 height 29
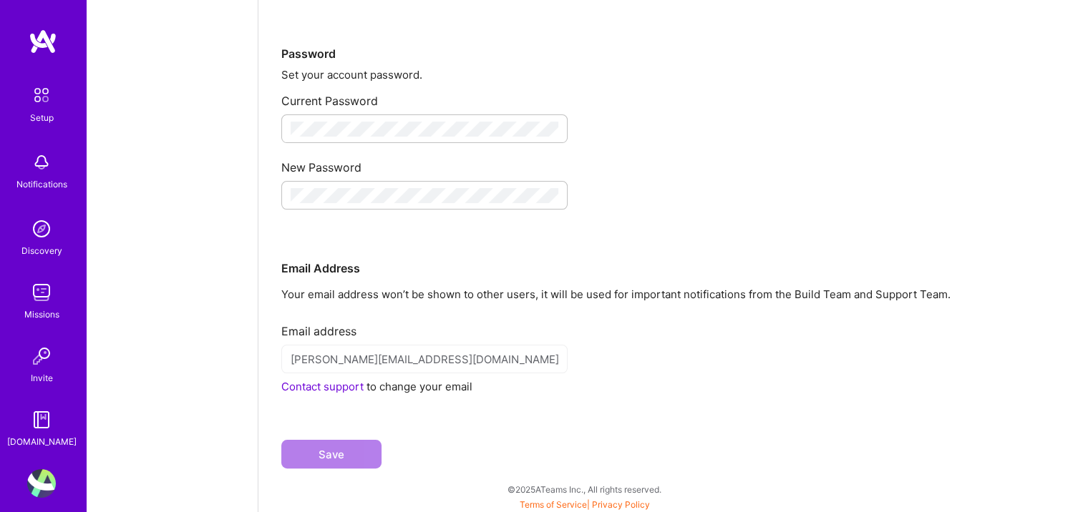
scroll to position [223, 0]
drag, startPoint x: 452, startPoint y: 366, endPoint x: 273, endPoint y: 359, distance: 179.7
click at [273, 359] on div "Account Manage your profile settings. Username Your username shows up in the UR…" at bounding box center [670, 145] width 824 height 736
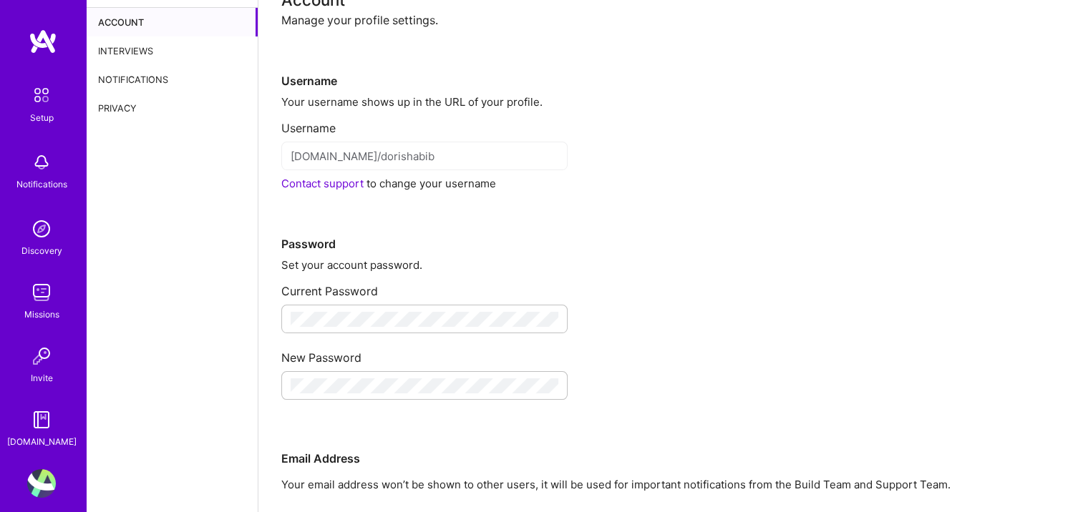
scroll to position [0, 0]
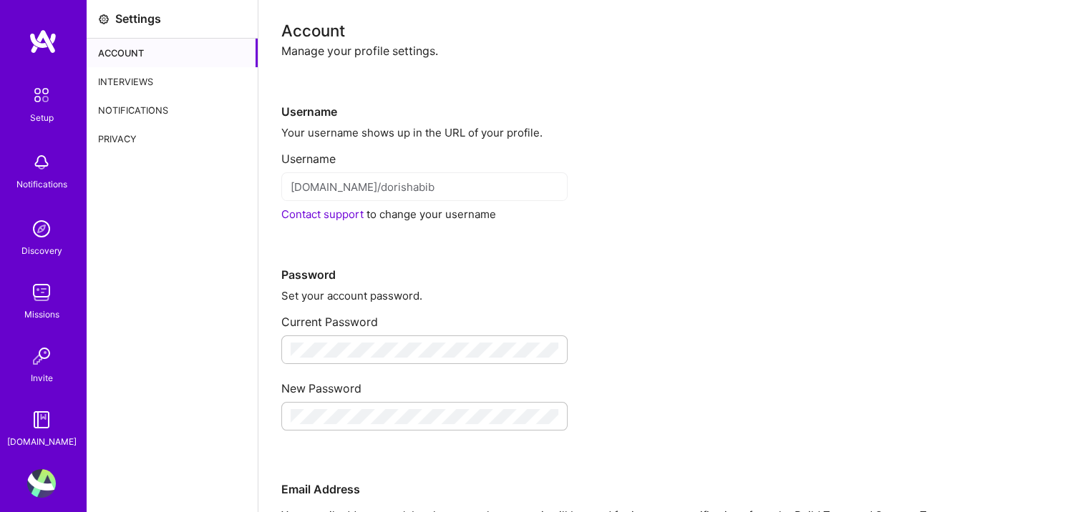
click at [117, 137] on div "Privacy" at bounding box center [172, 139] width 171 height 29
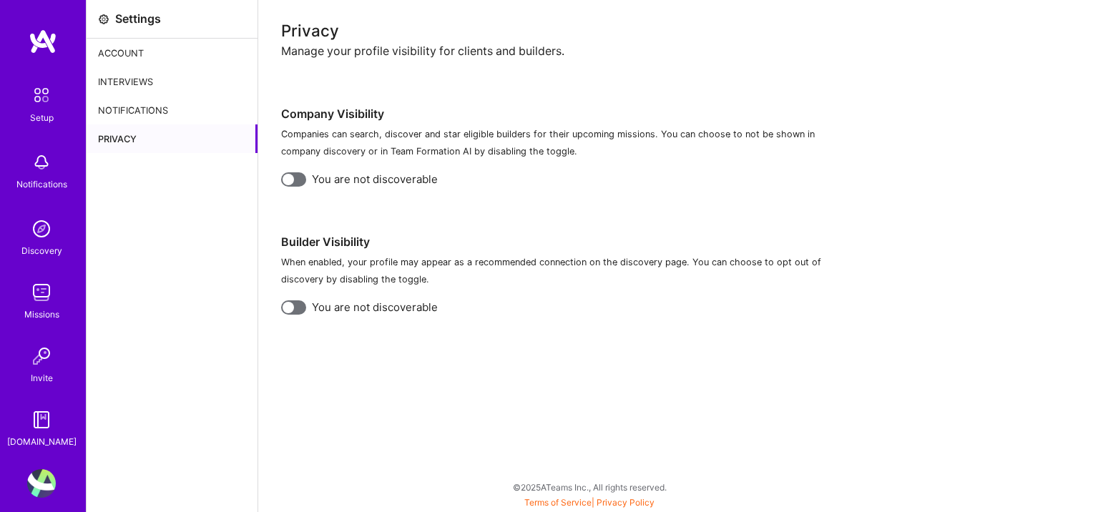
click at [34, 438] on div "[DOMAIN_NAME]" at bounding box center [41, 441] width 69 height 15
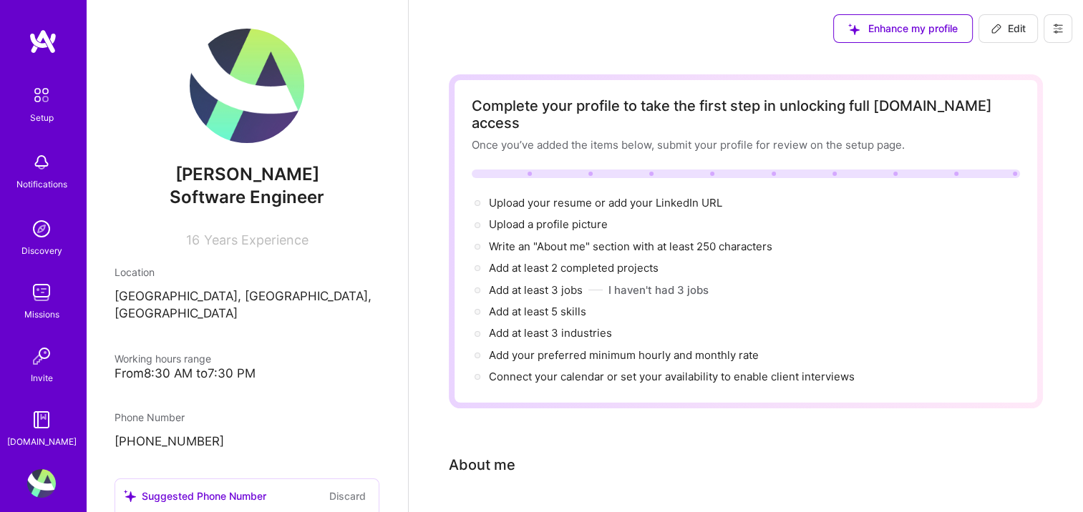
click at [1002, 29] on span "Edit" at bounding box center [1007, 28] width 35 height 14
select select "CA"
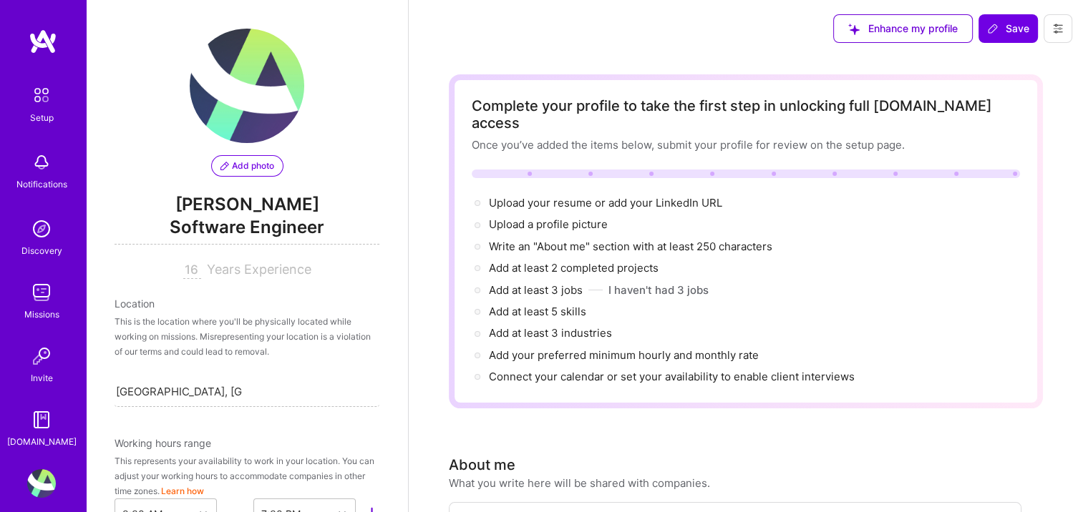
click at [207, 273] on span "Years Experience" at bounding box center [259, 269] width 104 height 15
click at [187, 268] on input "16" at bounding box center [192, 270] width 18 height 17
type input "1"
click at [219, 306] on div "Location" at bounding box center [246, 303] width 265 height 15
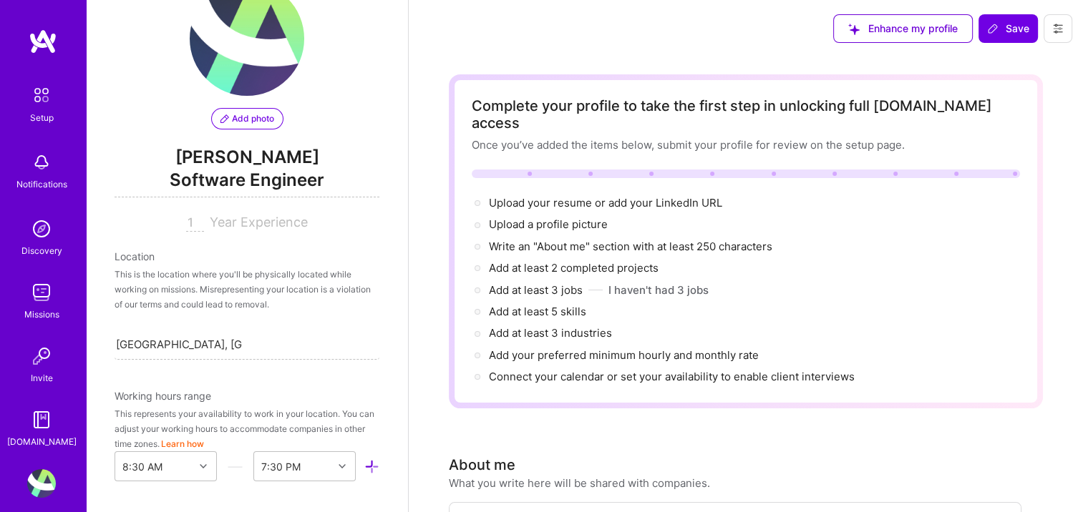
scroll to position [143, 0]
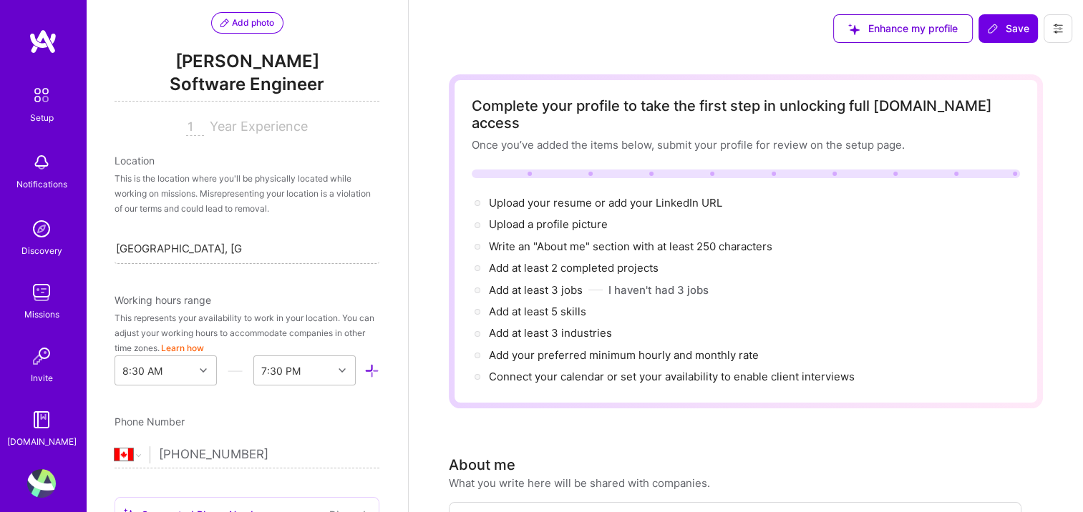
click at [215, 247] on input "[GEOGRAPHIC_DATA], [GEOGRAPHIC_DATA], [GEOGRAPHIC_DATA]" at bounding box center [179, 248] width 127 height 15
drag, startPoint x: 260, startPoint y: 246, endPoint x: 143, endPoint y: 245, distance: 117.4
click at [143, 245] on div "Search location..." at bounding box center [246, 248] width 265 height 30
type input "paris"
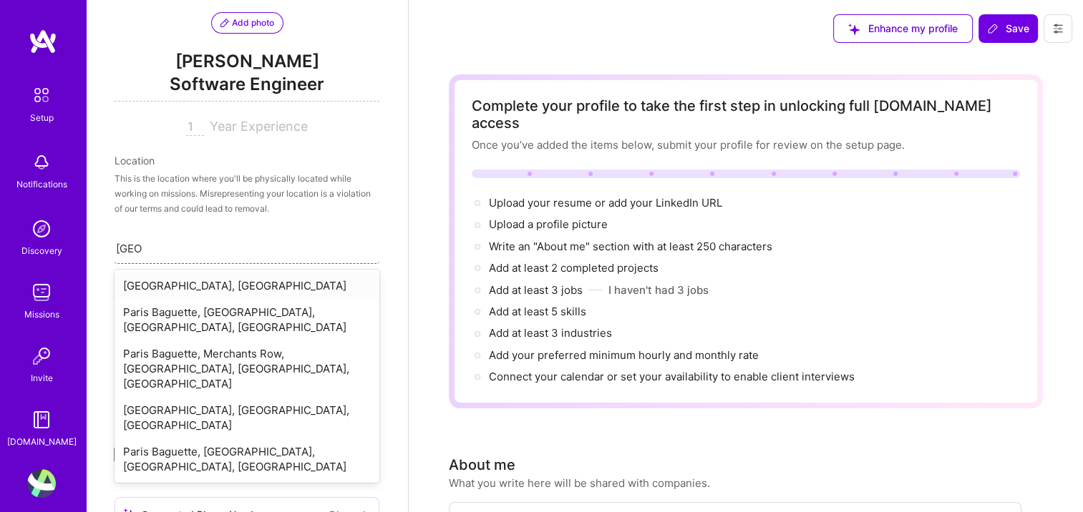
click at [163, 291] on div "Paris, France" at bounding box center [246, 286] width 265 height 26
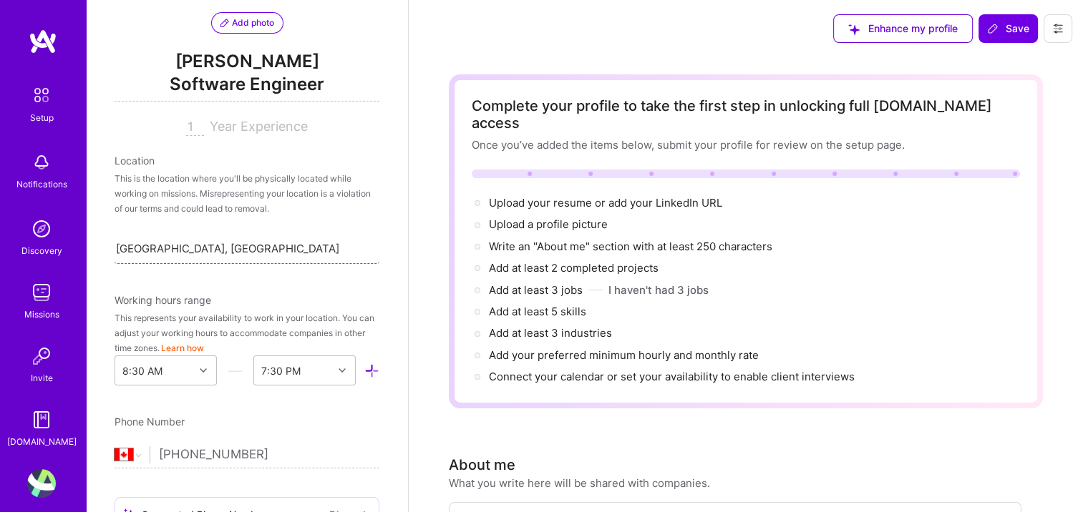
scroll to position [286, 0]
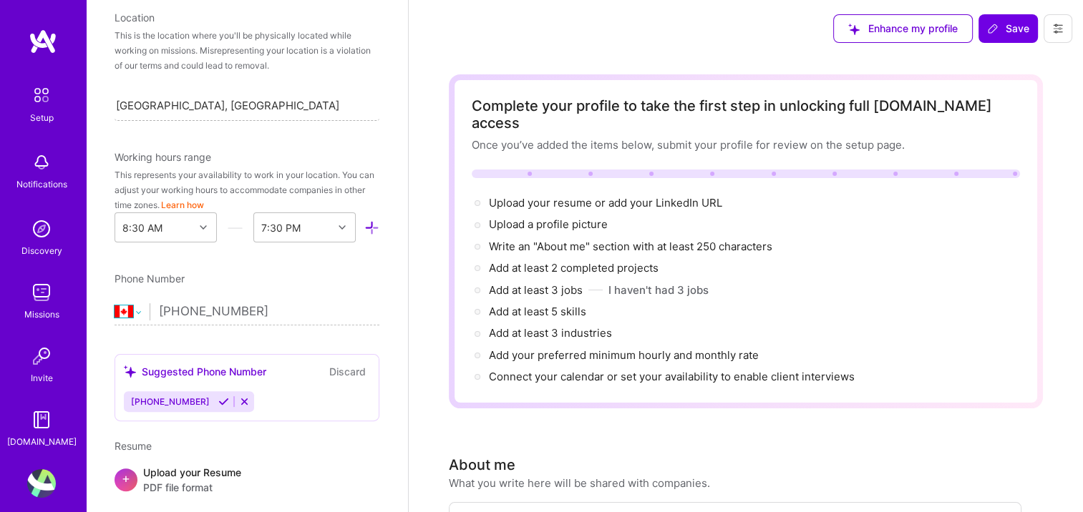
click at [140, 309] on select "Afghanistan Åland Islands Albania Algeria American Samoa Andorra Angola Anguill…" at bounding box center [131, 311] width 35 height 17
click at [114, 303] on select "Afghanistan Åland Islands Albania Algeria American Samoa Andorra Angola Anguill…" at bounding box center [131, 311] width 35 height 17
select select "US"
type input "(369) 265-9832"
click at [318, 285] on div "Phone Number" at bounding box center [246, 278] width 265 height 15
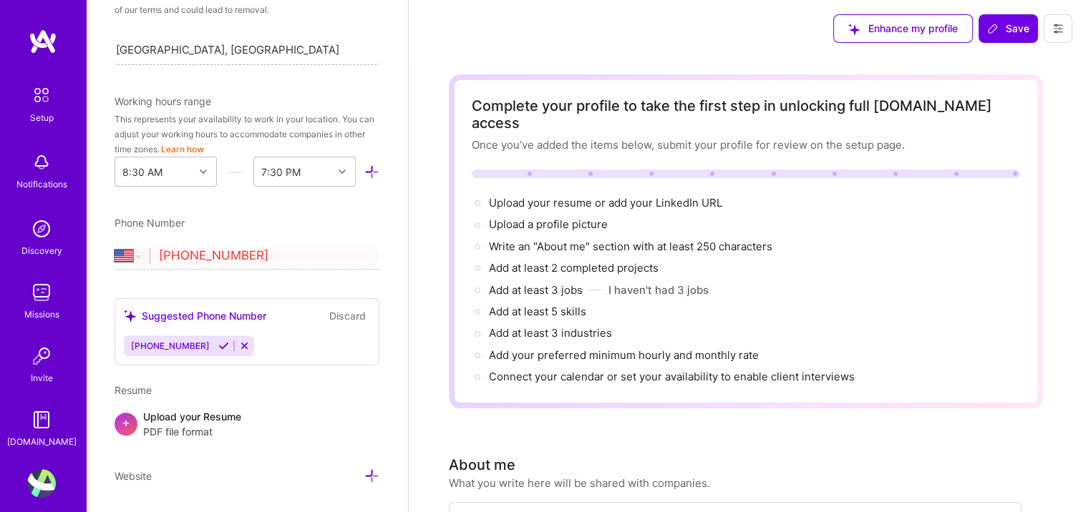
scroll to position [358, 0]
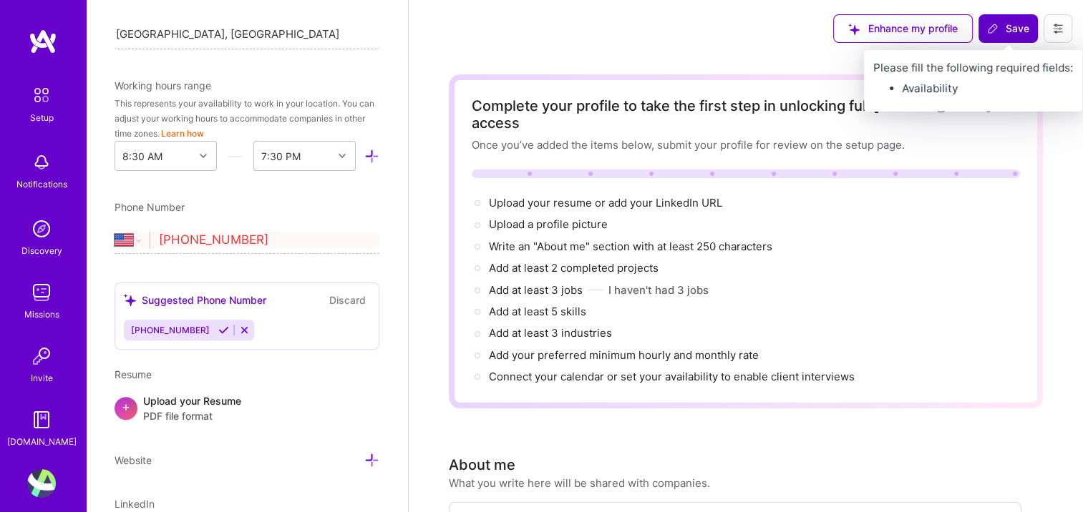
click at [1009, 31] on span "Save" at bounding box center [1008, 28] width 42 height 14
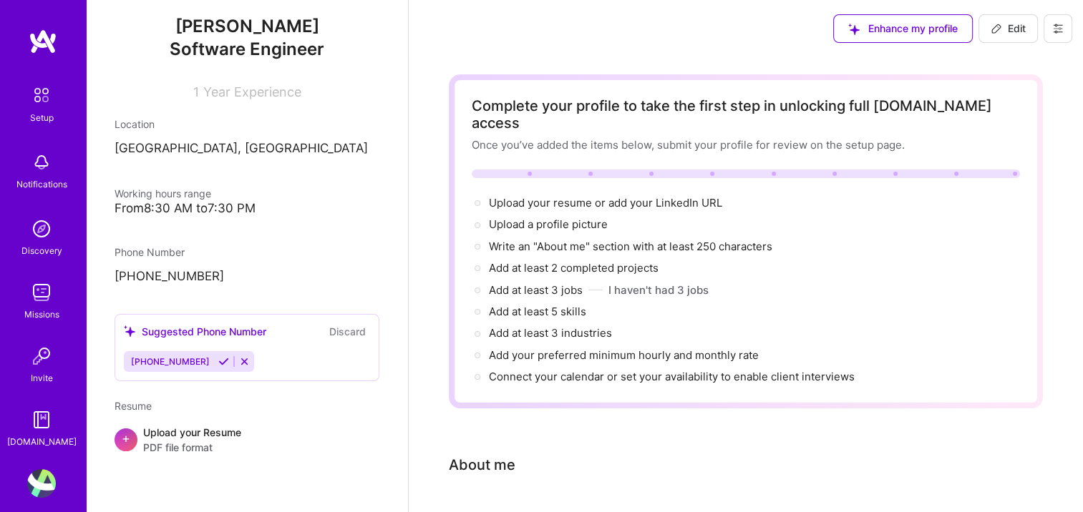
scroll to position [148, 0]
click at [239, 363] on icon at bounding box center [244, 361] width 11 height 11
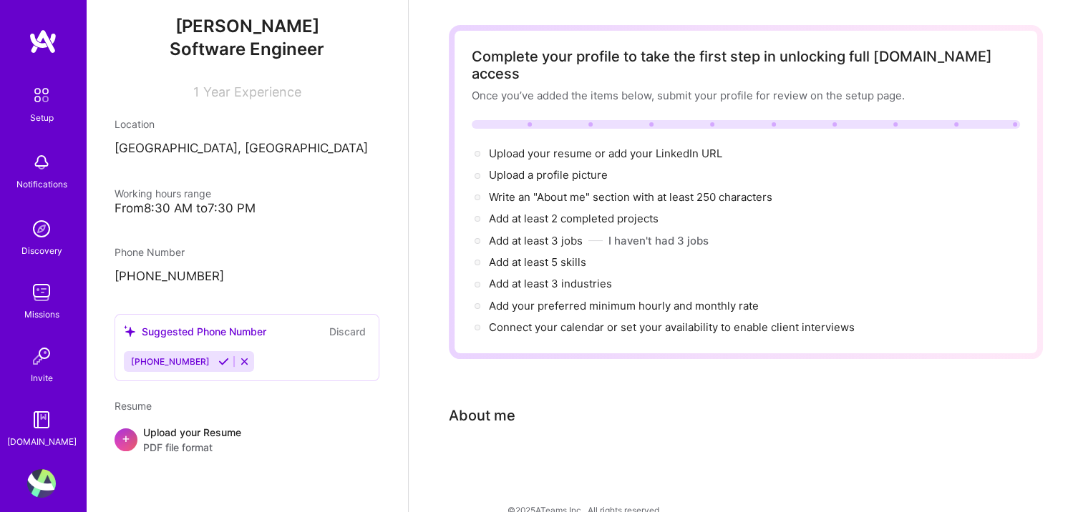
click at [343, 331] on button "Discard" at bounding box center [347, 331] width 45 height 16
click at [239, 363] on icon at bounding box center [244, 361] width 11 height 11
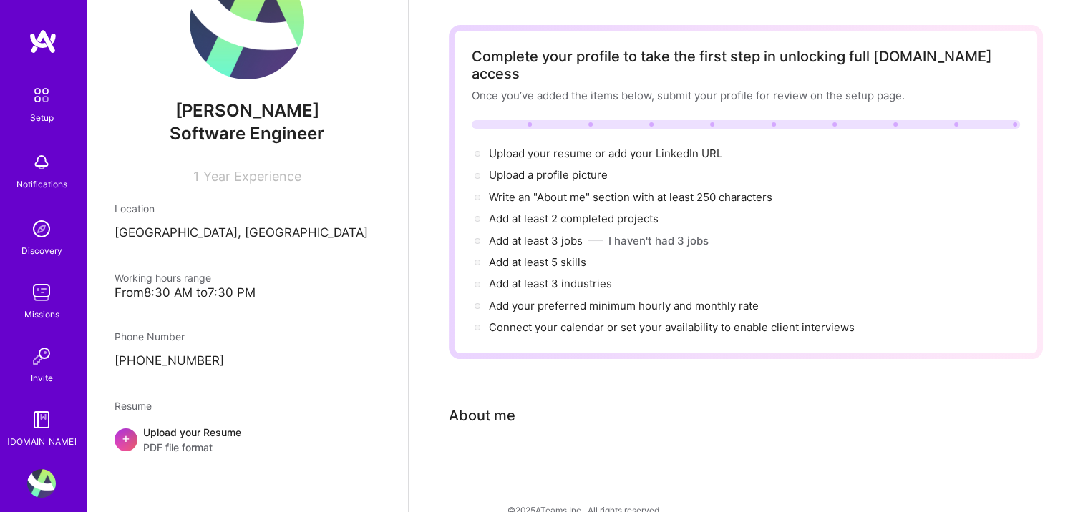
scroll to position [148, 0]
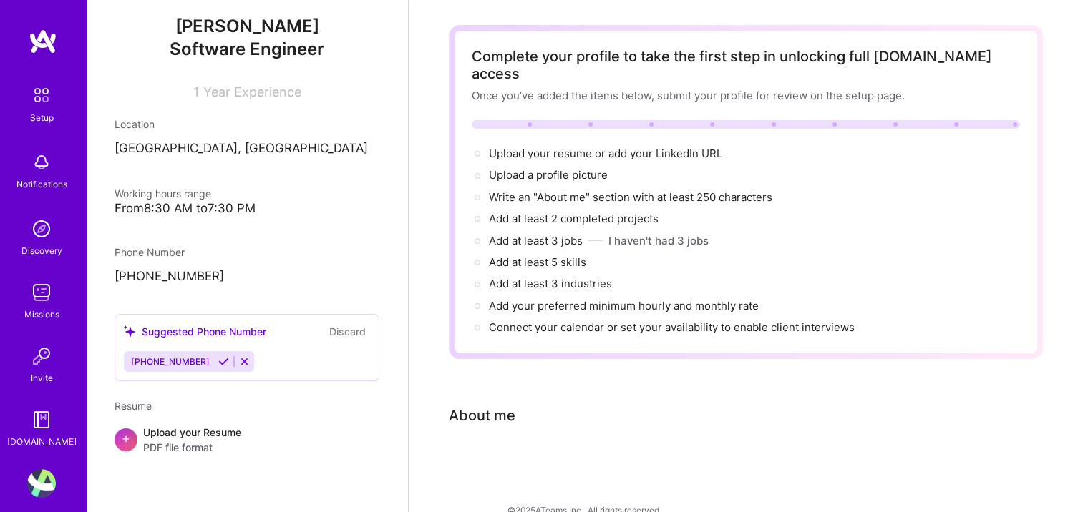
click at [239, 361] on icon at bounding box center [244, 361] width 11 height 11
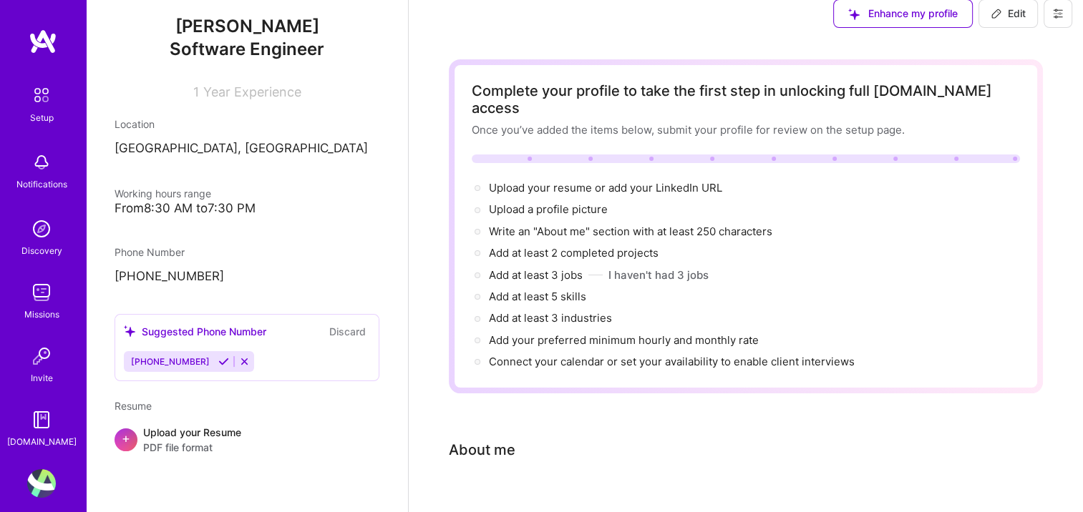
scroll to position [0, 0]
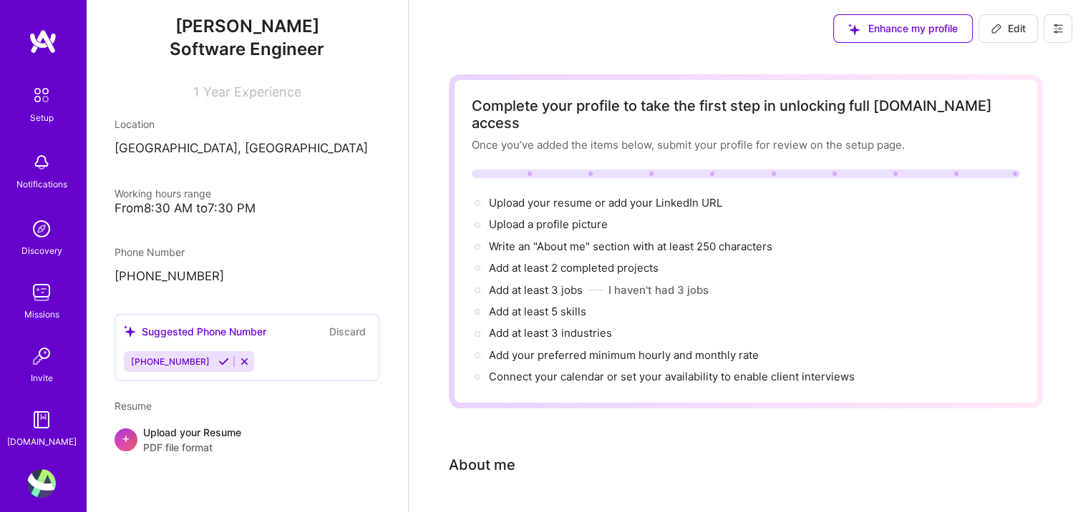
click at [27, 236] on img at bounding box center [41, 229] width 29 height 29
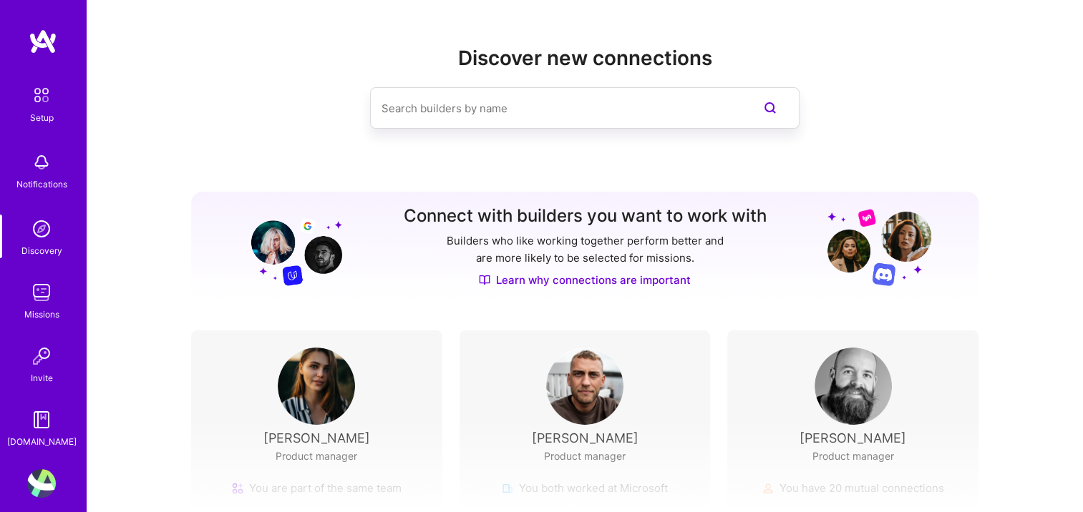
click at [449, 108] on input at bounding box center [555, 108] width 349 height 36
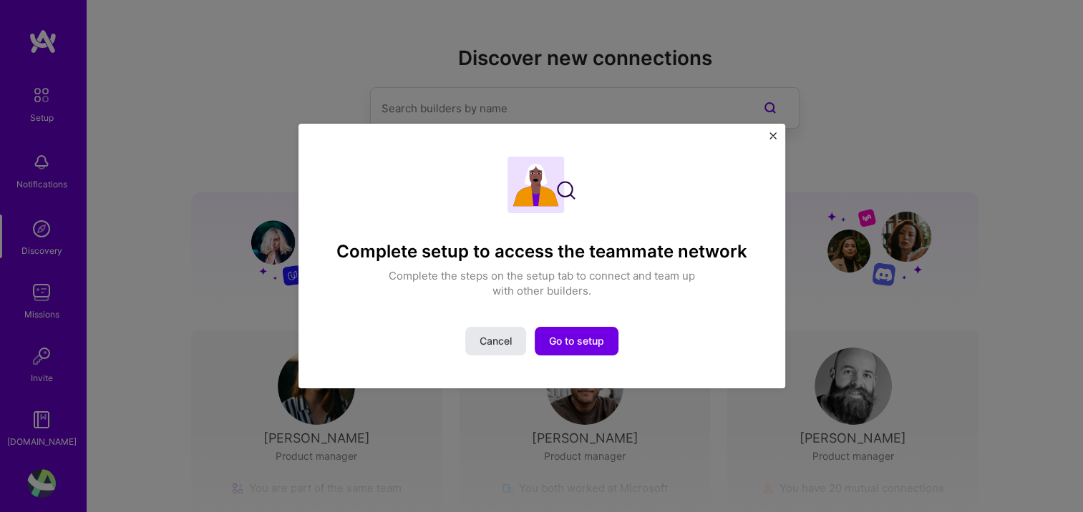
click at [504, 336] on span "Cancel" at bounding box center [495, 341] width 32 height 14
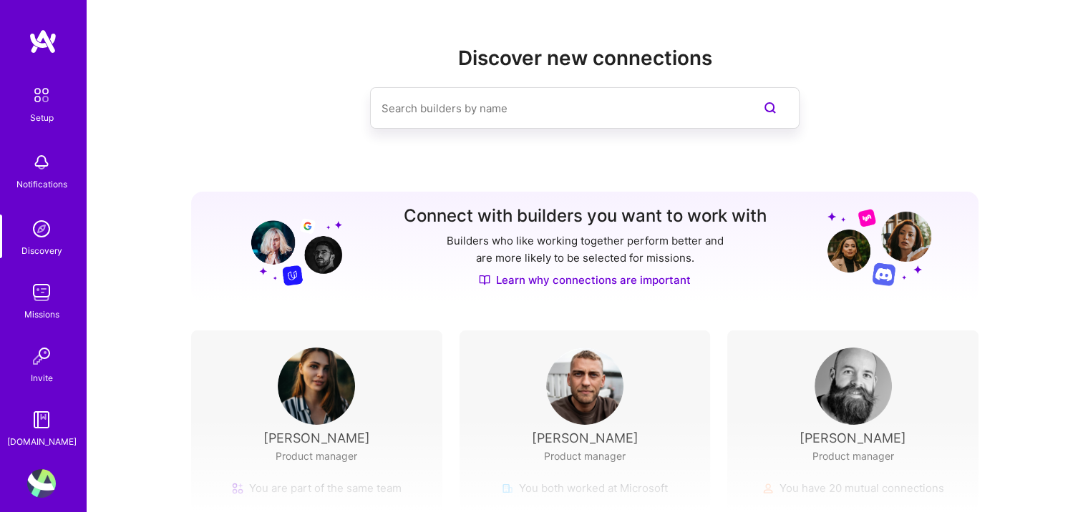
click at [37, 422] on img at bounding box center [41, 420] width 29 height 29
